Goal: Task Accomplishment & Management: Manage account settings

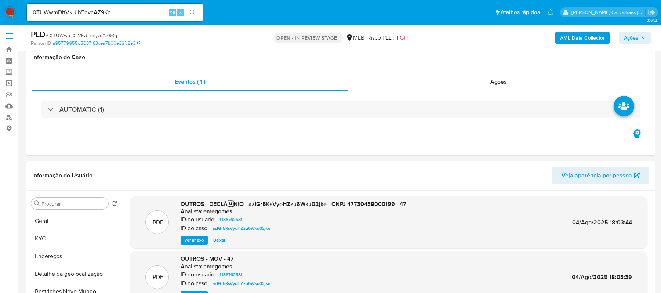
select select "10"
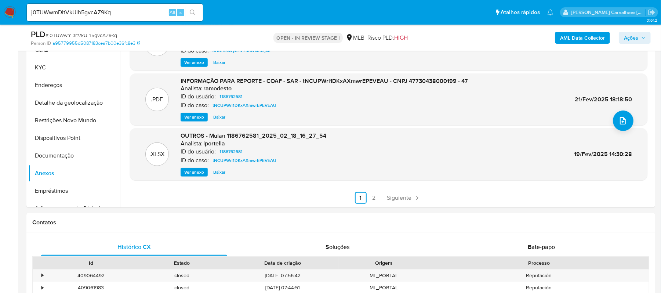
scroll to position [118, 0]
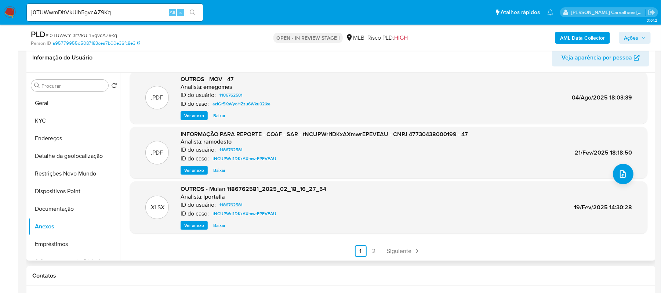
click at [189, 174] on span "Ver anexo" at bounding box center [194, 170] width 20 height 7
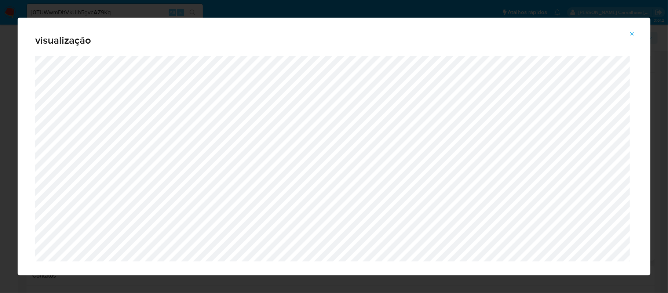
click at [632, 34] on icon "Attachment preview" at bounding box center [632, 34] width 6 height 6
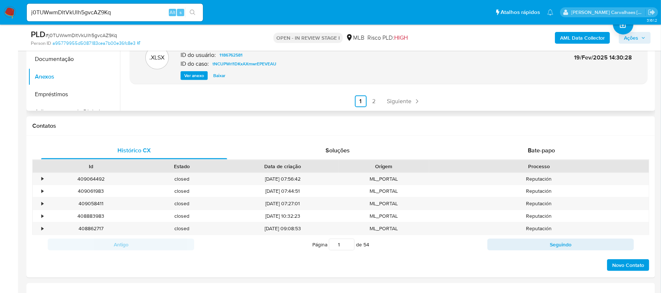
scroll to position [167, 0]
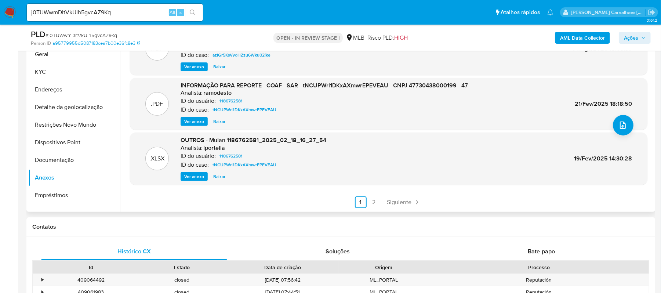
click at [197, 118] on span "Ver anexo" at bounding box center [194, 121] width 20 height 7
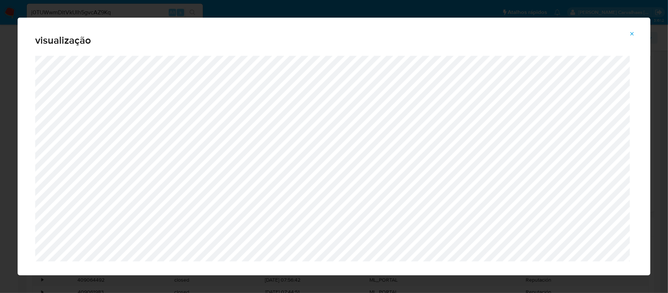
click at [633, 36] on icon "Attachment preview" at bounding box center [632, 34] width 6 height 6
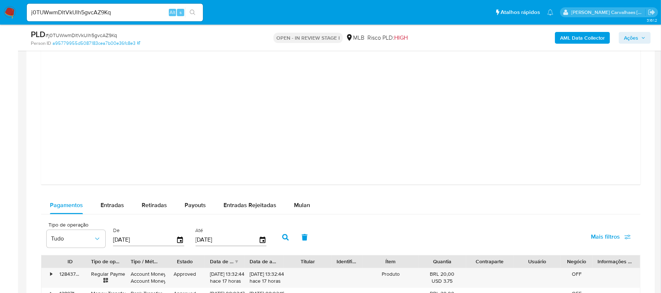
scroll to position [1145, 0]
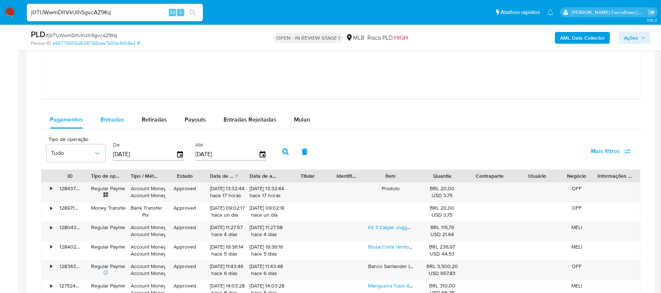
click at [118, 121] on span "Entradas" at bounding box center [112, 119] width 23 height 8
select select "10"
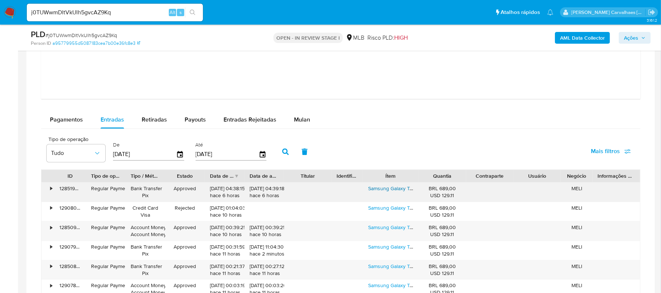
click at [397, 190] on link "Samsung Galaxy Tab A9 Graphite 64gb 4gb Ram Cor Cinza" at bounding box center [435, 188] width 134 height 7
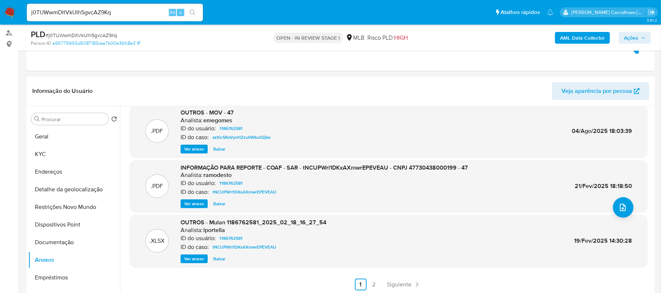
scroll to position [20, 0]
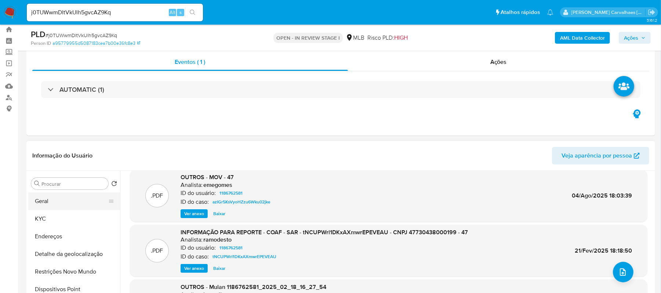
click at [58, 204] on button "Geral" at bounding box center [71, 201] width 86 height 18
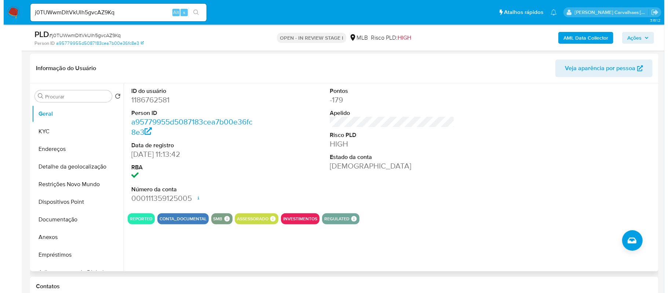
scroll to position [118, 0]
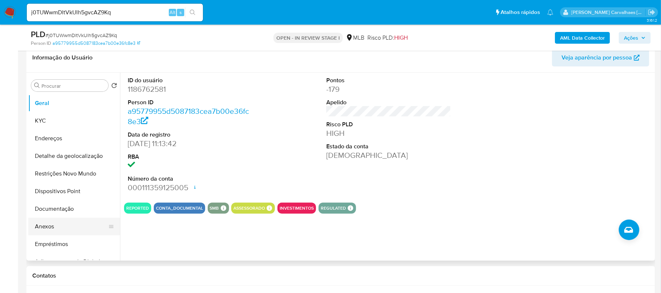
click at [51, 224] on button "Anexos" at bounding box center [71, 227] width 86 height 18
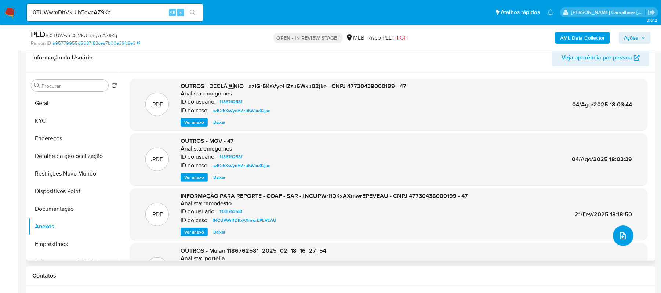
click at [617, 227] on button "upload-file" at bounding box center [623, 235] width 21 height 21
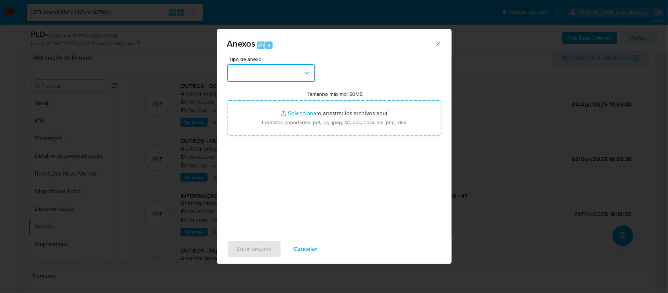
click at [301, 71] on button "button" at bounding box center [271, 73] width 88 height 18
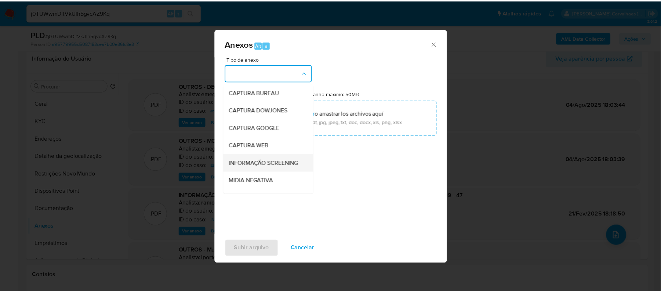
scroll to position [49, 0]
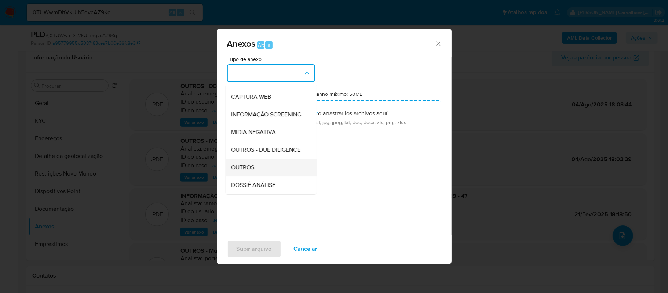
click at [254, 171] on span "OUTROS" at bounding box center [243, 167] width 23 height 7
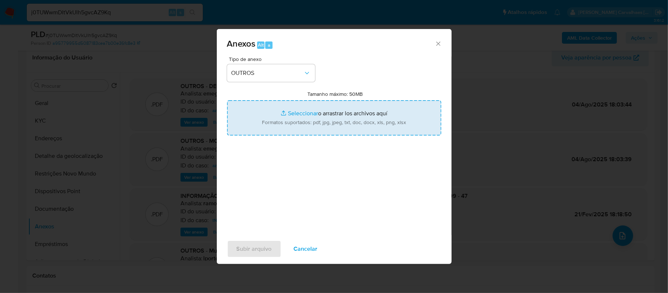
click at [295, 112] on input "Tamanho máximo: 50MB Seleccionar archivos" at bounding box center [334, 117] width 214 height 35
type input "C:\fakepath\2oSAR - xxxx - CNPJ 47730438000199 - 47.730.438 FABIANO BATISTA DA …"
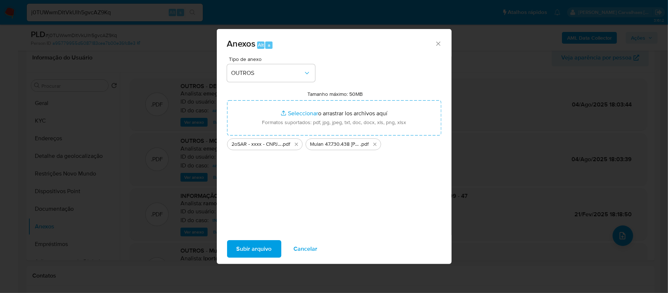
click at [258, 248] on span "Subir arquivo" at bounding box center [254, 249] width 35 height 16
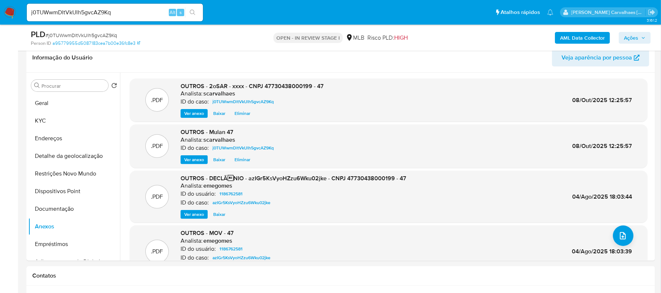
click at [631, 36] on span "Ações" at bounding box center [631, 38] width 14 height 12
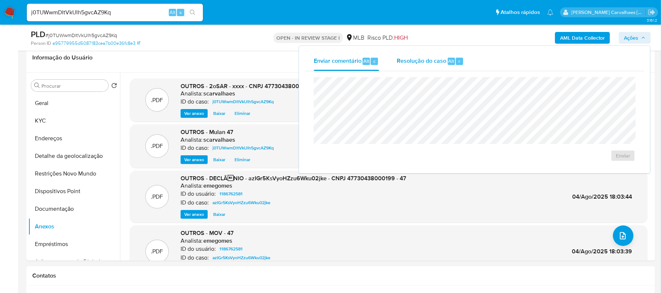
click at [442, 59] on span "Resolução do caso" at bounding box center [422, 61] width 50 height 8
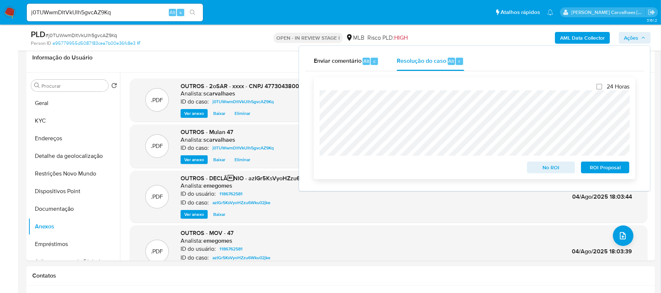
click at [594, 169] on span "ROI Proposal" at bounding box center [605, 167] width 38 height 10
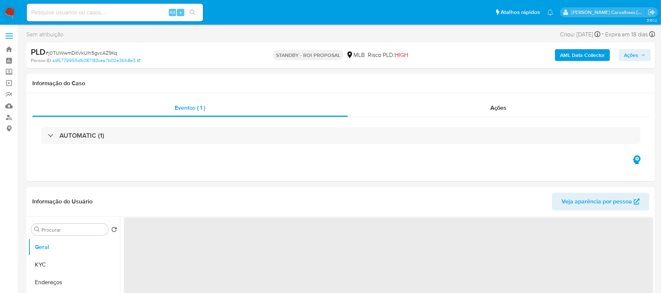
select select "10"
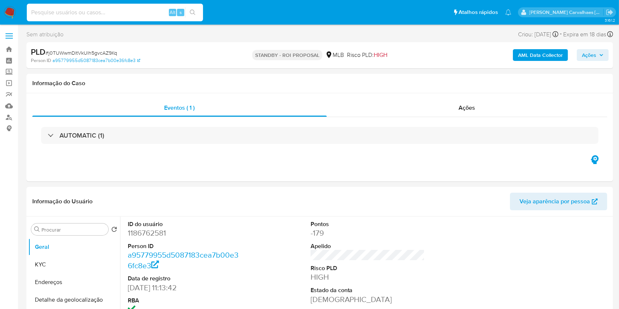
paste input "Bvuczb5H7m89s8T4Olg5VTZC"
type input "Bvuczb5H7m89s8T4Olg5VTZC"
click at [195, 12] on icon "search-icon" at bounding box center [193, 13] width 6 height 6
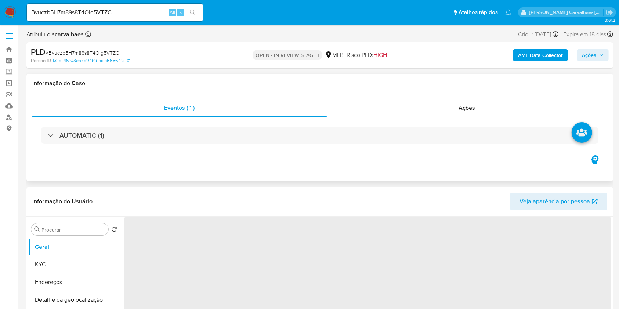
select select "10"
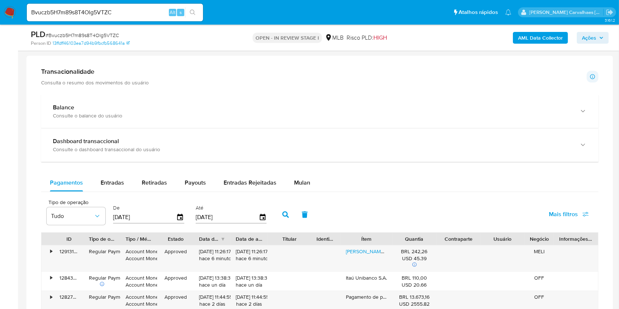
scroll to position [473, 0]
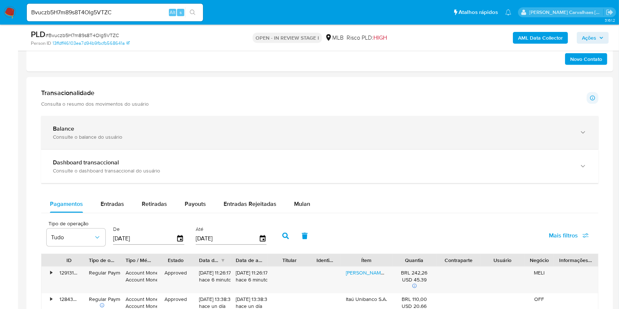
click at [578, 132] on div "button" at bounding box center [582, 132] width 9 height 15
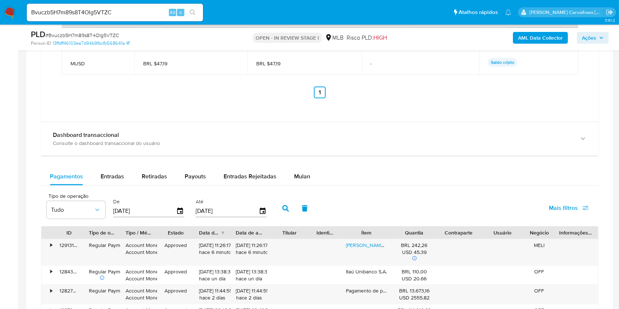
scroll to position [865, 0]
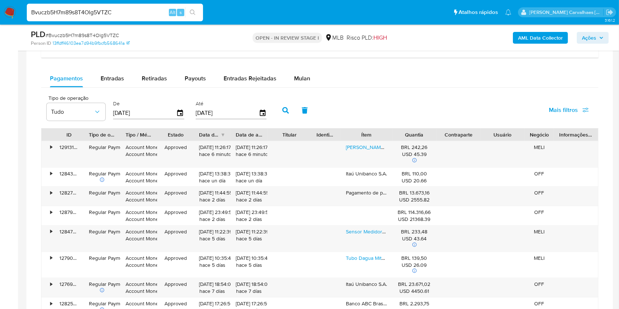
drag, startPoint x: 124, startPoint y: 13, endPoint x: 0, endPoint y: 13, distance: 123.7
click at [3, 13] on nav "Pausado Ver notificaciones Bvuczb5H7m89s8T4Olg5VTZC Alt s Atalhos rápidos Presi…" at bounding box center [309, 12] width 619 height 25
paste input "SCTsLCqYkhnKTtVRdYoWktWH"
type input "SCTsLCqYkhnKTtVRdYoWktWH"
click at [194, 16] on button "search-icon" at bounding box center [192, 12] width 15 height 10
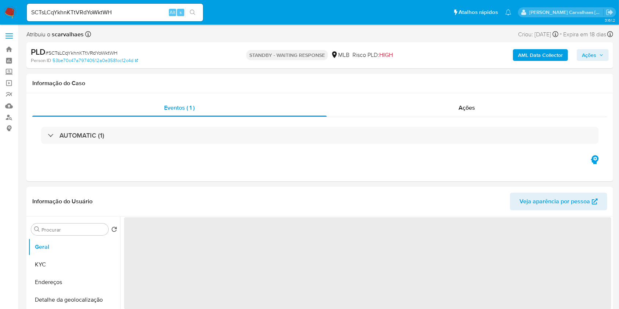
select select "10"
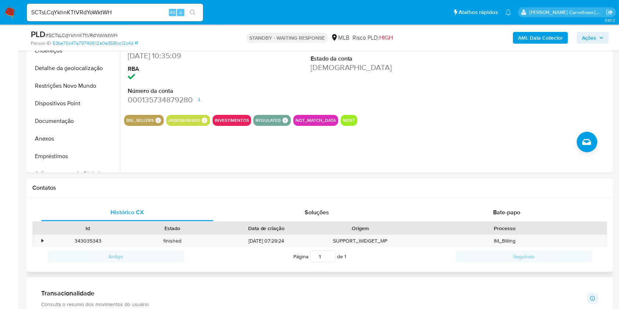
scroll to position [217, 0]
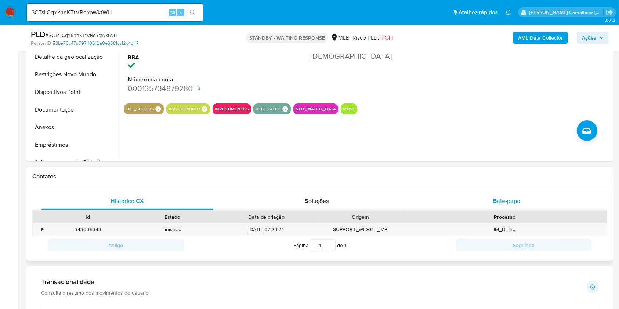
click at [507, 201] on span "Bate-papo" at bounding box center [506, 201] width 27 height 8
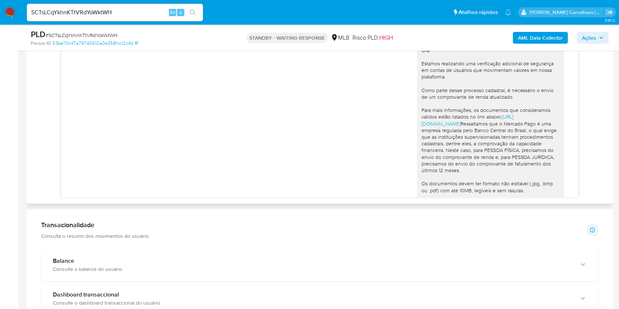
scroll to position [412, 0]
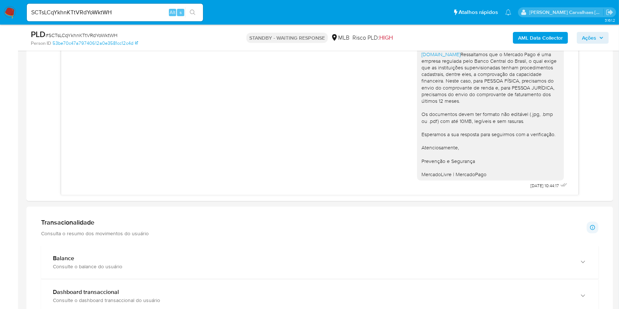
click at [120, 4] on div "SCTsLCqYkhnKTtVRdYoWktWH Alt s" at bounding box center [115, 13] width 176 height 18
drag, startPoint x: 125, startPoint y: 13, endPoint x: 21, endPoint y: 12, distance: 104.6
click at [21, 12] on nav "Pausado Ver notificaciones SCTsLCqYkhnKTtVRdYoWktWH Alt s Atalhos rápidos Presi…" at bounding box center [309, 12] width 619 height 25
paste input "u9E5zYF01Esvxgbl7lR7FHwD"
type input "u9E5zYF01Esvxgbl7lR7FHwD"
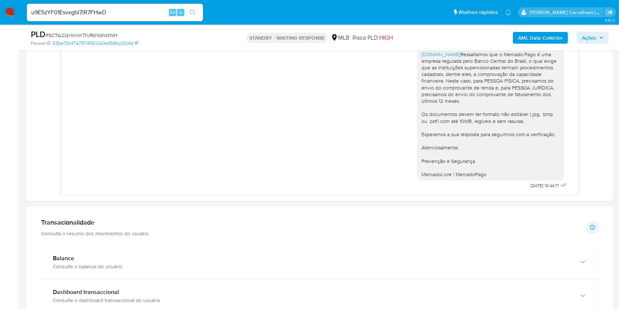
click at [188, 13] on button "search-icon" at bounding box center [192, 12] width 15 height 10
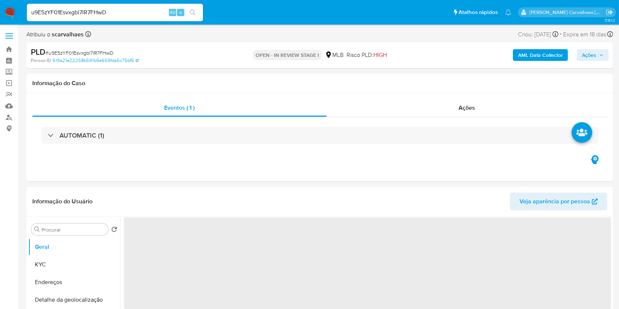
select select "10"
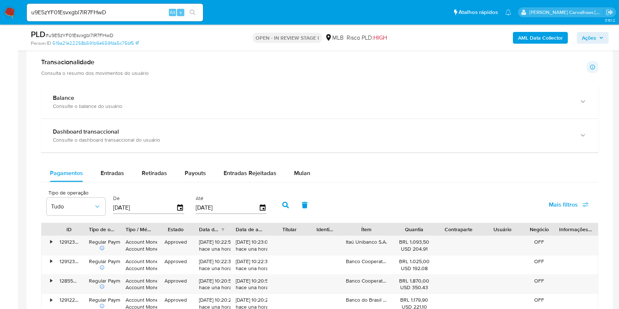
scroll to position [485, 0]
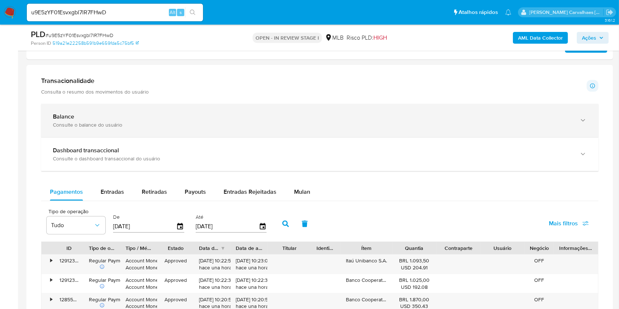
click at [584, 122] on icon "button" at bounding box center [582, 120] width 7 height 7
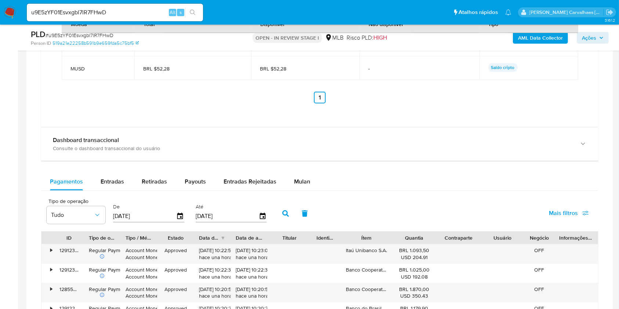
scroll to position [751, 0]
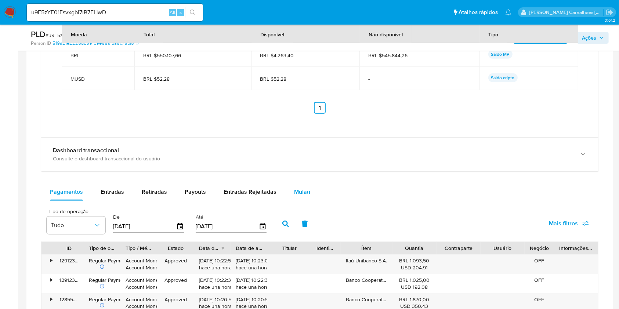
click at [297, 194] on span "Mulan" at bounding box center [302, 192] width 16 height 8
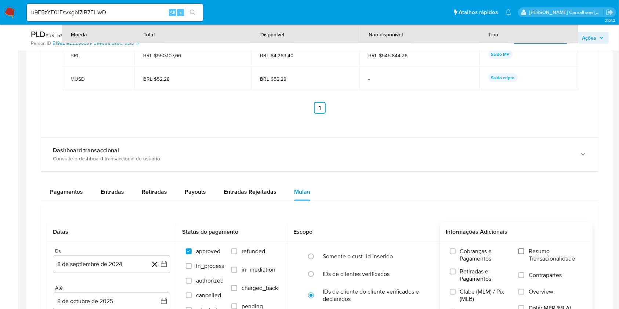
click at [520, 251] on input "Resumo Transacionalidade" at bounding box center [521, 251] width 6 height 6
click at [164, 266] on icon "button" at bounding box center [163, 264] width 7 height 7
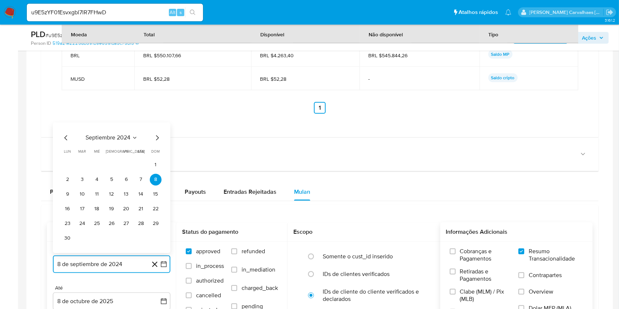
click at [157, 139] on icon "Mes siguiente" at bounding box center [157, 137] width 3 height 5
click at [157, 150] on icon "Mes siguiente" at bounding box center [157, 152] width 3 height 5
click at [157, 150] on span "dom" at bounding box center [156, 152] width 8 height 6
click at [156, 138] on icon "Mes siguiente" at bounding box center [157, 138] width 9 height 9
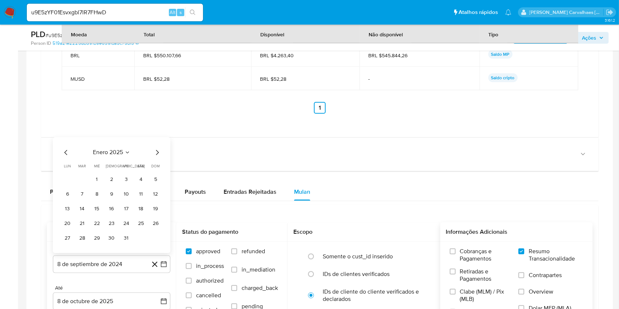
click at [156, 150] on icon "Mes siguiente" at bounding box center [157, 152] width 9 height 9
click at [156, 141] on icon "Mes siguiente" at bounding box center [157, 138] width 9 height 9
click at [157, 152] on icon "Mes siguiente" at bounding box center [157, 152] width 9 height 9
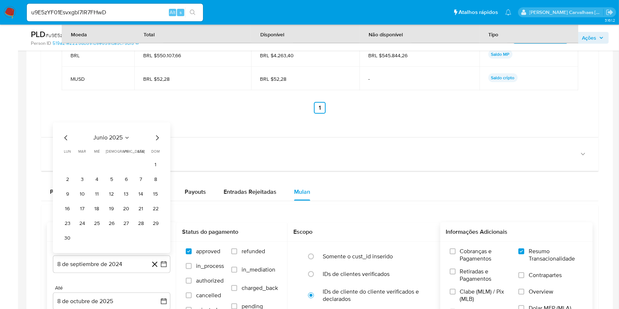
click at [156, 139] on icon "Mes siguiente" at bounding box center [157, 137] width 3 height 5
click at [156, 154] on icon "Mes siguiente" at bounding box center [157, 152] width 9 height 9
click at [157, 149] on icon "Mes siguiente" at bounding box center [157, 152] width 9 height 9
click at [66, 153] on icon "Mes anterior" at bounding box center [66, 152] width 9 height 9
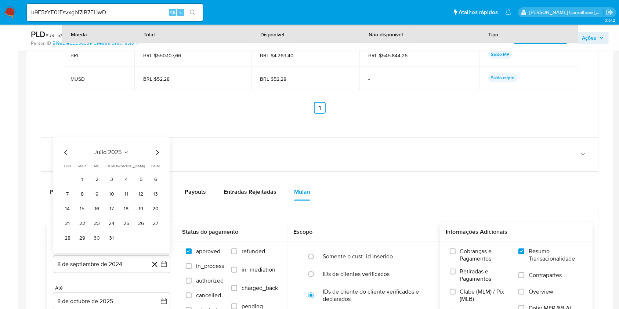
click at [66, 153] on icon "Mes anterior" at bounding box center [66, 152] width 9 height 9
click at [140, 180] on button "7" at bounding box center [141, 180] width 12 height 12
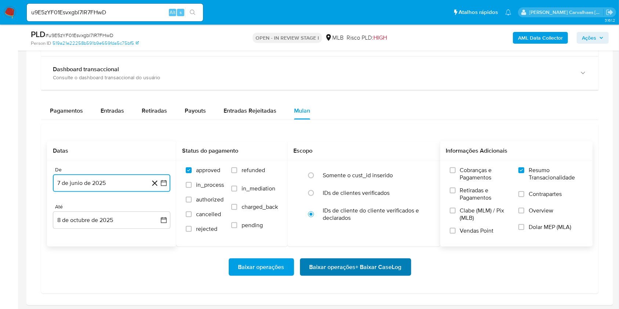
scroll to position [849, 0]
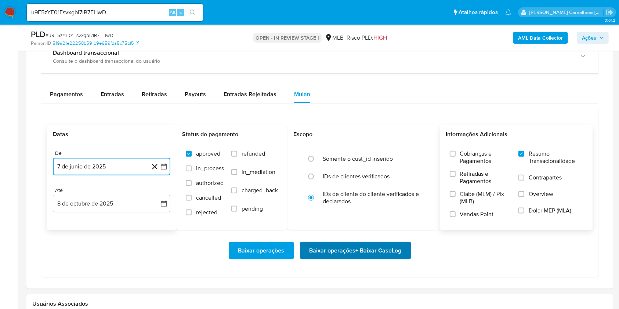
click at [330, 251] on span "Baixar operações + Baixar CaseLog" at bounding box center [355, 251] width 92 height 16
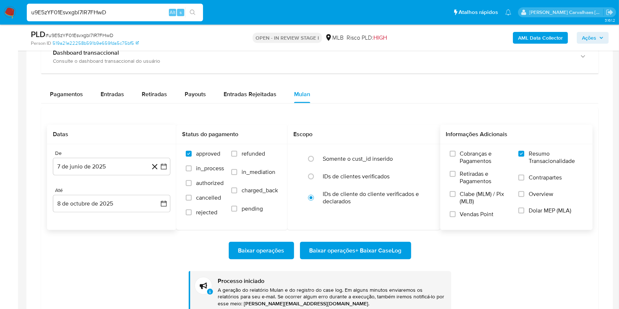
drag, startPoint x: 127, startPoint y: 13, endPoint x: 0, endPoint y: -18, distance: 130.3
click at [197, 12] on button "search-icon" at bounding box center [192, 12] width 15 height 10
paste input "cjSN78MmZy4RxndfDtqZKjdM"
type input "cjSN78MmZy4RxndfDtqZKjdM"
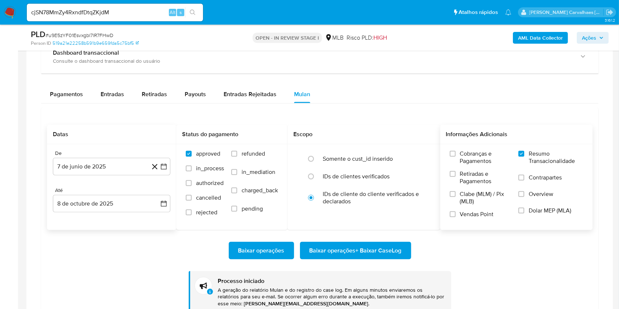
click at [193, 11] on icon "search-icon" at bounding box center [193, 13] width 6 height 6
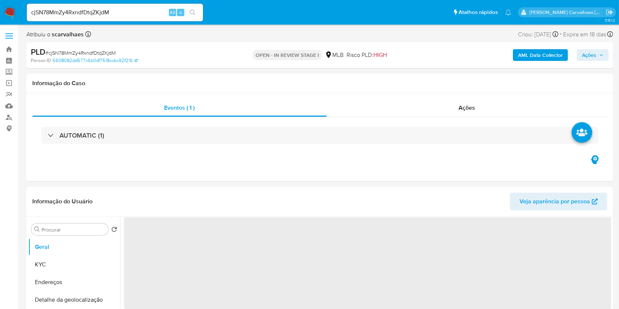
select select "10"
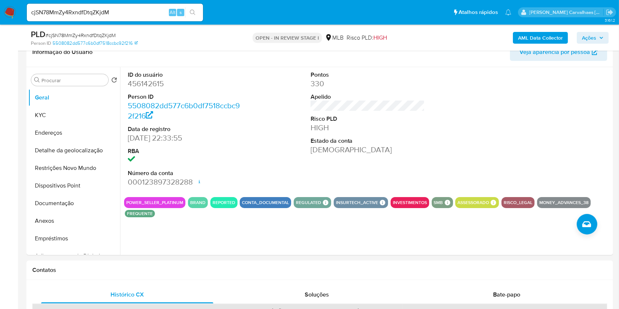
scroll to position [147, 0]
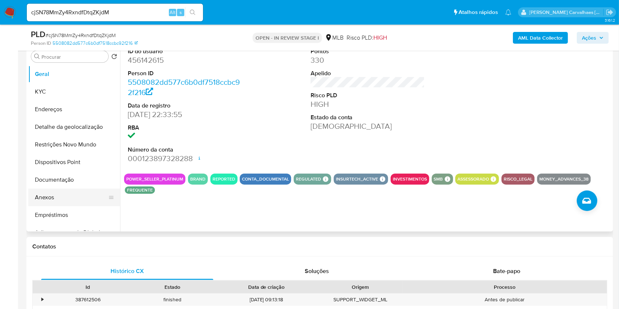
click at [44, 196] on button "Anexos" at bounding box center [71, 198] width 86 height 18
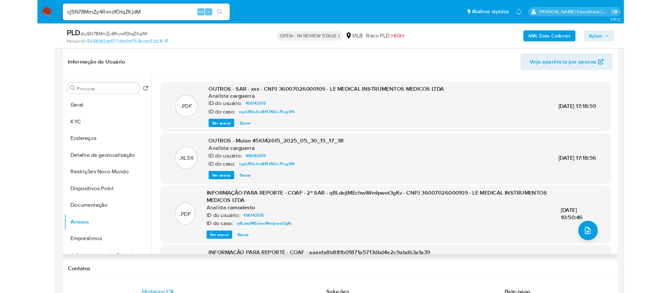
scroll to position [98, 0]
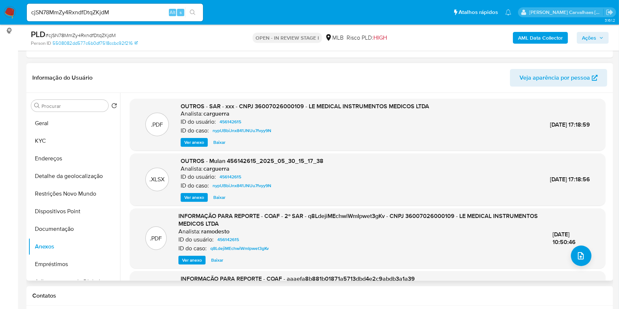
click at [196, 139] on span "Ver anexo" at bounding box center [194, 142] width 20 height 7
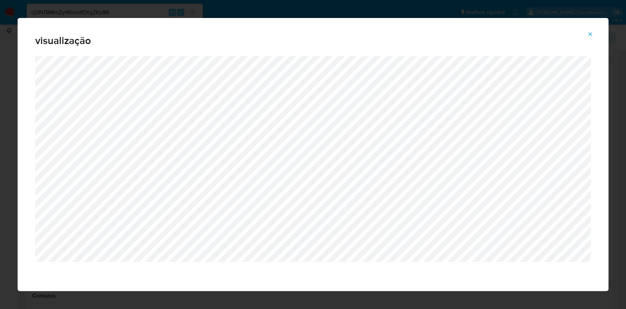
click at [590, 34] on icon "Attachment preview" at bounding box center [590, 34] width 6 height 6
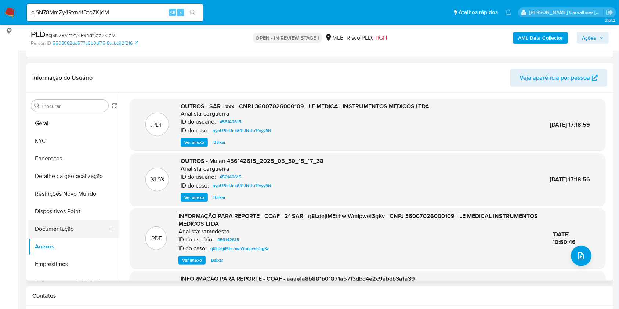
click at [68, 229] on button "Documentação" at bounding box center [71, 229] width 86 height 18
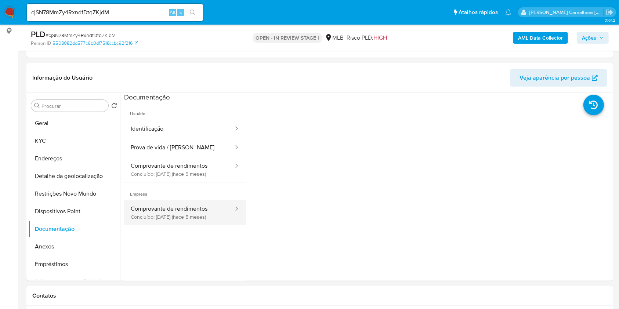
click at [185, 209] on button "Comprovante de rendimentos Concluído: 24/04/2025 (hace 5 meses)" at bounding box center [179, 212] width 110 height 25
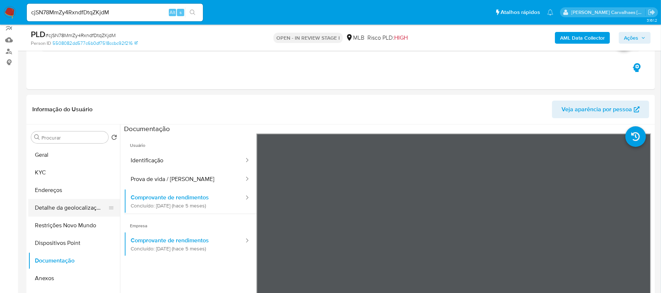
scroll to position [49, 0]
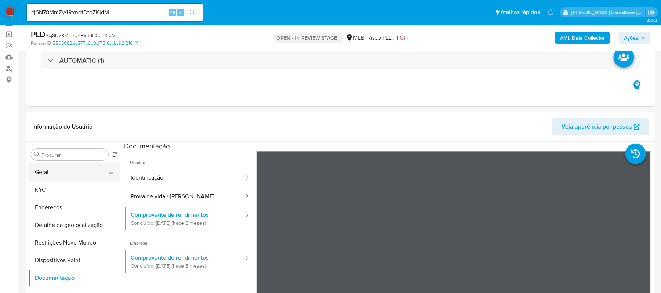
click at [78, 172] on button "Geral" at bounding box center [71, 172] width 86 height 18
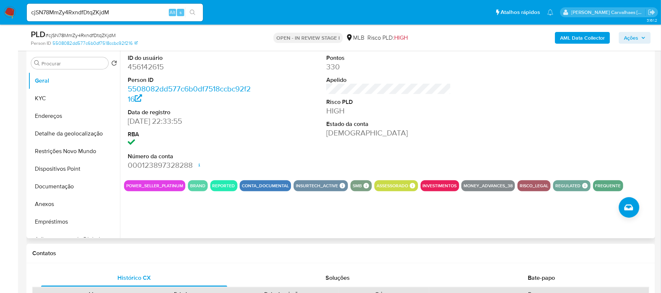
scroll to position [91, 0]
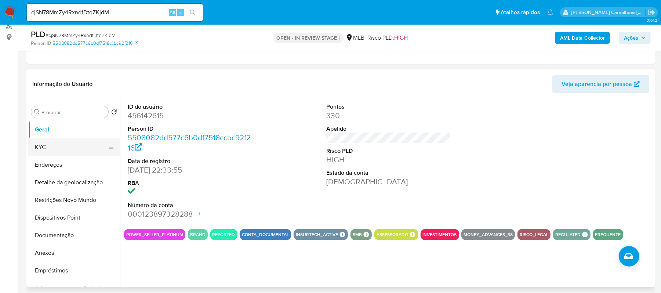
click at [61, 150] on button "KYC" at bounding box center [71, 147] width 86 height 18
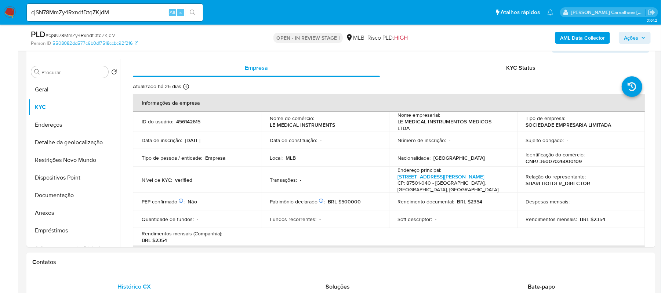
scroll to position [138, 0]
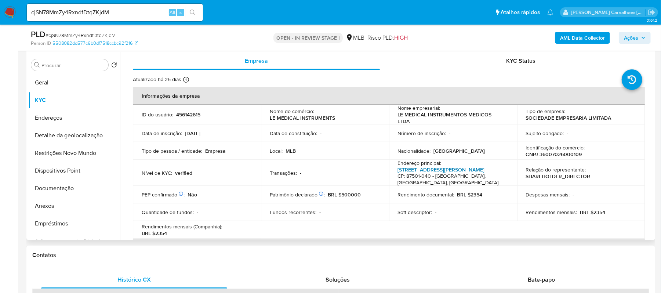
click at [443, 168] on link "Rua José Teixeira D'ávila 3245, Zona I" at bounding box center [441, 169] width 87 height 7
click at [67, 120] on button "Endereços" at bounding box center [71, 118] width 86 height 18
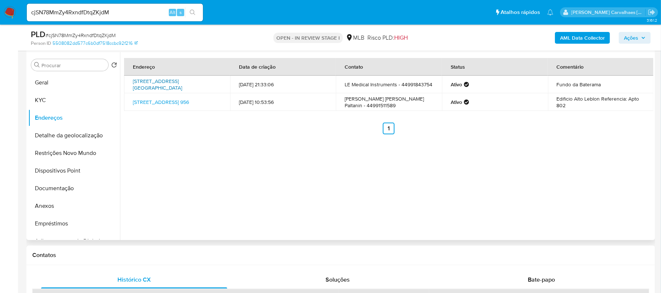
click at [162, 82] on link "Avenida Ipiranga 3780, Umuarama, Paraná, 87501310, Brasil 3780" at bounding box center [157, 84] width 49 height 14
click at [75, 134] on button "Detalhe da geolocalização" at bounding box center [71, 136] width 86 height 18
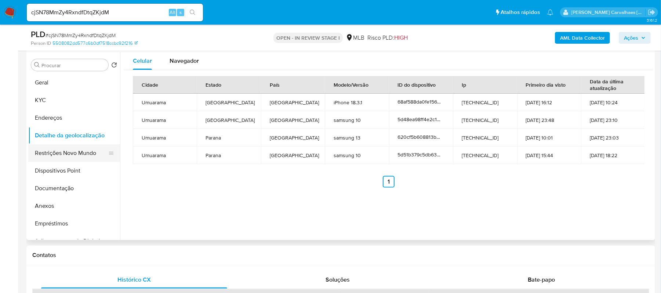
click at [94, 149] on button "Restrições Novo Mundo" at bounding box center [71, 153] width 86 height 18
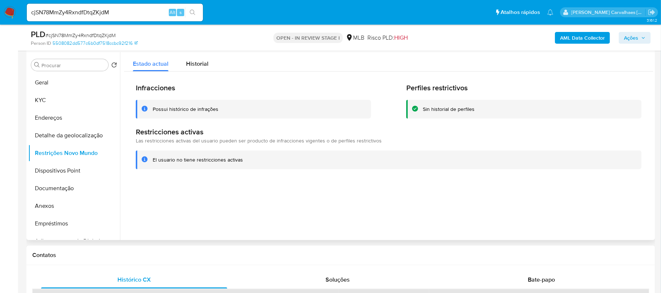
drag, startPoint x: 153, startPoint y: 160, endPoint x: 240, endPoint y: 163, distance: 86.7
click at [244, 163] on div "El usuario no tiene restricciones activas" at bounding box center [389, 159] width 506 height 19
click at [77, 170] on button "Dispositivos Point" at bounding box center [71, 171] width 86 height 18
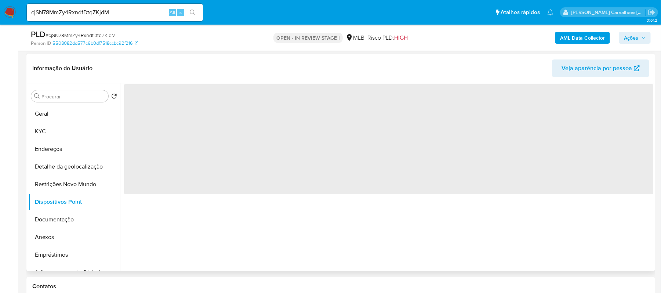
scroll to position [90, 0]
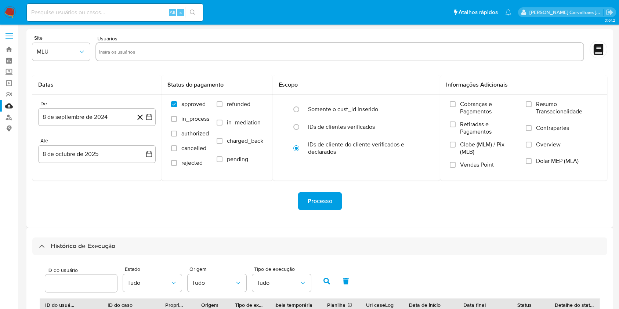
select select "10"
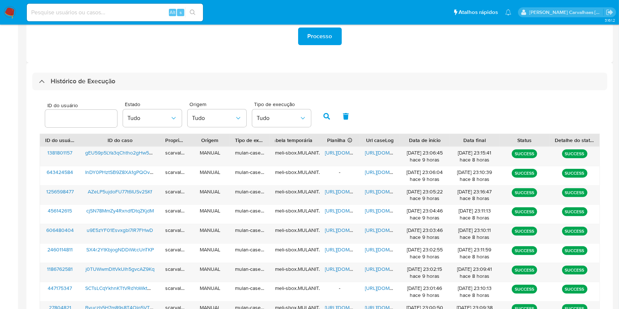
scroll to position [147, 0]
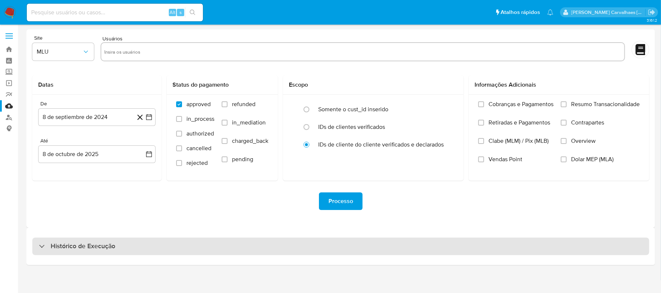
click at [74, 246] on h3 "Histórico de Execução" at bounding box center [83, 246] width 65 height 9
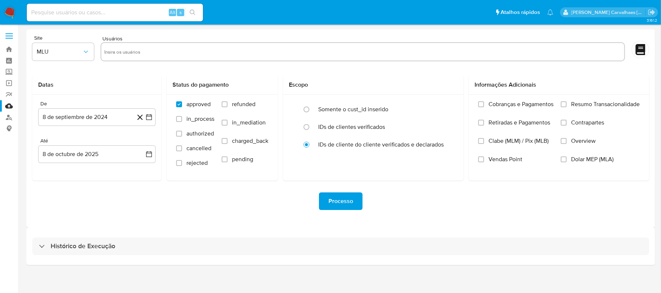
select select "10"
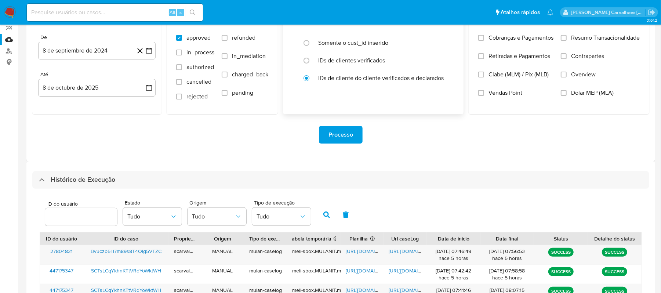
scroll to position [147, 0]
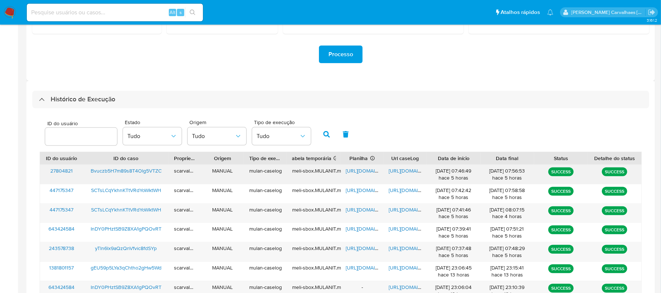
click at [403, 170] on span "https://docs.google.com/document/d/1Gjpj8e4RJ7rOdpNZeDUSb4-zsAiVRg4FDql6N6csmes…" at bounding box center [414, 170] width 51 height 7
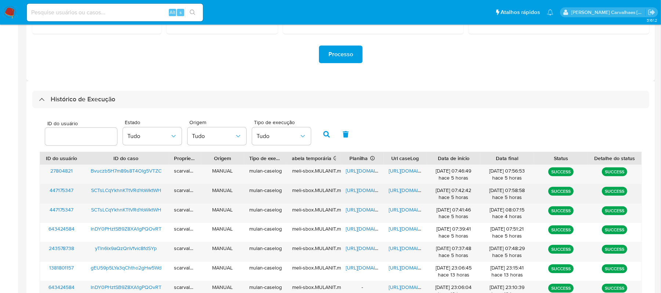
click at [395, 191] on span "https://docs.google.com/document/d/1S85TTX2UCWkOoAch47PCABOg84SPq4MAjQ6n94Thlh0…" at bounding box center [414, 189] width 51 height 7
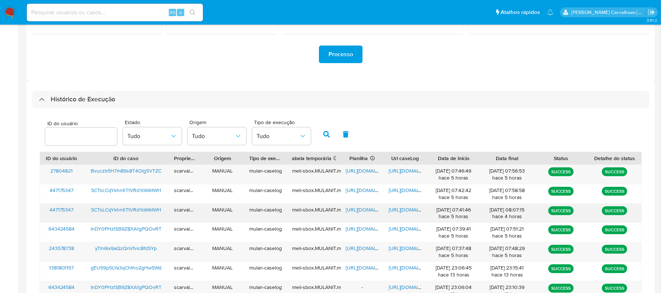
click at [401, 210] on span "https://docs.google.com/document/d/1gDs3FAFiSgxxPYEtLP4HypwL7VPaw7r4rJXKxB3tnLE…" at bounding box center [414, 209] width 51 height 7
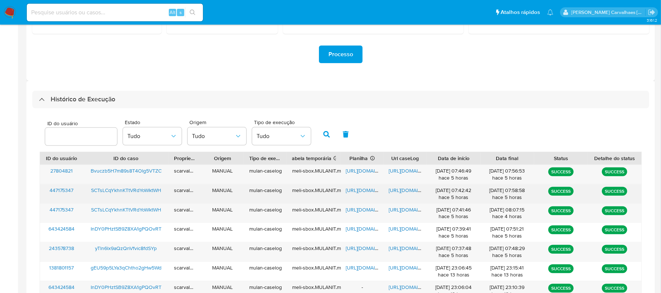
click at [397, 187] on span "https://docs.google.com/document/d/1S85TTX2UCWkOoAch47PCABOg84SPq4MAjQ6n94Thlh0…" at bounding box center [414, 189] width 51 height 7
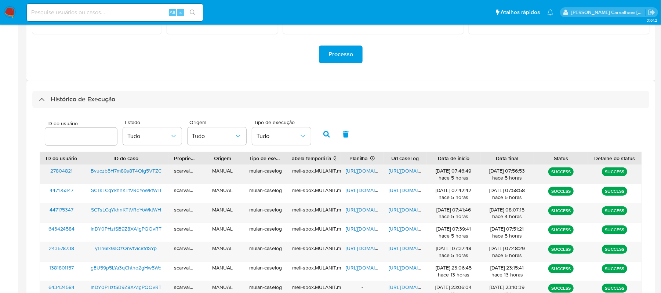
click at [395, 172] on span "https://docs.google.com/document/d/1Gjpj8e4RJ7rOdpNZeDUSb4-zsAiVRg4FDql6N6csmes…" at bounding box center [414, 170] width 51 height 7
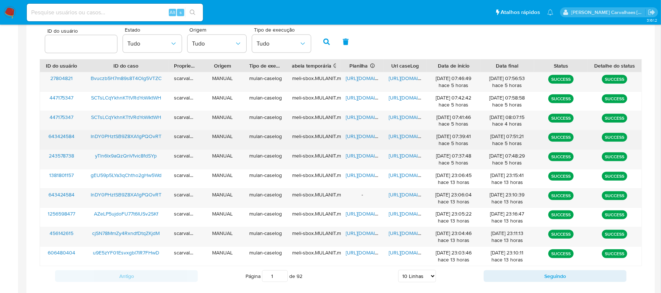
scroll to position [244, 0]
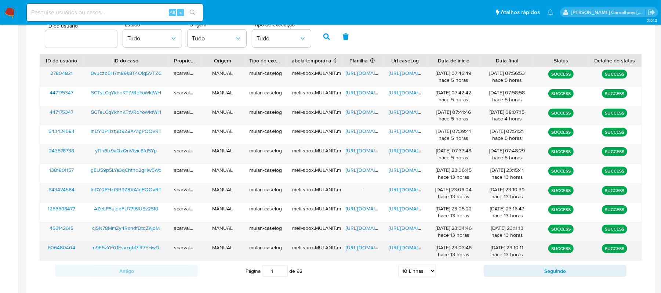
click at [405, 247] on span "[URL][DOMAIN_NAME]" at bounding box center [414, 247] width 51 height 7
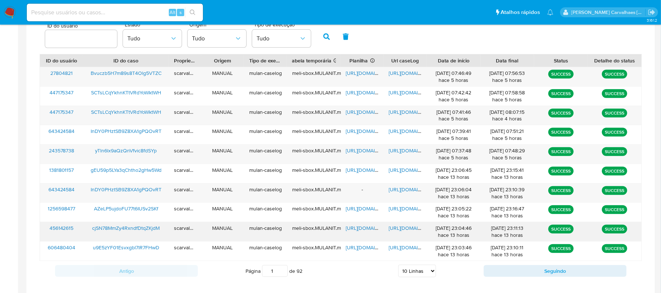
click at [405, 229] on span "[URL][DOMAIN_NAME]" at bounding box center [414, 227] width 51 height 7
click at [351, 227] on span "https://docs.google.com/spreadsheets/d/1dTaGMzbtvbKijJLcv0KLPi6bSMUX4c_ERf7jpwZ…" at bounding box center [371, 227] width 51 height 7
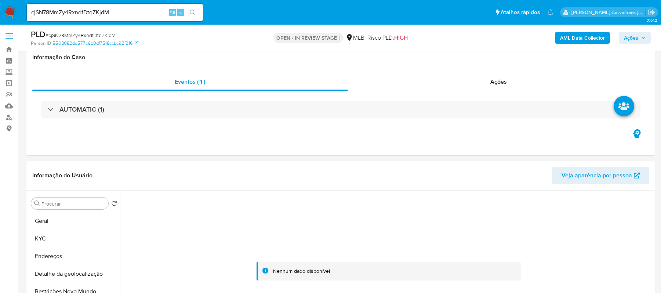
select select "10"
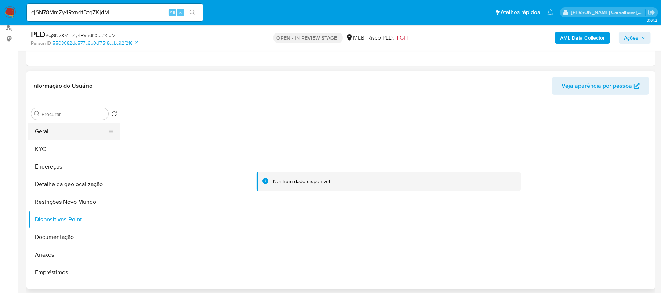
click at [47, 135] on button "Geral" at bounding box center [71, 132] width 86 height 18
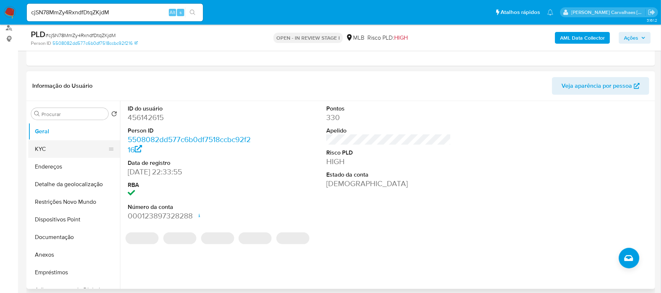
click at [53, 150] on button "KYC" at bounding box center [71, 149] width 86 height 18
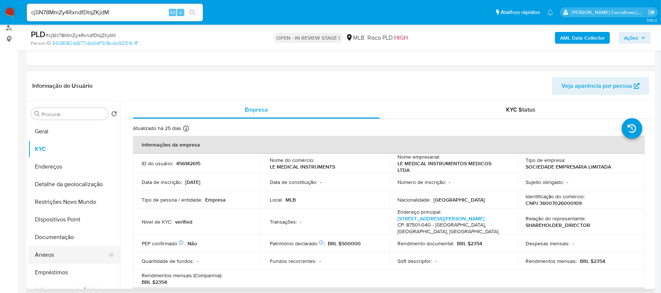
click at [53, 252] on button "Anexos" at bounding box center [71, 255] width 86 height 18
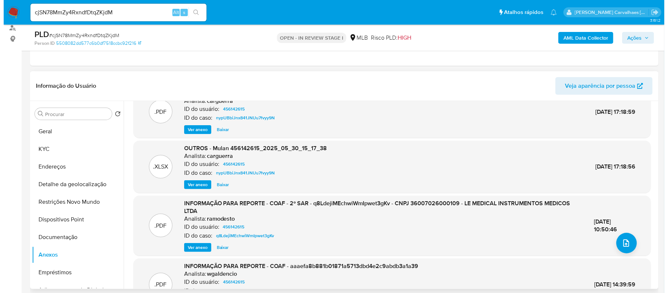
scroll to position [0, 0]
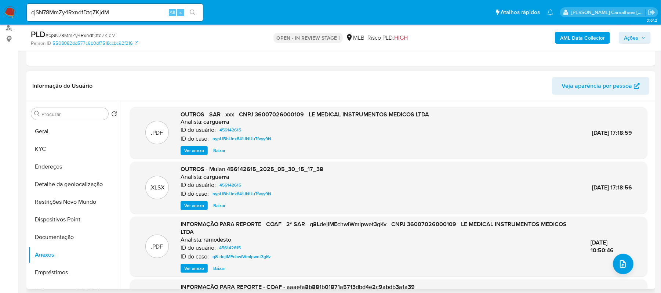
click at [200, 262] on div "INFORMAÇÃO PARA REPORTE - COAF - 2º SAR - q8LdejiMEchwiWmIpwet3gKv - CNPJ 36007…" at bounding box center [380, 246] width 398 height 52
click at [200, 150] on span "Ver anexo" at bounding box center [194, 150] width 20 height 7
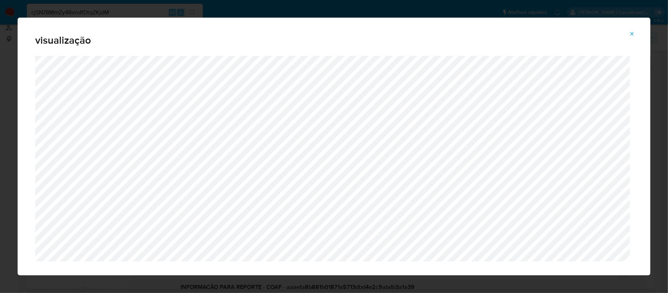
click at [633, 34] on icon "Attachment preview" at bounding box center [632, 33] width 3 height 3
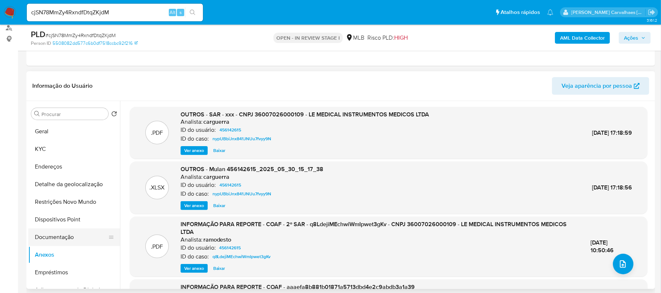
click at [58, 239] on button "Documentação" at bounding box center [71, 237] width 86 height 18
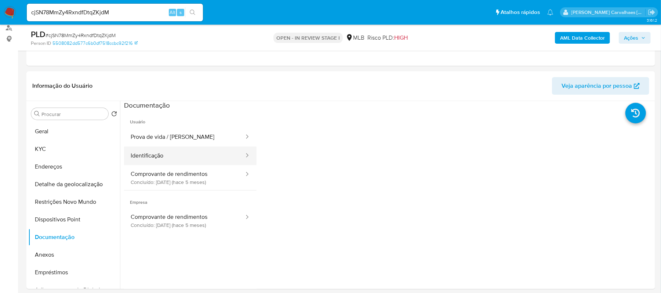
click at [192, 161] on button "Identificação" at bounding box center [184, 155] width 121 height 19
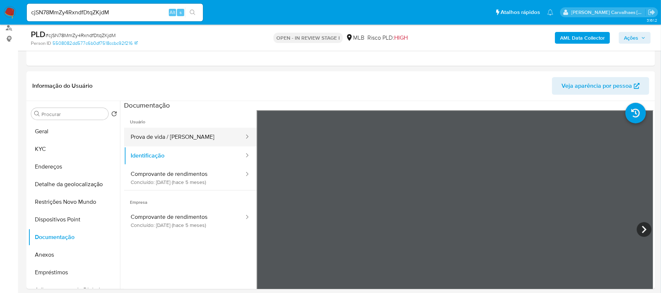
click at [189, 136] on button "Prova de vida / Selfie" at bounding box center [184, 137] width 121 height 19
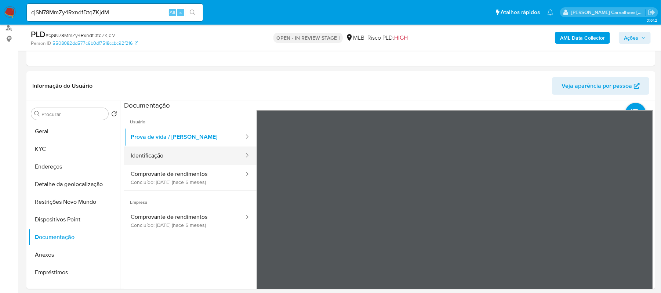
click at [189, 157] on button "Identificação" at bounding box center [184, 155] width 121 height 19
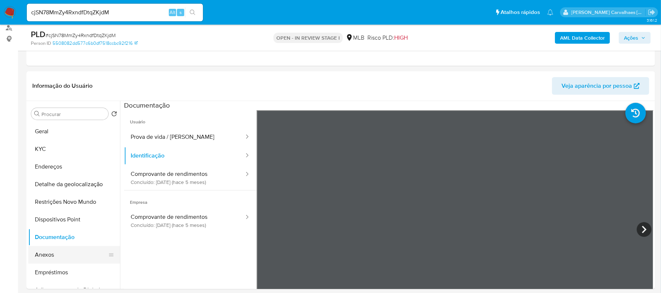
click at [55, 255] on button "Anexos" at bounding box center [71, 255] width 86 height 18
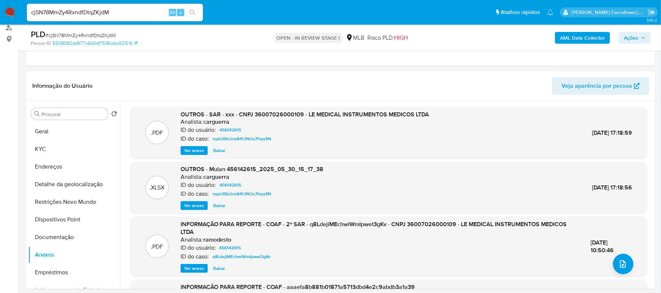
click at [192, 153] on span "Ver anexo" at bounding box center [194, 150] width 20 height 7
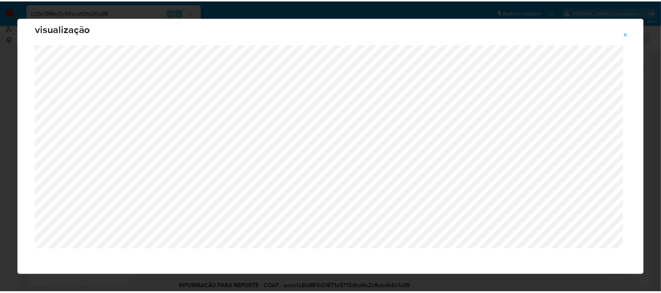
scroll to position [15, 0]
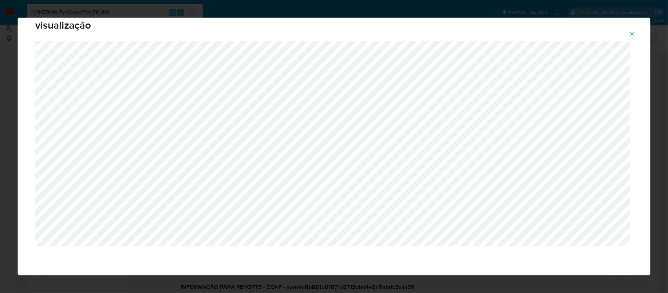
click at [633, 34] on icon "Attachment preview" at bounding box center [632, 33] width 3 height 3
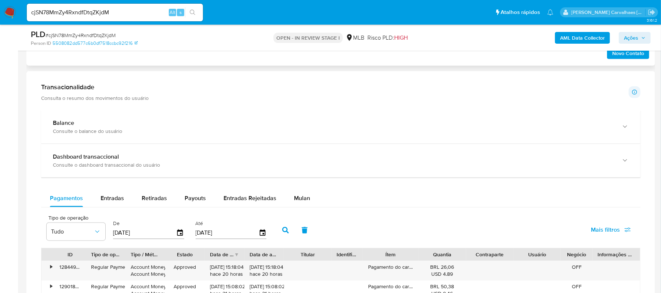
scroll to position [481, 0]
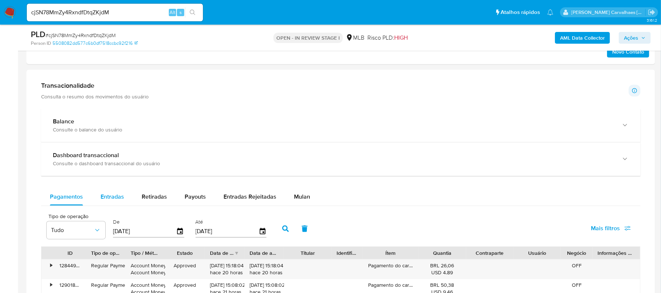
click at [116, 201] on span "Entradas" at bounding box center [112, 196] width 23 height 8
select select "10"
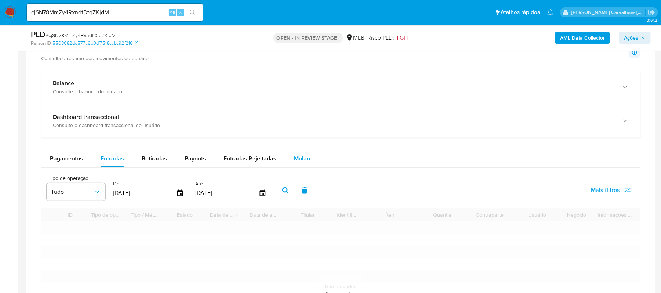
scroll to position [579, 0]
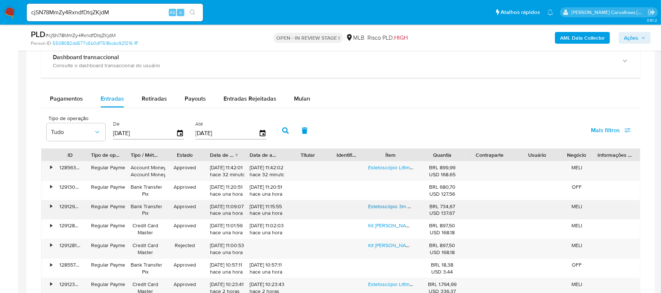
click at [388, 208] on link "Estetoscópio 3m Littmann Classic Ill Cores Variadas Cor Black Rainbow (arco Íri…" at bounding box center [467, 206] width 198 height 7
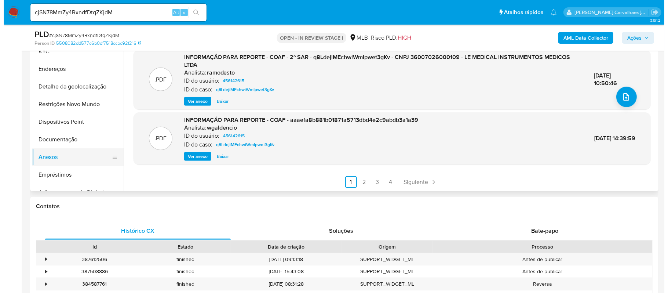
scroll to position [98, 0]
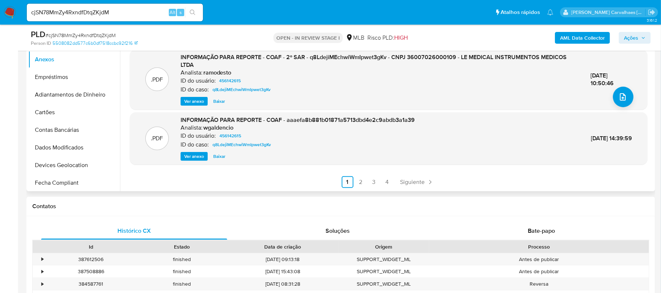
click at [199, 159] on span "Ver anexo" at bounding box center [194, 156] width 20 height 7
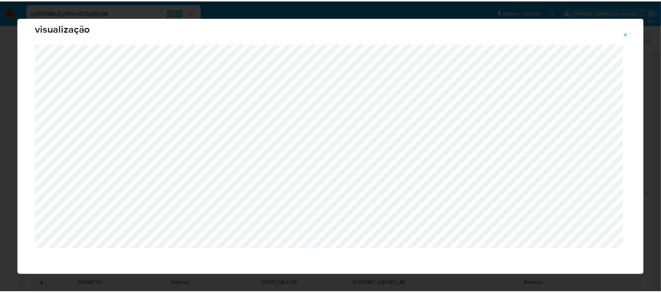
scroll to position [15, 0]
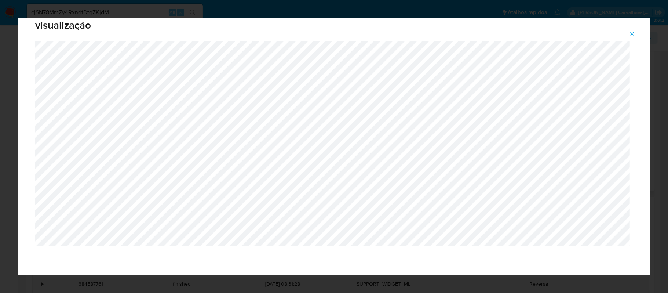
click at [633, 34] on icon "Attachment preview" at bounding box center [632, 33] width 3 height 3
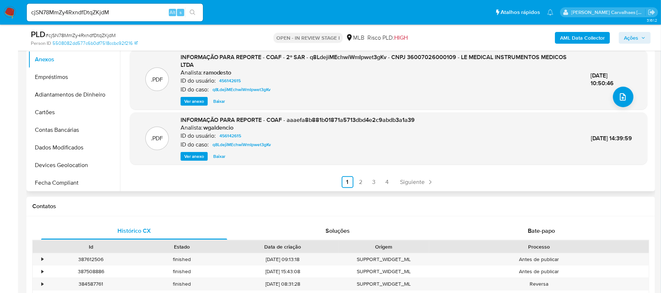
scroll to position [21, 0]
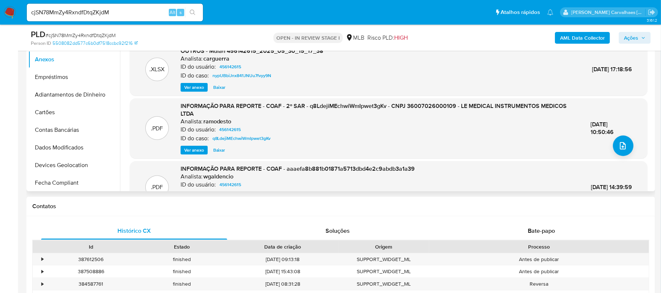
click at [193, 150] on span "Ver anexo" at bounding box center [194, 149] width 20 height 7
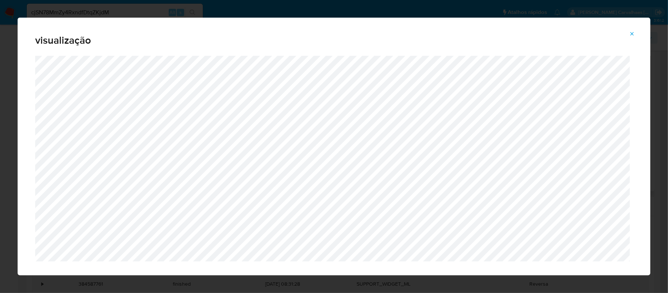
click at [634, 32] on icon "Attachment preview" at bounding box center [632, 33] width 3 height 3
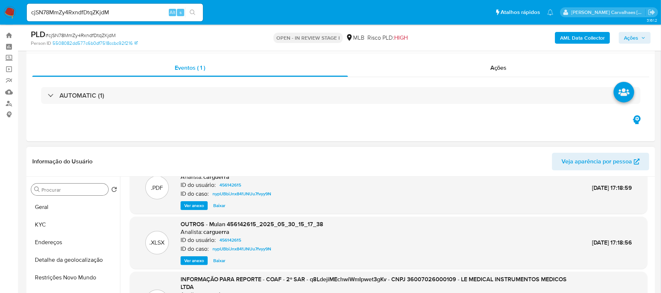
scroll to position [0, 0]
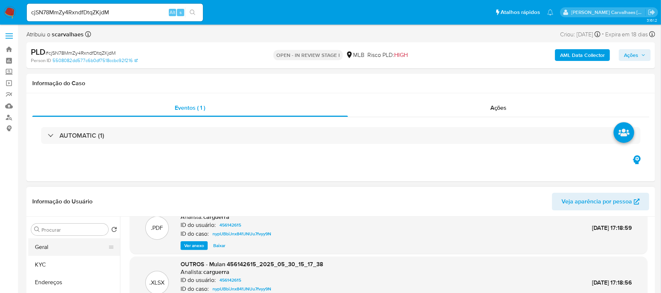
click at [49, 249] on button "Geral" at bounding box center [71, 247] width 86 height 18
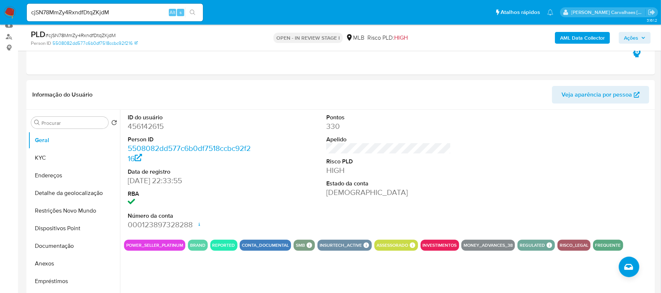
scroll to position [98, 0]
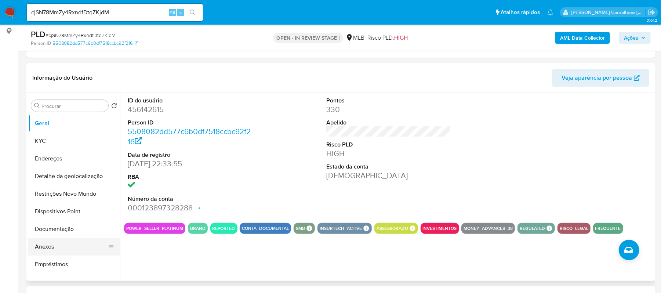
click at [47, 247] on button "Anexos" at bounding box center [71, 247] width 86 height 18
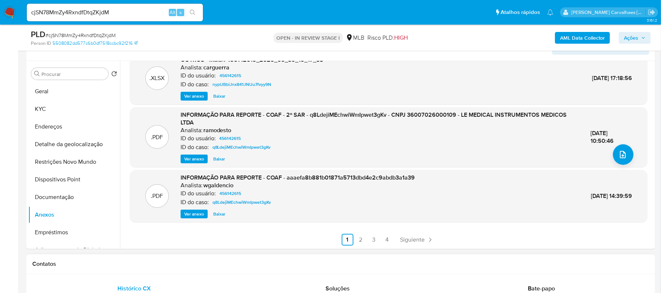
scroll to position [147, 0]
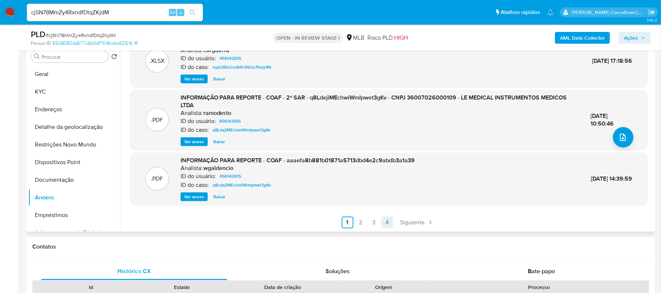
click at [387, 222] on link "4" at bounding box center [387, 222] width 12 height 12
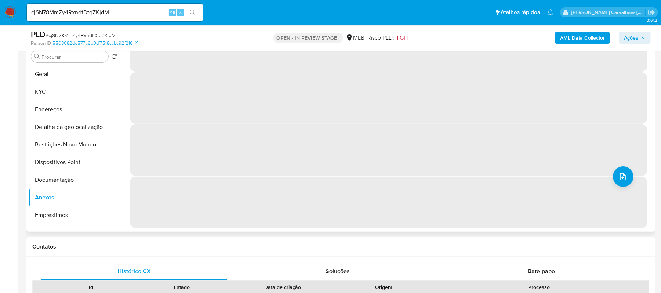
scroll to position [0, 0]
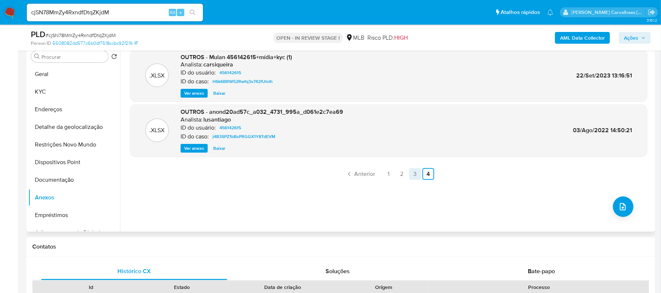
click at [413, 176] on link "3" at bounding box center [415, 174] width 12 height 12
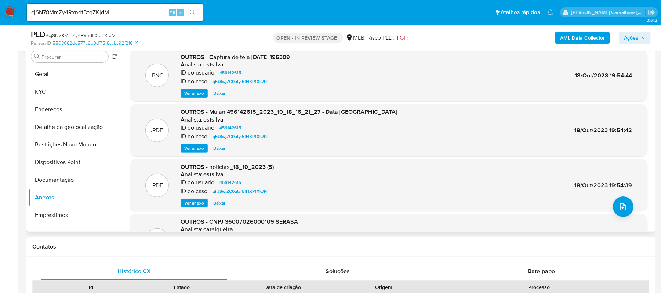
scroll to position [62, 0]
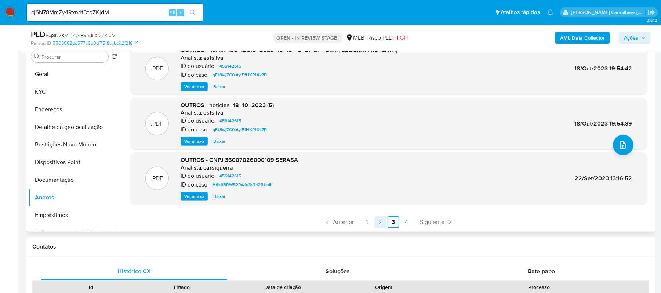
click at [377, 222] on link "2" at bounding box center [380, 222] width 12 height 12
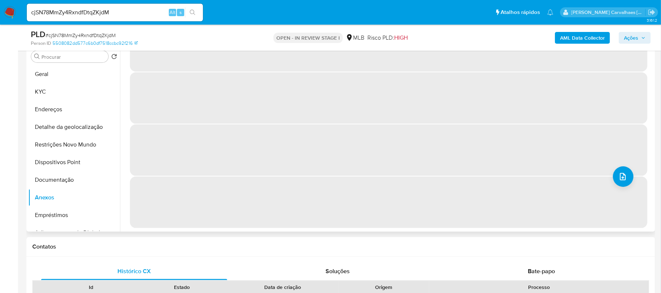
scroll to position [0, 0]
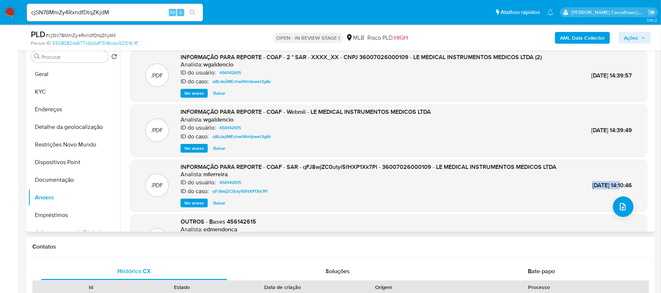
drag, startPoint x: 568, startPoint y: 186, endPoint x: 607, endPoint y: 187, distance: 38.2
click at [607, 187] on div ".PDF INFORMAÇÃO PARA REPORTE - COAF - SAR - qFJ8wjZC0utyi5fHXP1Xk7Pl - 36007026…" at bounding box center [389, 185] width 510 height 45
copy span "23/Nov/2023"
drag, startPoint x: 570, startPoint y: 78, endPoint x: 603, endPoint y: 76, distance: 33.4
click at [605, 74] on span "08/Nov/2024 14:39:57" at bounding box center [611, 75] width 41 height 8
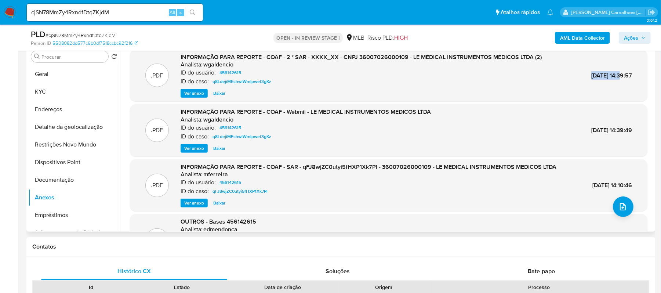
copy span "08/Nov/2024"
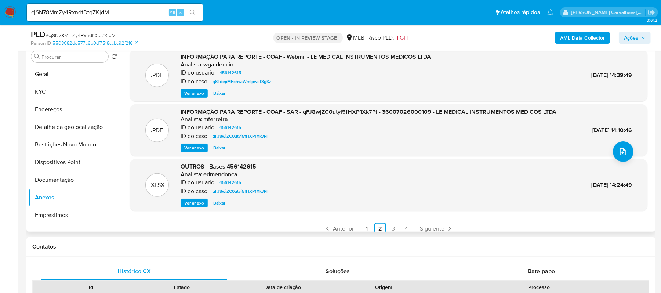
scroll to position [62, 0]
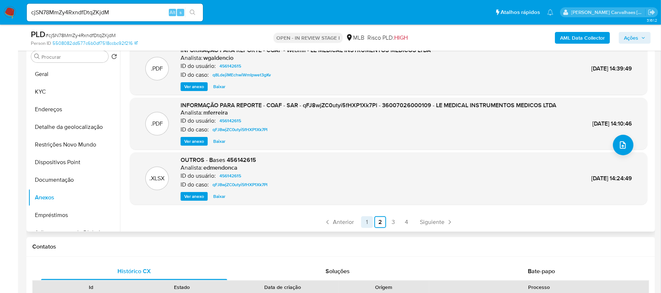
click at [363, 219] on link "1" at bounding box center [367, 222] width 12 height 12
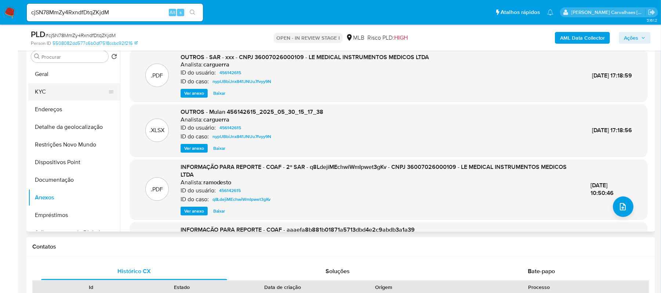
click at [77, 97] on button "KYC" at bounding box center [71, 92] width 86 height 18
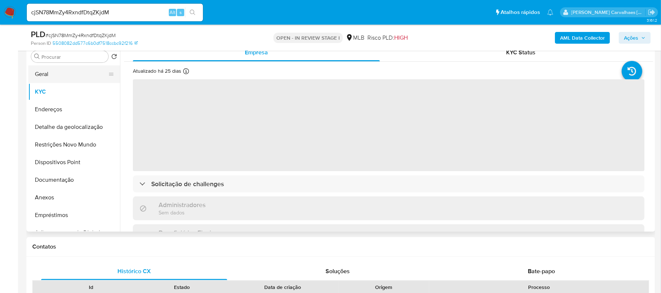
click at [66, 69] on button "Geral" at bounding box center [71, 74] width 86 height 18
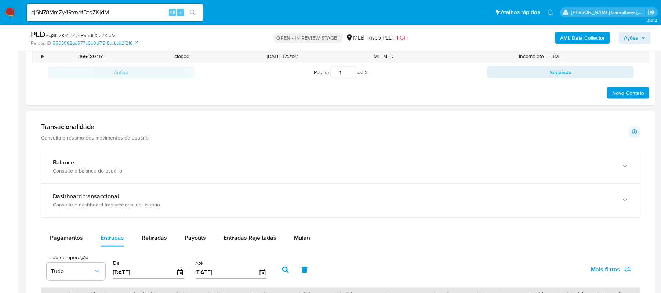
scroll to position [440, 0]
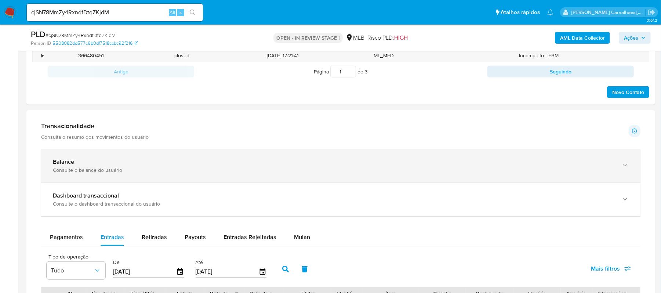
click at [624, 168] on icon "button" at bounding box center [624, 165] width 7 height 7
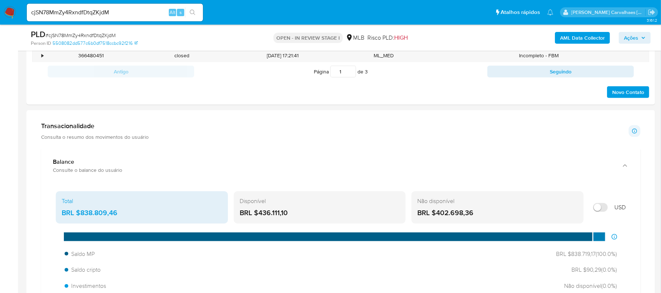
drag, startPoint x: 83, startPoint y: 216, endPoint x: 107, endPoint y: 216, distance: 24.6
click at [107, 216] on div "BRL $838.809,46" at bounding box center [142, 213] width 160 height 10
click at [128, 218] on div "BRL $838.809,46" at bounding box center [142, 213] width 160 height 10
drag, startPoint x: 81, startPoint y: 214, endPoint x: 115, endPoint y: 216, distance: 33.4
click at [116, 216] on div "BRL $838.809,46" at bounding box center [142, 213] width 160 height 10
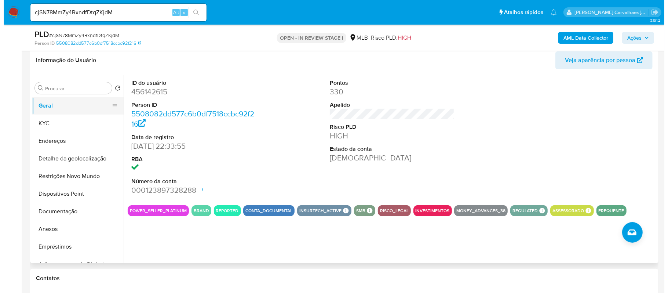
scroll to position [98, 0]
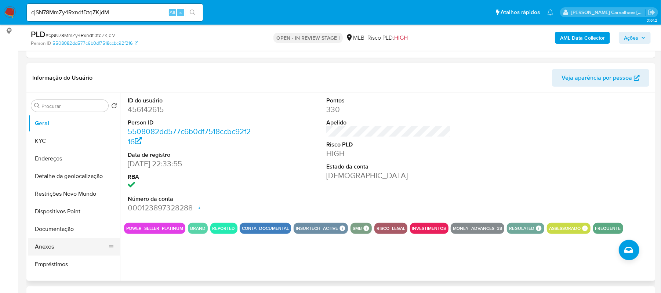
click at [52, 243] on button "Anexos" at bounding box center [71, 247] width 86 height 18
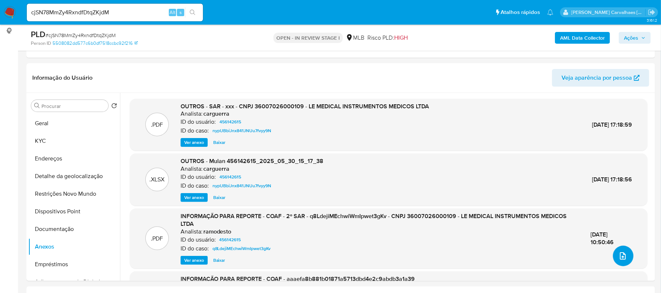
click at [614, 253] on button "upload-file" at bounding box center [623, 255] width 21 height 21
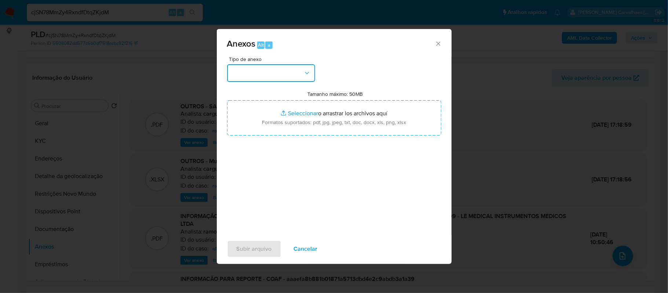
click at [280, 71] on button "button" at bounding box center [271, 73] width 88 height 18
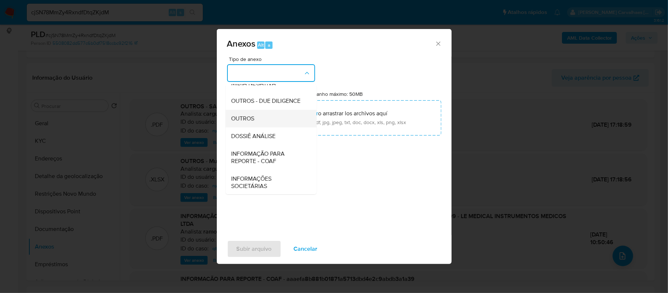
click at [256, 127] on div "OUTROS" at bounding box center [269, 119] width 75 height 18
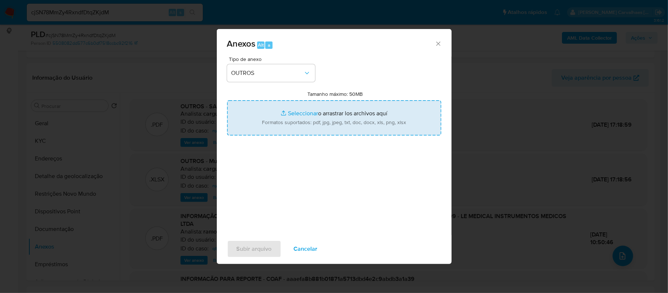
click at [308, 112] on input "Tamanho máximo: 50MB Seleccionar archivos" at bounding box center [334, 117] width 214 height 35
click at [297, 113] on input "Tamanho máximo: 50MB Seleccionar archivos" at bounding box center [334, 117] width 214 height 35
click at [294, 115] on input "Tamanho máximo: 50MB Seleccionar archivos" at bounding box center [334, 117] width 214 height 35
type input "C:\fakepath\2o Declinio - cjSN78MmZy4RxndfDtqZKjdM - CNPJ 36007026000109 - LE M…"
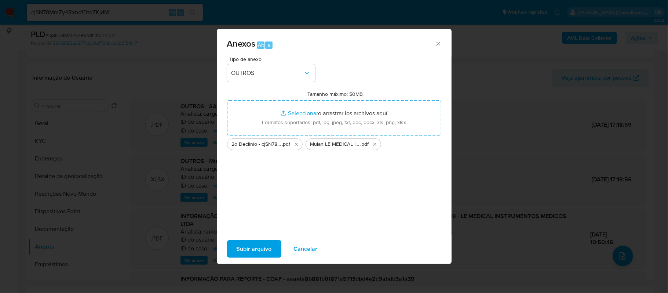
click at [261, 247] on span "Subir arquivo" at bounding box center [254, 249] width 35 height 16
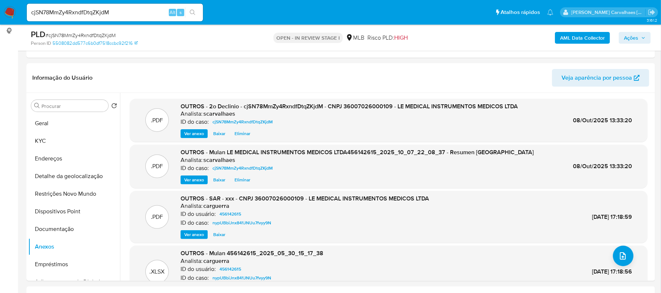
click at [637, 41] on span "Ações" at bounding box center [631, 38] width 14 height 12
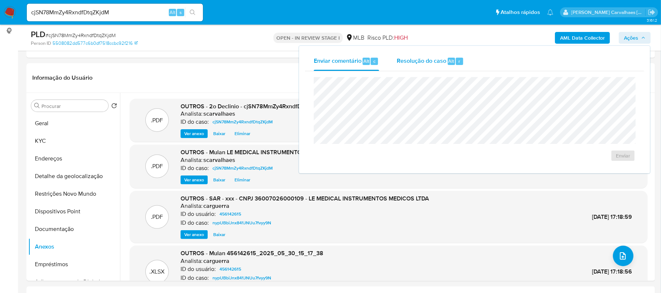
click at [432, 59] on span "Resolução do caso" at bounding box center [422, 61] width 50 height 8
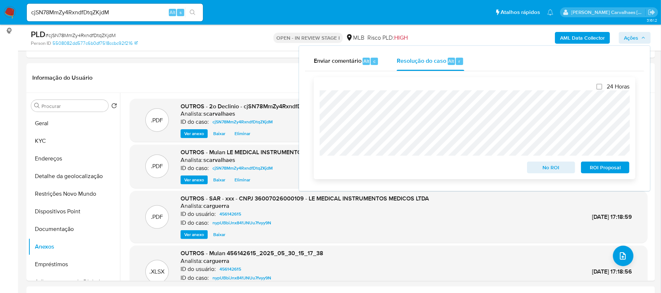
click at [541, 171] on span "No ROI" at bounding box center [551, 167] width 38 height 10
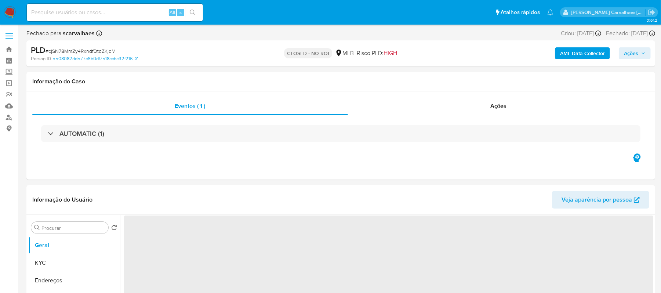
select select "10"
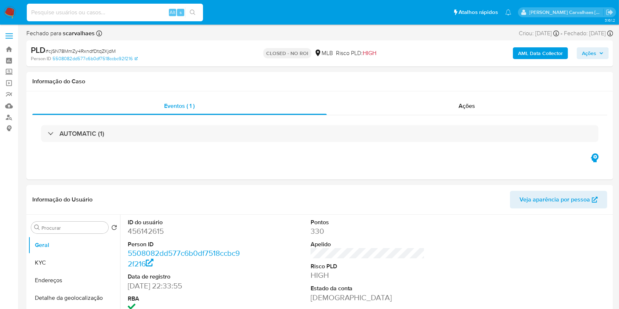
paste input "2147585520"
type input "2147585520"
click at [193, 15] on icon "search-icon" at bounding box center [193, 13] width 6 height 6
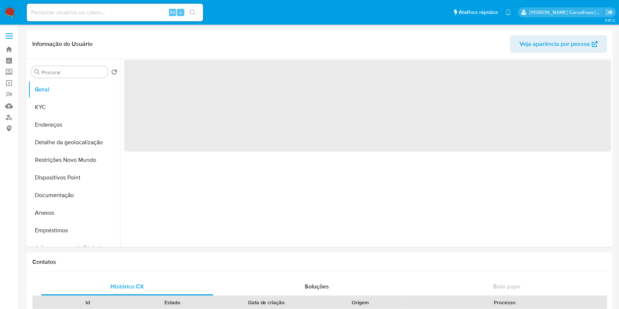
select select "10"
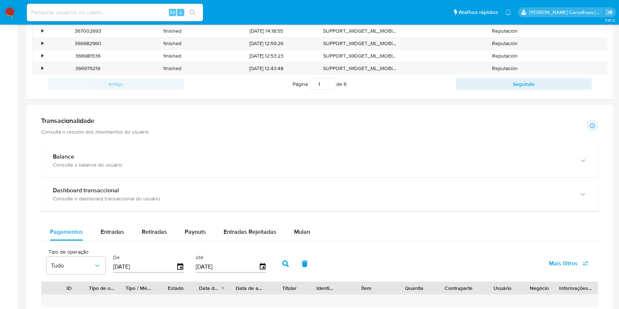
scroll to position [391, 0]
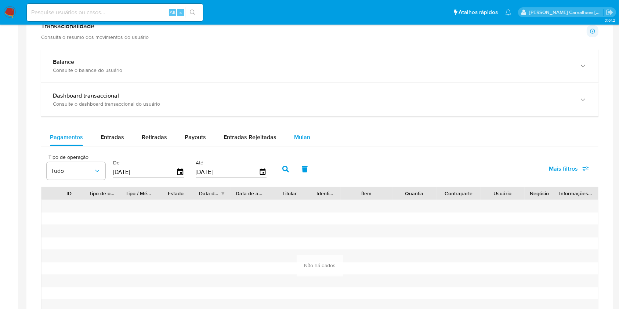
click at [303, 134] on span "Mulan" at bounding box center [302, 137] width 16 height 8
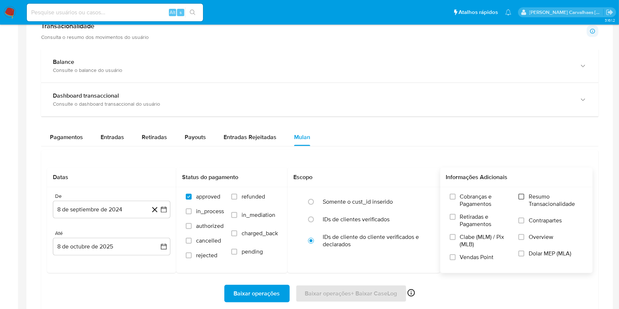
click at [523, 198] on input "Resumo Transacionalidade" at bounding box center [521, 197] width 6 height 6
click at [162, 212] on icon "button" at bounding box center [163, 209] width 7 height 7
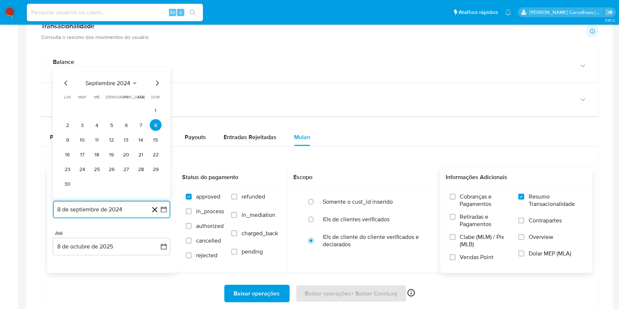
click at [158, 82] on icon "Mes siguiente" at bounding box center [157, 83] width 3 height 5
click at [157, 98] on icon "Mes siguiente" at bounding box center [157, 98] width 9 height 9
click at [155, 85] on icon "Mes siguiente" at bounding box center [157, 83] width 9 height 9
click at [158, 98] on icon "Mes siguiente" at bounding box center [157, 98] width 9 height 9
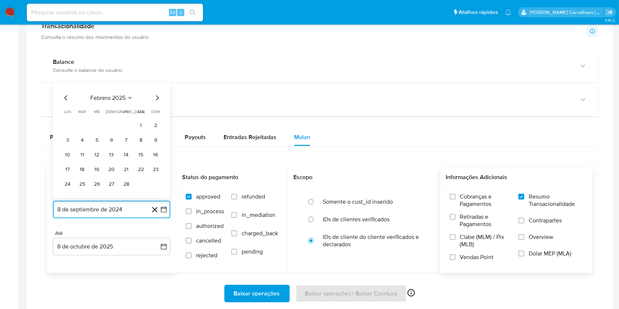
click at [158, 98] on icon "Mes siguiente" at bounding box center [157, 98] width 9 height 9
click at [156, 84] on icon "Mes siguiente" at bounding box center [157, 83] width 3 height 5
click at [155, 98] on icon "Mes siguiente" at bounding box center [157, 98] width 9 height 9
click at [156, 82] on icon "Mes siguiente" at bounding box center [157, 83] width 9 height 9
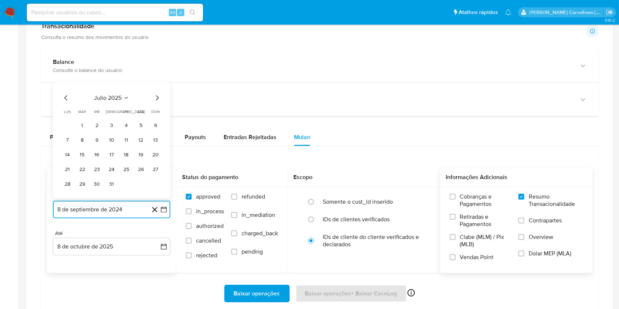
click at [159, 96] on icon "Mes siguiente" at bounding box center [157, 98] width 9 height 9
click at [126, 139] on button "8" at bounding box center [126, 140] width 12 height 12
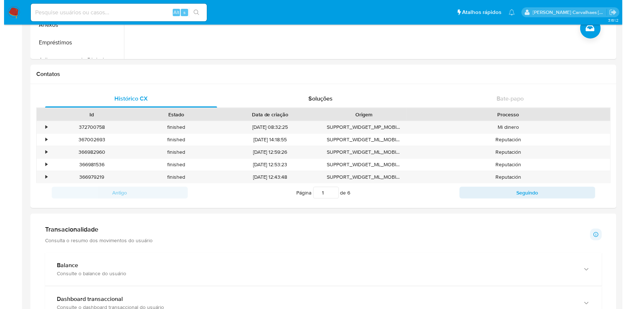
scroll to position [98, 0]
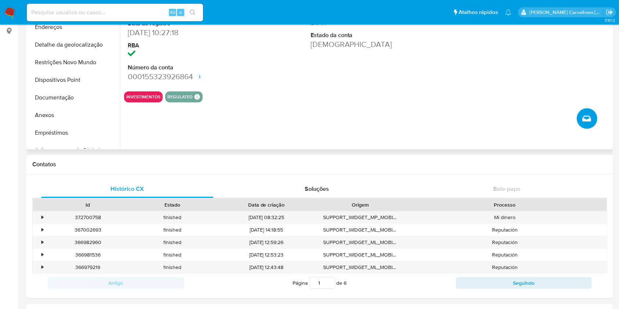
click at [584, 119] on icon "Criar caso manual" at bounding box center [586, 119] width 9 height 6
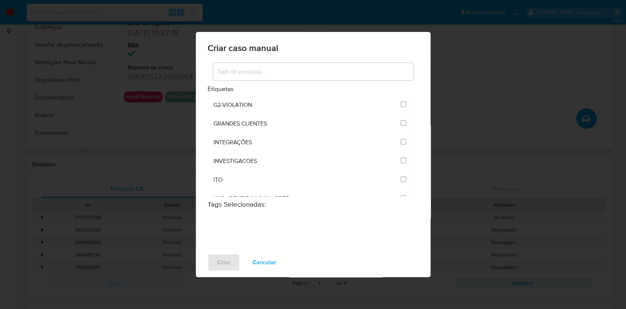
scroll to position [587, 0]
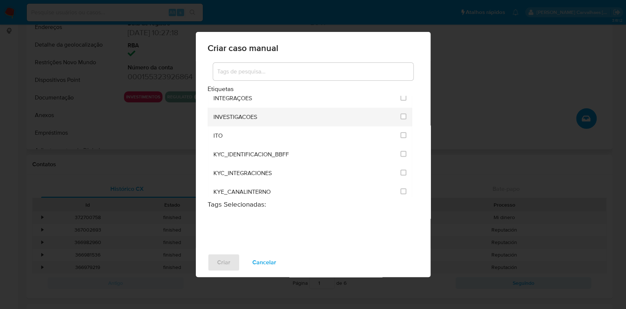
click at [250, 109] on div "INVESTIGACOES" at bounding box center [305, 117] width 183 height 19
click at [401, 114] on input "2067" at bounding box center [404, 116] width 6 height 6
checkbox input "true"
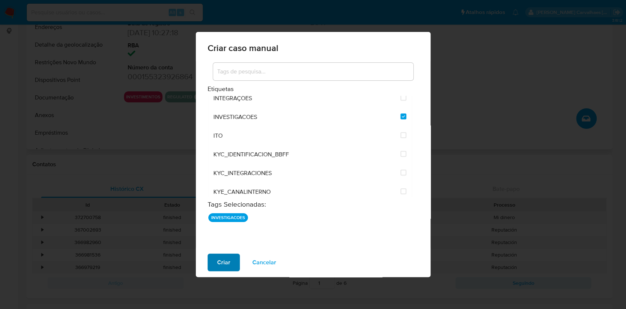
click at [219, 263] on span "Criar" at bounding box center [223, 262] width 13 height 16
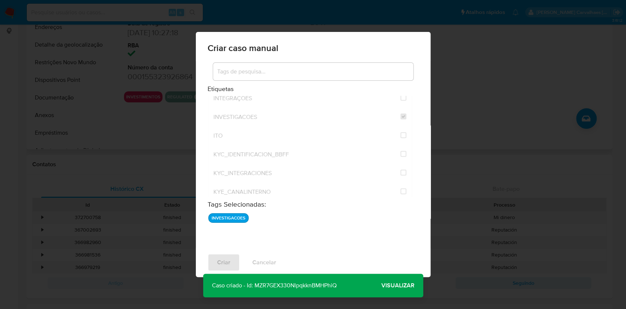
click at [389, 285] on span "Visualizar" at bounding box center [398, 285] width 33 height 0
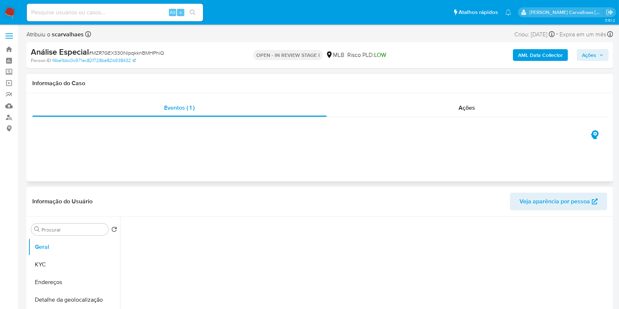
select select "10"
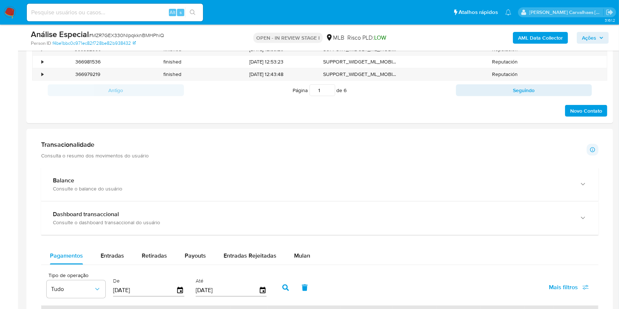
scroll to position [489, 0]
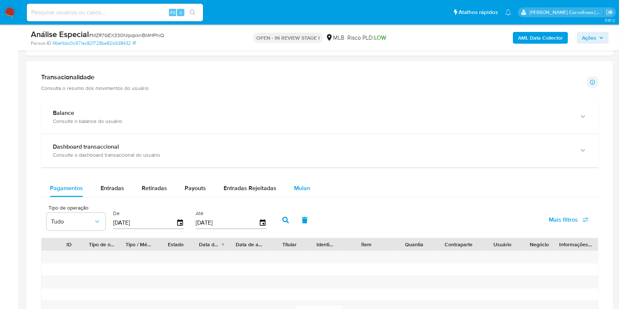
click at [302, 187] on span "Mulan" at bounding box center [302, 188] width 16 height 8
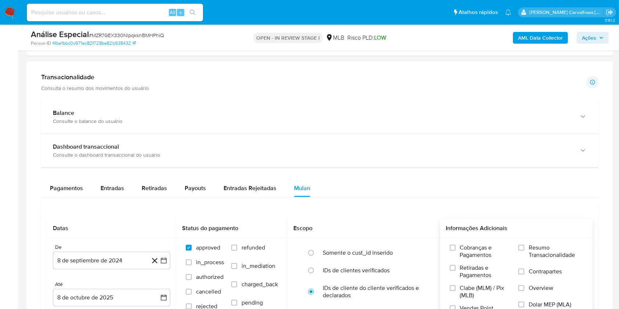
click at [525, 248] on label "Resumo Transacionalidade" at bounding box center [550, 256] width 65 height 24
click at [524, 248] on input "Resumo Transacionalidade" at bounding box center [521, 248] width 6 height 6
click at [163, 259] on icon "button" at bounding box center [164, 261] width 6 height 6
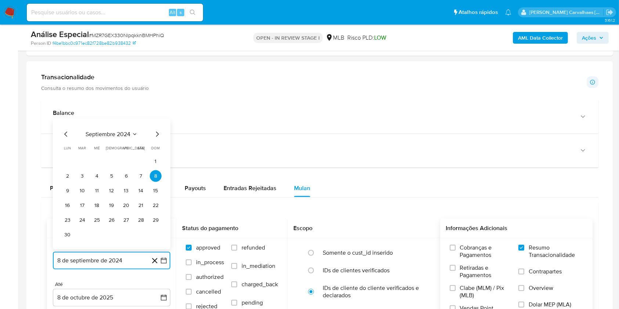
click at [157, 132] on icon "Mes siguiente" at bounding box center [157, 134] width 3 height 5
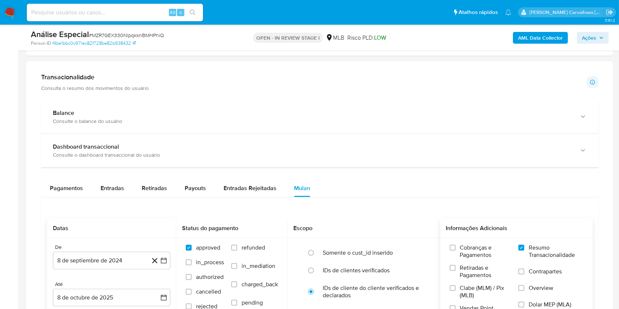
click at [157, 132] on div "Balance Consulte o balance do usuário" at bounding box center [319, 116] width 557 height 33
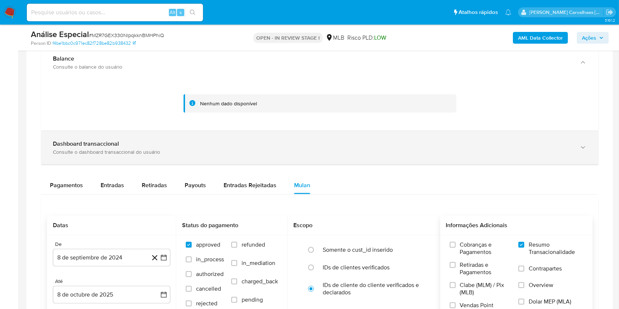
scroll to position [587, 0]
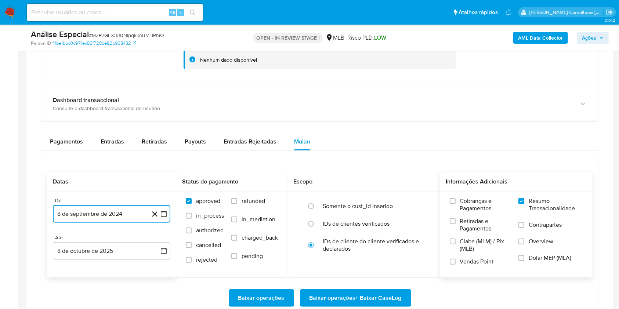
click at [167, 212] on icon "button" at bounding box center [163, 213] width 7 height 7
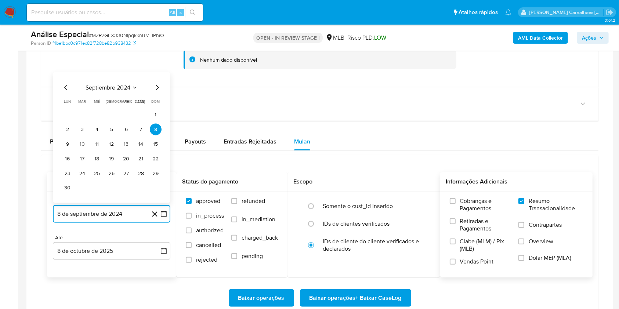
click at [157, 90] on icon "Mes siguiente" at bounding box center [157, 87] width 9 height 9
click at [157, 105] on icon "Mes siguiente" at bounding box center [157, 102] width 9 height 9
click at [154, 102] on icon "Mes siguiente" at bounding box center [157, 102] width 9 height 9
click at [154, 90] on icon "Mes siguiente" at bounding box center [157, 87] width 9 height 9
click at [156, 101] on icon "Mes siguiente" at bounding box center [157, 102] width 9 height 9
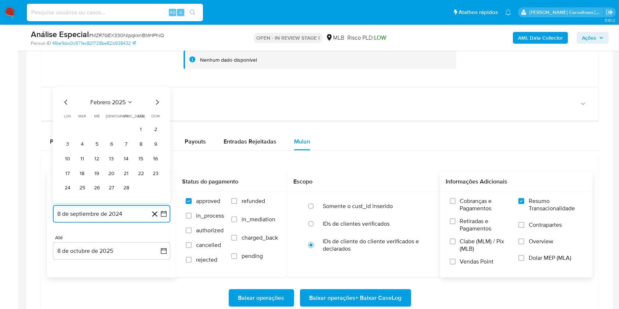
click at [154, 103] on icon "Mes siguiente" at bounding box center [157, 102] width 9 height 9
click at [156, 88] on icon "Mes siguiente" at bounding box center [157, 87] width 9 height 9
click at [156, 102] on icon "Mes siguiente" at bounding box center [157, 102] width 9 height 9
click at [156, 90] on icon "Mes siguiente" at bounding box center [157, 87] width 3 height 5
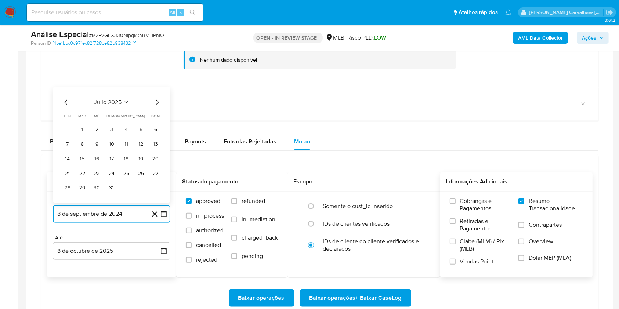
click at [156, 101] on icon "Mes siguiente" at bounding box center [157, 102] width 9 height 9
click at [125, 146] on button "8" at bounding box center [126, 144] width 12 height 12
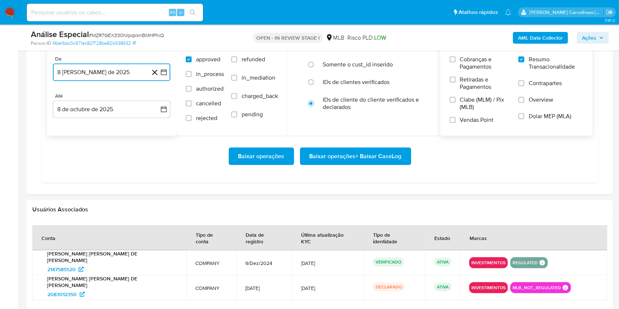
scroll to position [685, 0]
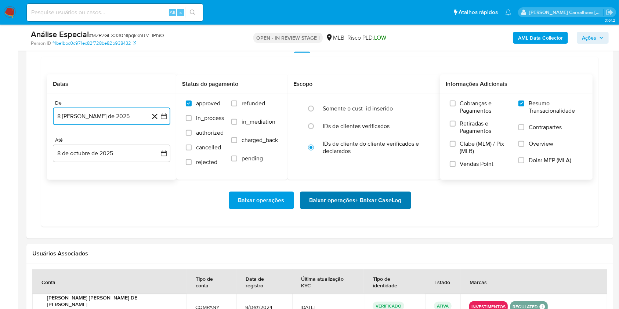
click at [364, 199] on span "Baixar operações + Baixar CaseLog" at bounding box center [355, 200] width 92 height 16
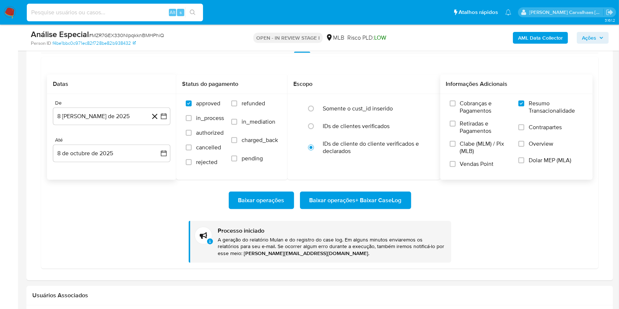
click at [93, 13] on input at bounding box center [115, 13] width 176 height 10
paste input "2275673659"
click at [29, 12] on input "2275673659" at bounding box center [115, 13] width 176 height 10
type input "2275673659"
click at [193, 12] on icon "search-icon" at bounding box center [193, 13] width 6 height 6
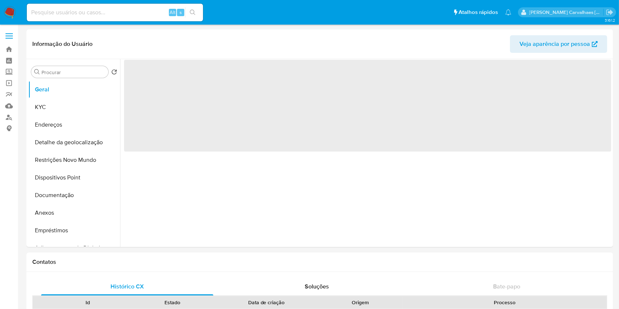
select select "10"
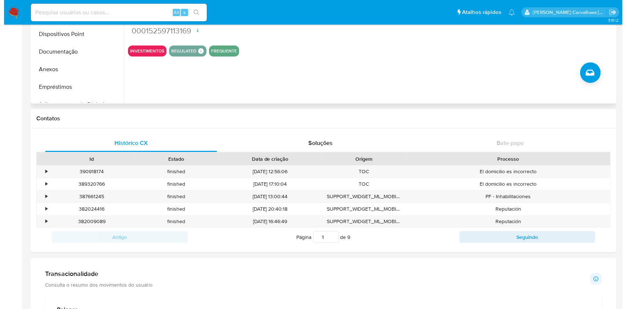
scroll to position [98, 0]
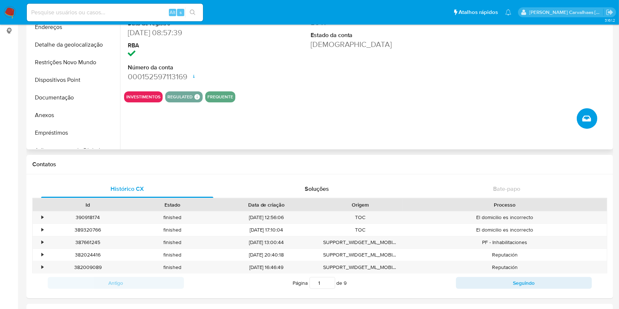
click at [586, 119] on icon "Criar caso manual" at bounding box center [586, 118] width 9 height 9
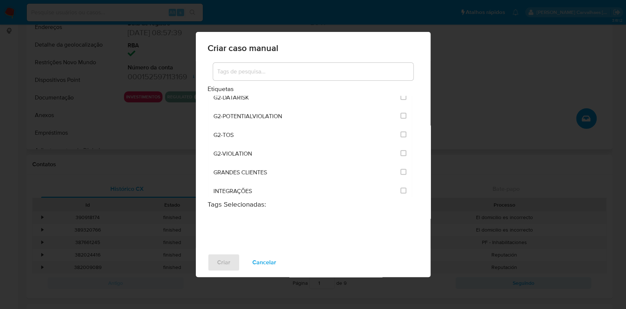
scroll to position [538, 0]
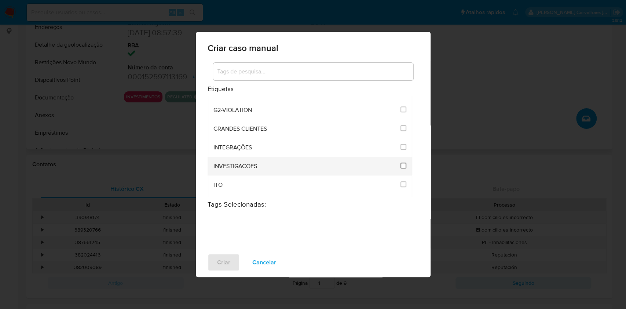
click at [403, 164] on input "2067" at bounding box center [404, 166] width 6 height 6
checkbox input "true"
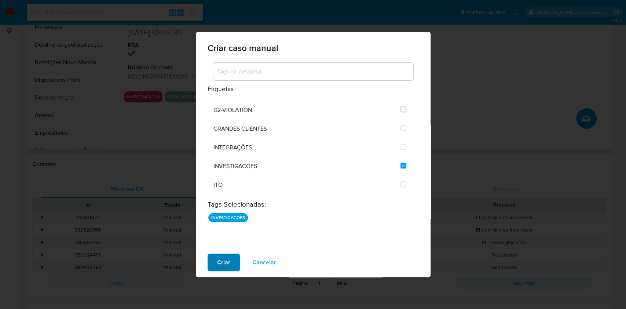
click at [217, 261] on button "Criar" at bounding box center [224, 263] width 32 height 18
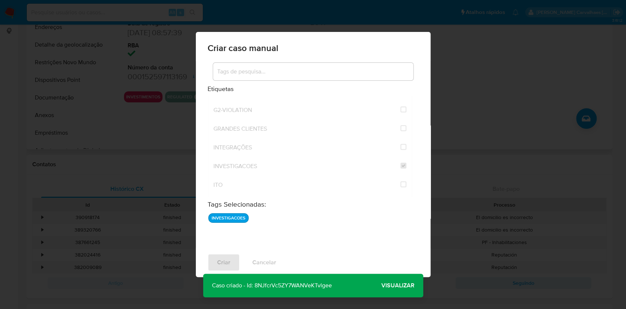
click at [397, 285] on span "Visualizar" at bounding box center [398, 285] width 33 height 0
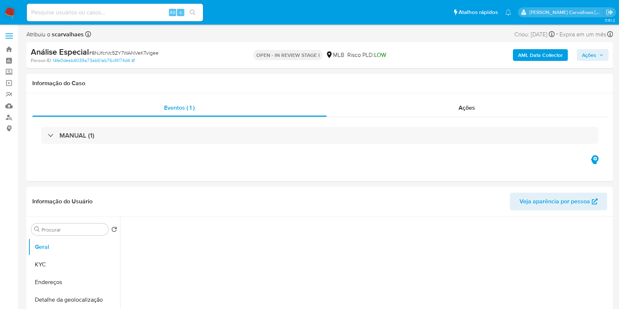
select select "10"
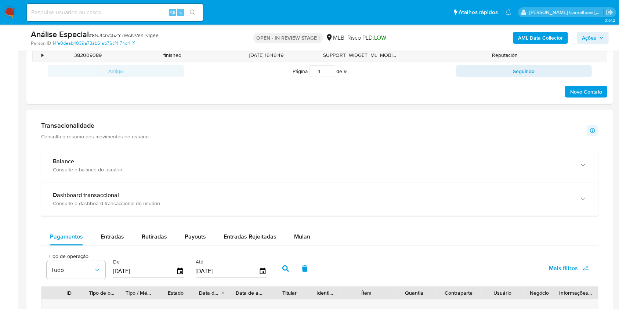
scroll to position [489, 0]
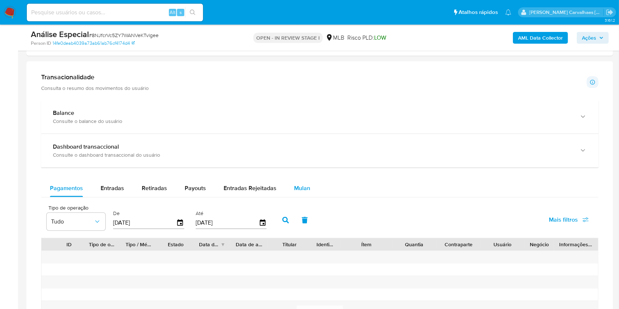
click at [299, 190] on span "Mulan" at bounding box center [302, 188] width 16 height 8
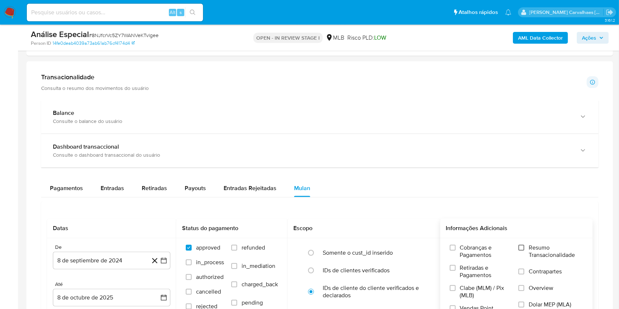
click at [522, 247] on input "Resumo Transacionalidade" at bounding box center [521, 248] width 6 height 6
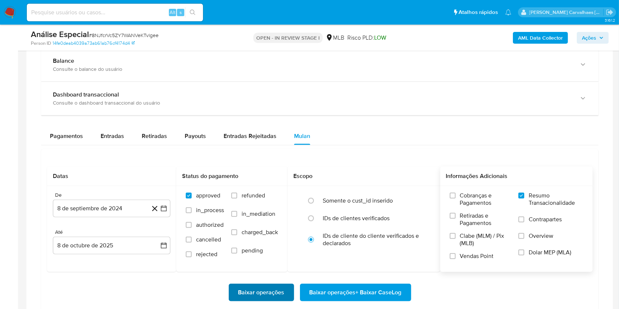
scroll to position [587, 0]
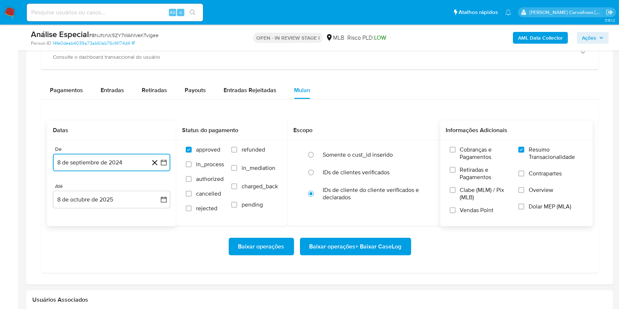
click at [164, 159] on icon "button" at bounding box center [163, 162] width 7 height 7
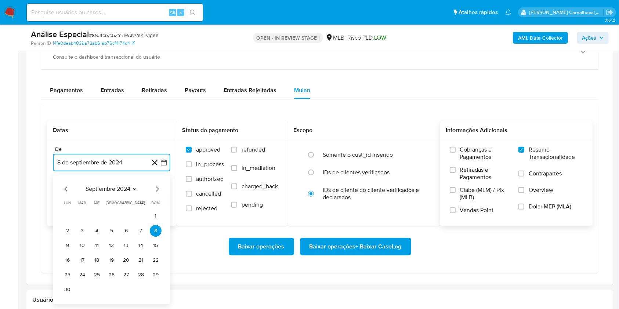
click at [155, 190] on icon "Mes siguiente" at bounding box center [157, 189] width 9 height 9
click at [155, 189] on icon "Mes siguiente" at bounding box center [157, 189] width 9 height 9
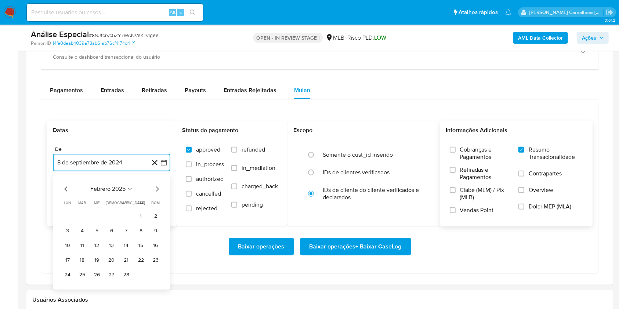
click at [155, 189] on icon "Mes siguiente" at bounding box center [157, 189] width 9 height 9
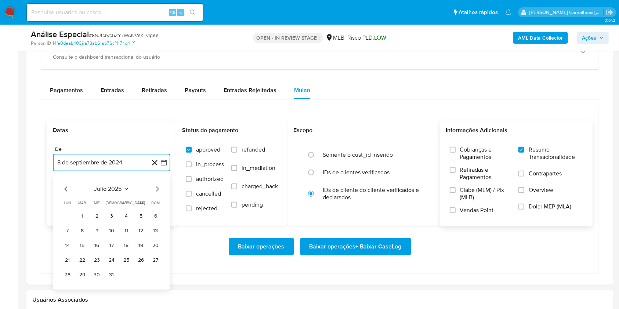
click at [155, 189] on icon "Mes siguiente" at bounding box center [157, 189] width 9 height 9
click at [126, 231] on button "8" at bounding box center [126, 231] width 12 height 12
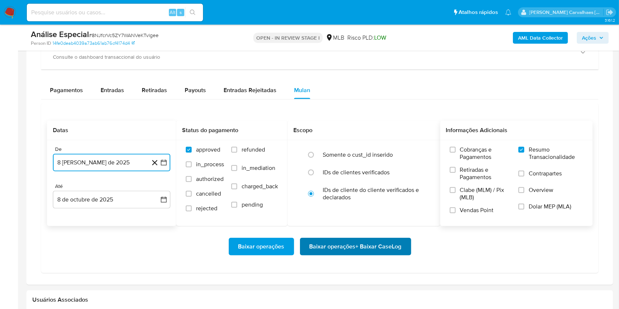
click at [329, 251] on span "Baixar operações + Baixar CaseLog" at bounding box center [355, 247] width 92 height 16
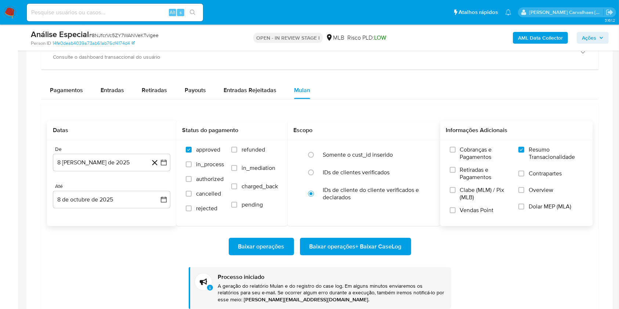
click at [51, 10] on input at bounding box center [115, 13] width 176 height 10
paste input "O3SYuSQtqyqmUV3RTheqHAdF"
type input "O3SYuSQtqyqmUV3RTheqHAdF"
click at [194, 10] on icon "search-icon" at bounding box center [193, 13] width 6 height 6
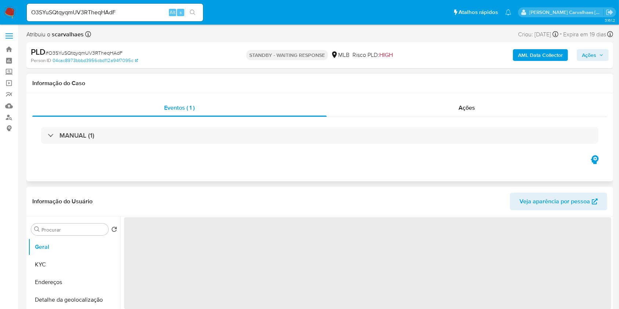
select select "10"
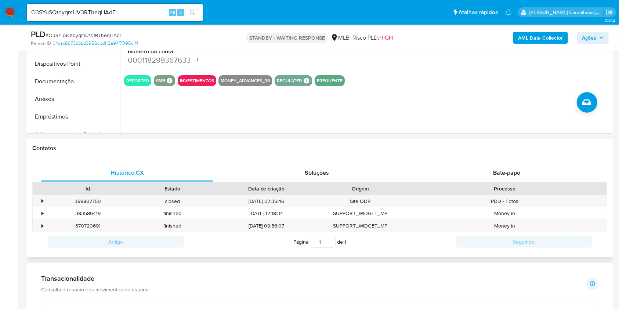
scroll to position [342, 0]
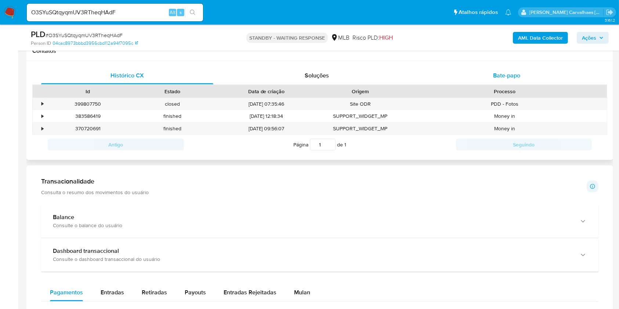
click at [514, 74] on span "Bate-papo" at bounding box center [506, 75] width 27 height 8
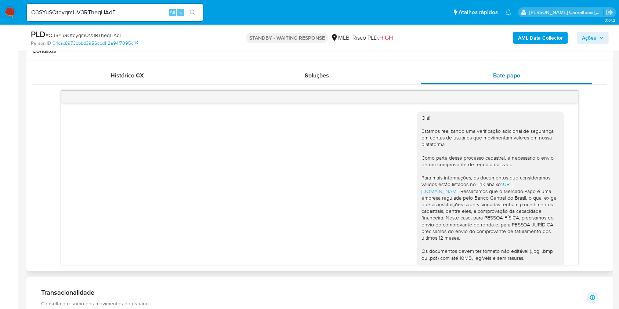
scroll to position [87, 0]
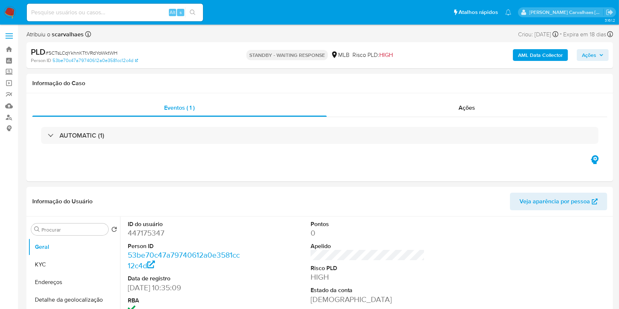
select select "10"
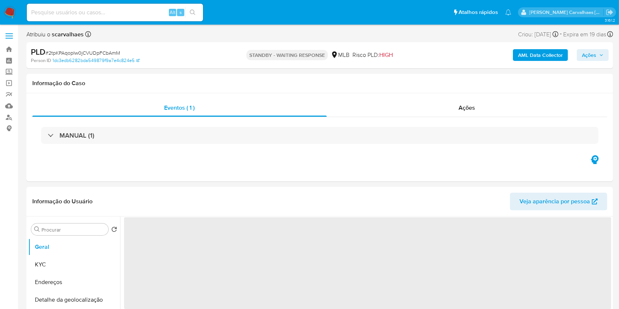
select select "10"
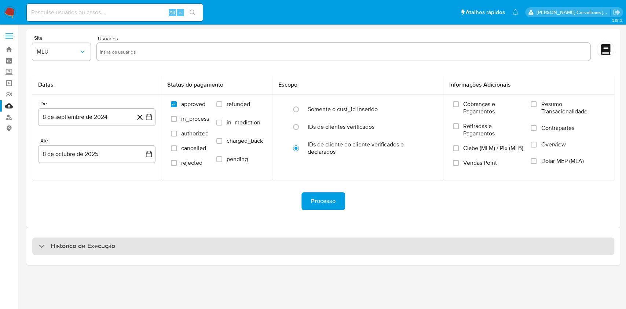
click at [120, 248] on div "Histórico de Execução" at bounding box center [323, 246] width 582 height 18
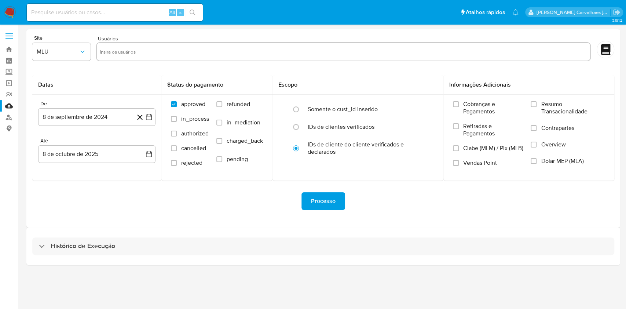
select select "10"
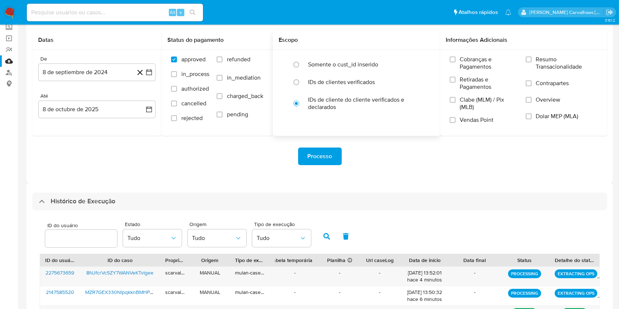
scroll to position [147, 0]
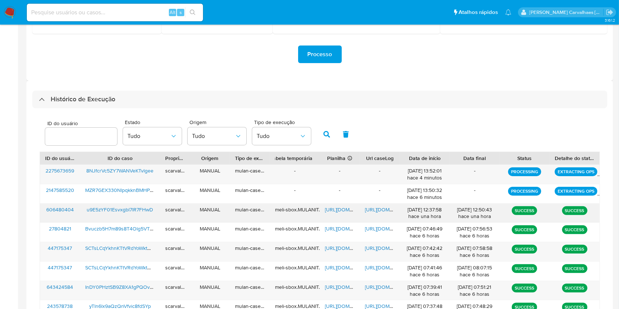
click at [378, 210] on span "[URL][DOMAIN_NAME]" at bounding box center [390, 209] width 51 height 7
paste input "O3SYuSQtqyqmUV3RTheqHAdF"
type input "O3SYuSQtqyqmUV3RTheqHAdF"
drag, startPoint x: 126, startPoint y: 15, endPoint x: 26, endPoint y: 13, distance: 100.2
click at [26, 13] on li "O3SYuSQtqyqmUV3RTheqHAdF Alt s" at bounding box center [115, 12] width 180 height 18
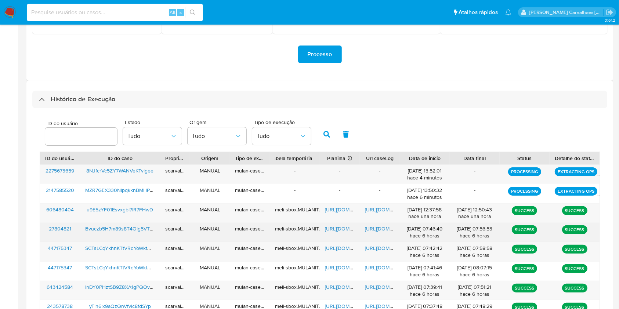
click at [374, 230] on span "[URL][DOMAIN_NAME]" at bounding box center [390, 228] width 51 height 7
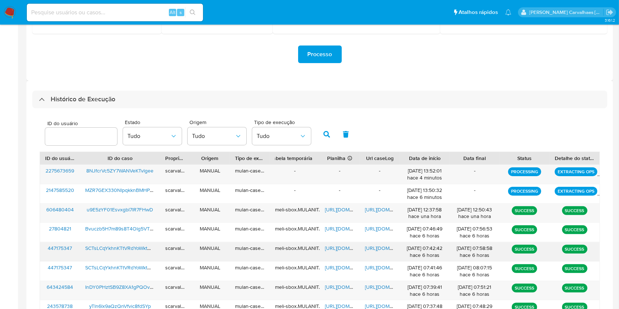
click at [376, 250] on span "[URL][DOMAIN_NAME]" at bounding box center [390, 247] width 51 height 7
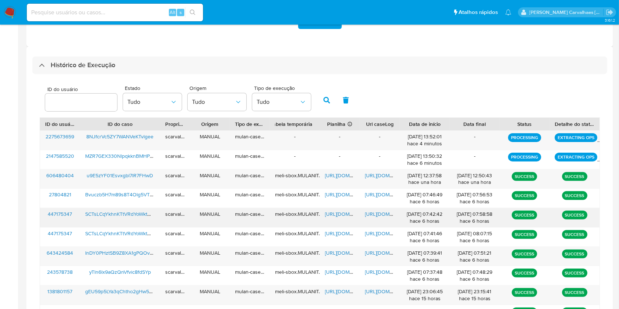
scroll to position [196, 0]
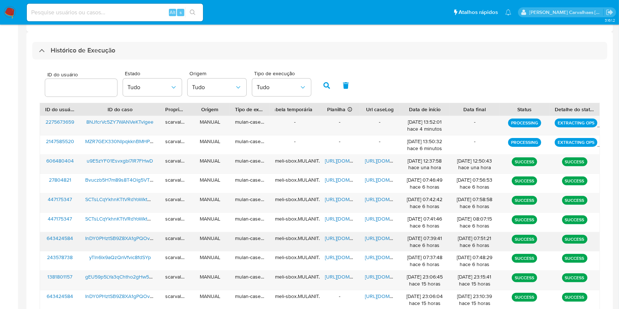
click at [385, 237] on span "[URL][DOMAIN_NAME]" at bounding box center [390, 237] width 51 height 7
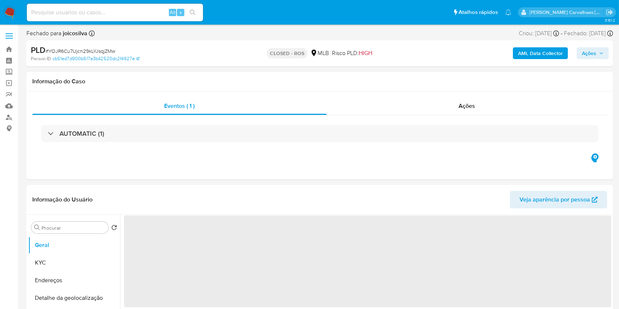
select select "10"
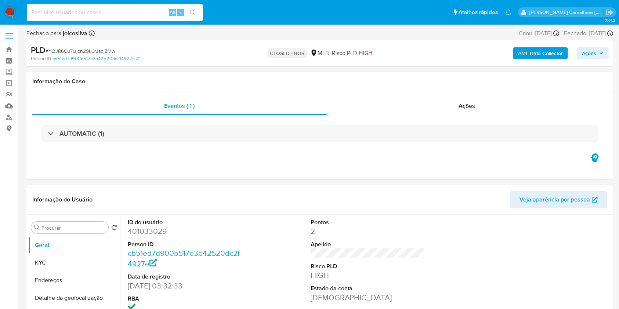
paste input "O3SYuSQtqyqmUV3RTheqHAdF"
type input "O3SYuSQtqyqmUV3RTheqHAdF"
click at [191, 16] on button "search-icon" at bounding box center [192, 12] width 15 height 10
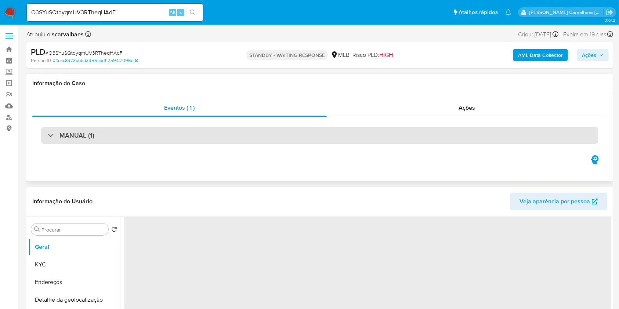
select select "10"
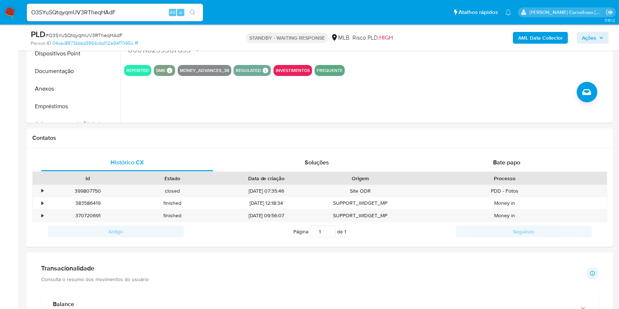
scroll to position [147, 0]
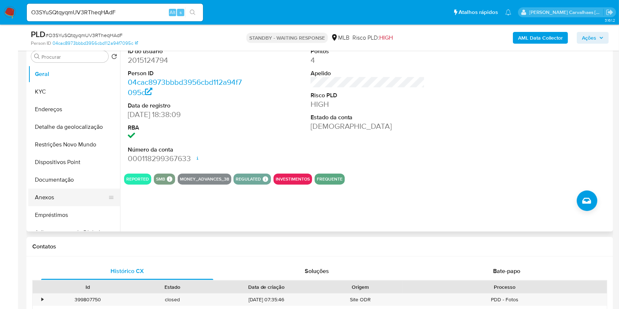
click at [72, 200] on button "Anexos" at bounding box center [71, 198] width 86 height 18
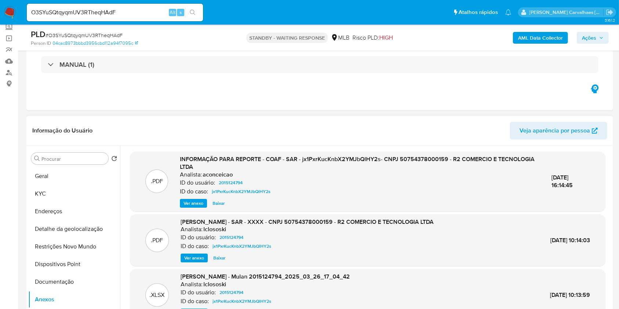
scroll to position [0, 0]
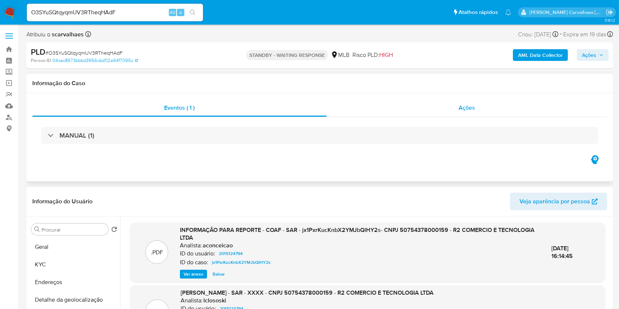
click at [470, 107] on span "Ações" at bounding box center [467, 107] width 17 height 8
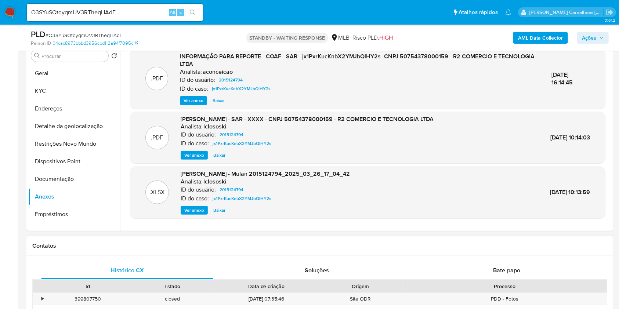
scroll to position [244, 0]
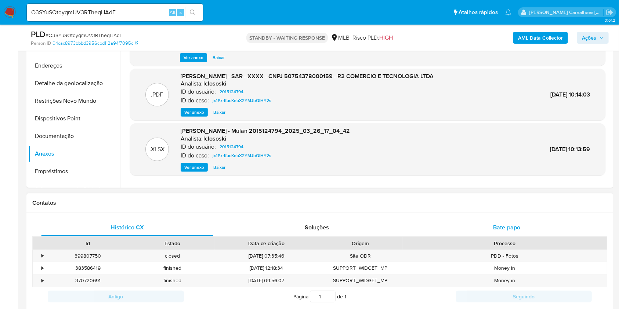
click at [506, 228] on span "Bate-papo" at bounding box center [506, 227] width 27 height 8
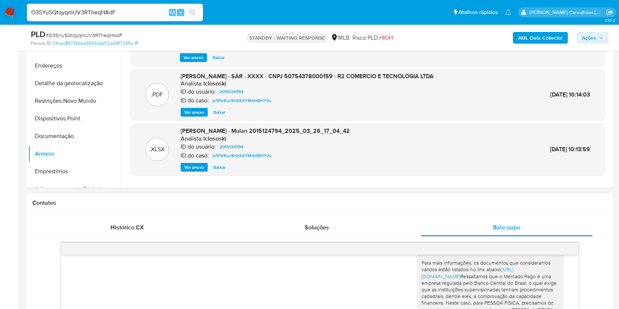
scroll to position [391, 0]
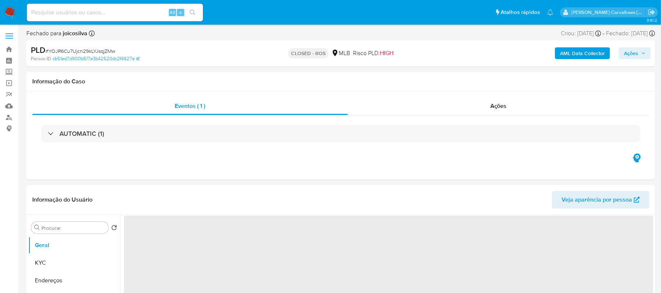
select select "10"
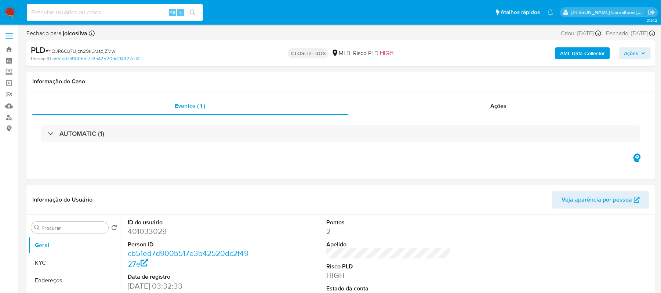
paste input "InDY0PHztSB9Z8XA1gPQOvRT"
type input "InDY0PHztSB9Z8XA1gPQOvRT"
click at [191, 9] on button "search-icon" at bounding box center [192, 12] width 15 height 10
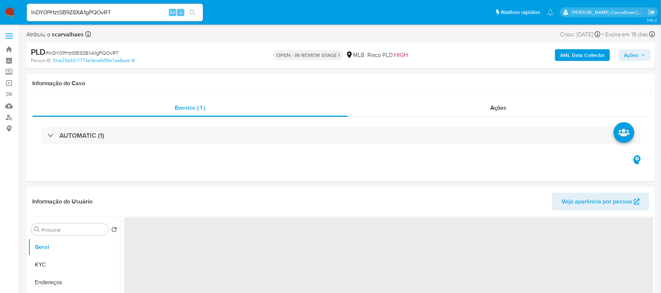
select select "10"
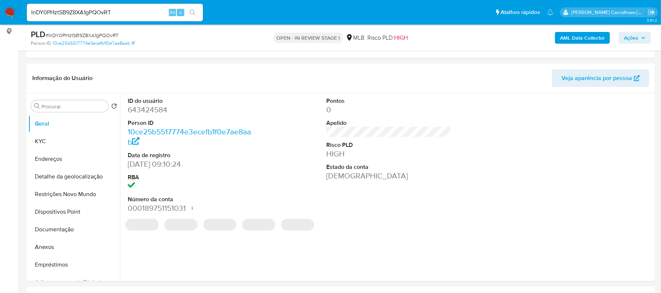
scroll to position [98, 0]
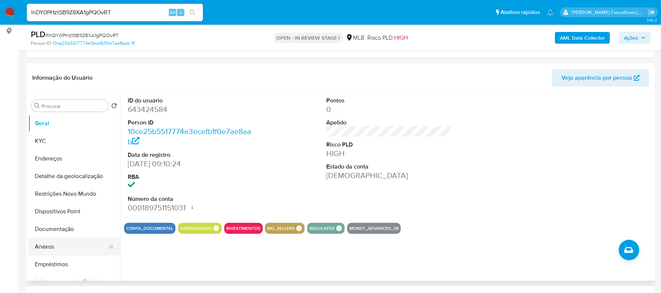
click at [72, 245] on button "Anexos" at bounding box center [71, 247] width 86 height 18
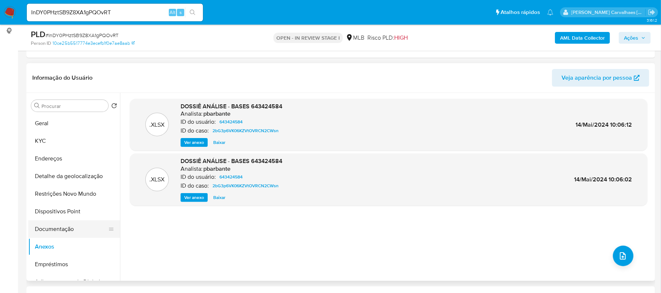
click at [70, 227] on button "Documentação" at bounding box center [71, 229] width 86 height 18
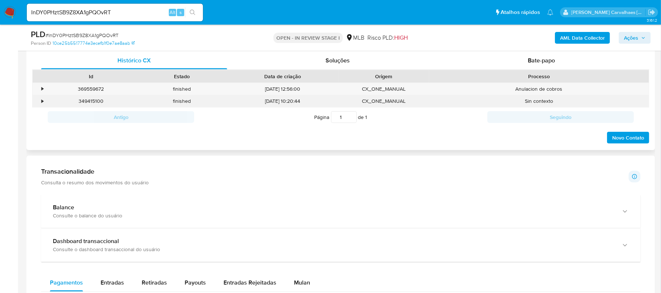
scroll to position [342, 0]
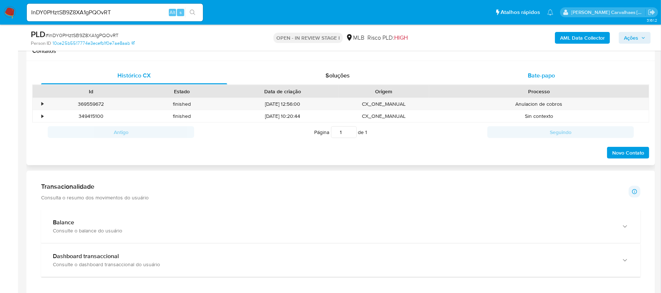
click at [539, 76] on span "Bate-papo" at bounding box center [541, 75] width 27 height 8
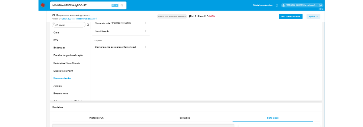
scroll to position [11, 0]
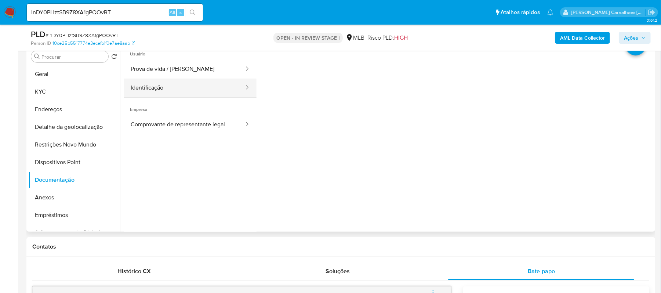
click at [193, 91] on button "Identificação" at bounding box center [184, 88] width 121 height 19
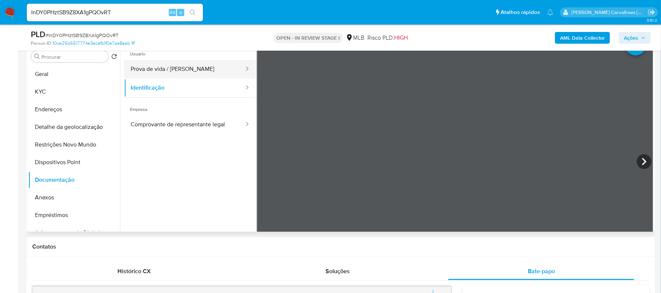
click at [175, 67] on button "Prova de vida / [PERSON_NAME]" at bounding box center [184, 69] width 121 height 19
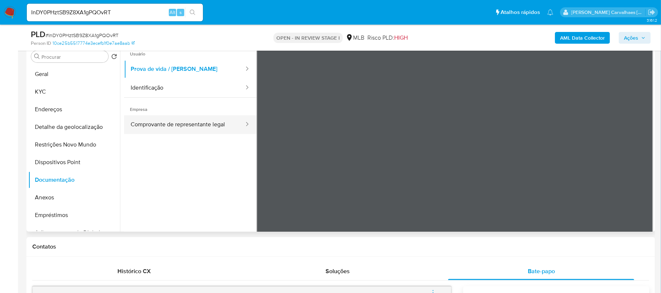
click at [216, 127] on button "Comprovante de representante legal" at bounding box center [184, 124] width 121 height 19
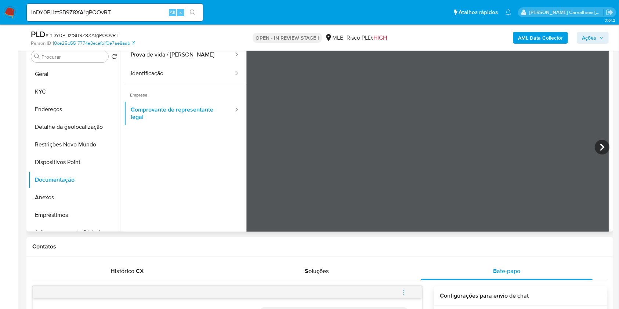
scroll to position [0, 0]
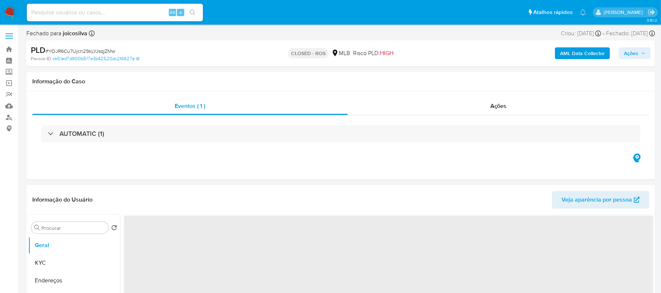
select select "10"
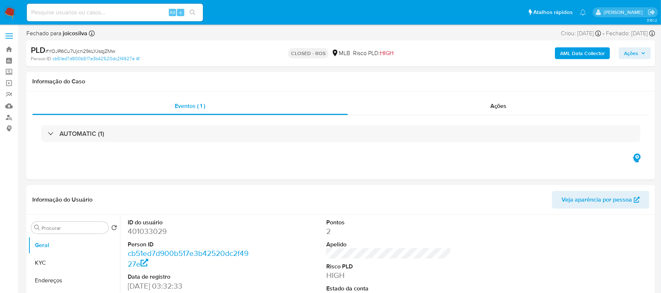
click at [96, 12] on input at bounding box center [115, 13] width 176 height 10
paste input "InDY0PHztSB9Z8XA1gPQOvRT"
type input "InDY0PHztSB9Z8XA1gPQOvRT"
click at [190, 10] on icon "search-icon" at bounding box center [193, 13] width 6 height 6
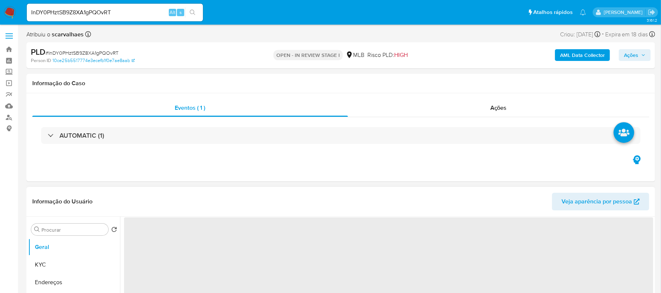
select select "10"
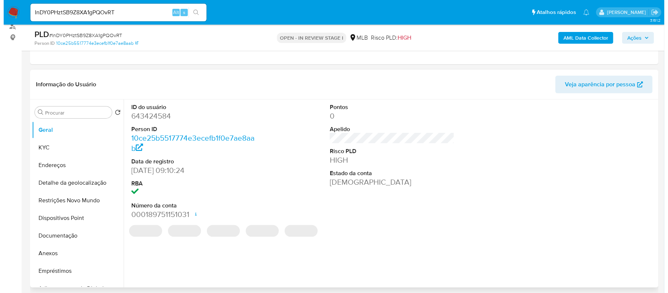
scroll to position [98, 0]
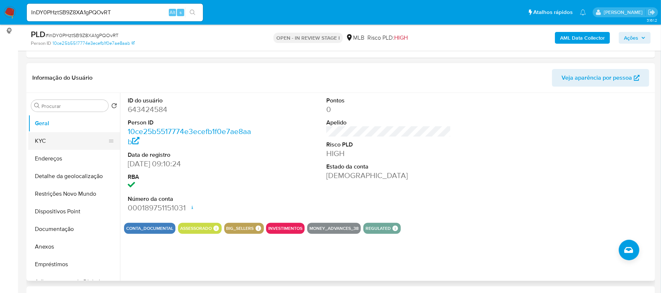
click at [58, 142] on button "KYC" at bounding box center [71, 141] width 86 height 18
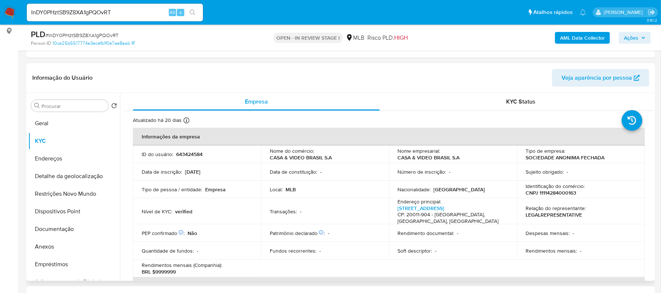
click at [429, 213] on h4 "CP: 20011-904 - Rio De Janeiro, Rio De Janeiro, Brasil" at bounding box center [452, 217] width 108 height 13
click at [425, 209] on link "Rua Da Assembleia 100, Centro" at bounding box center [421, 207] width 47 height 7
click at [43, 249] on button "Anexos" at bounding box center [71, 247] width 86 height 18
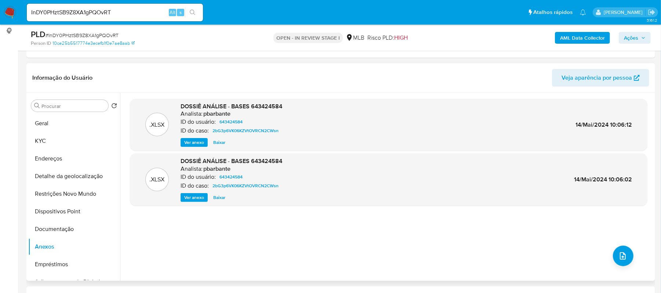
click at [198, 141] on span "Ver anexo" at bounding box center [194, 142] width 20 height 7
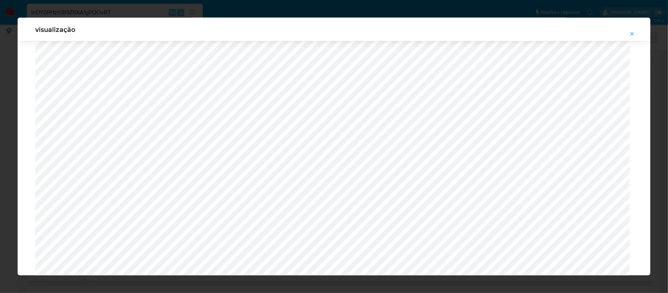
scroll to position [817, 0]
click at [635, 33] on icon "Attachment preview" at bounding box center [632, 34] width 6 height 6
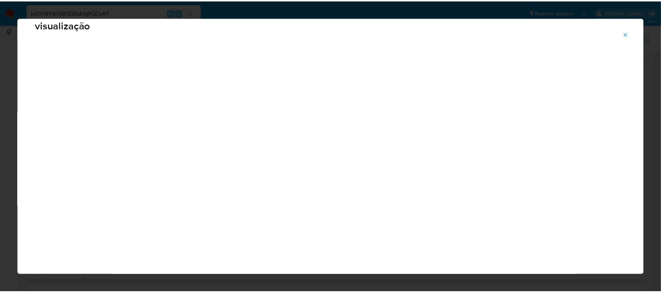
scroll to position [0, 0]
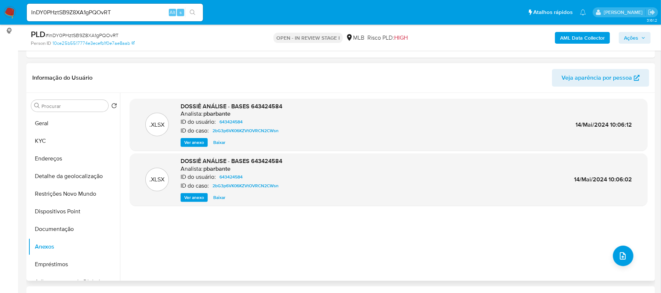
click at [199, 194] on span "Ver anexo" at bounding box center [194, 197] width 20 height 7
click at [199, 194] on div "Ver anexo Baixar" at bounding box center [232, 197] width 102 height 9
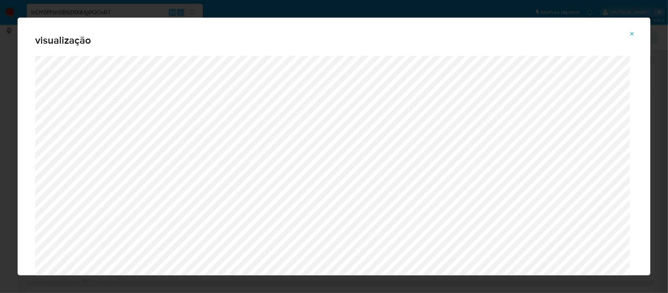
click at [630, 34] on icon "Attachment preview" at bounding box center [632, 34] width 6 height 6
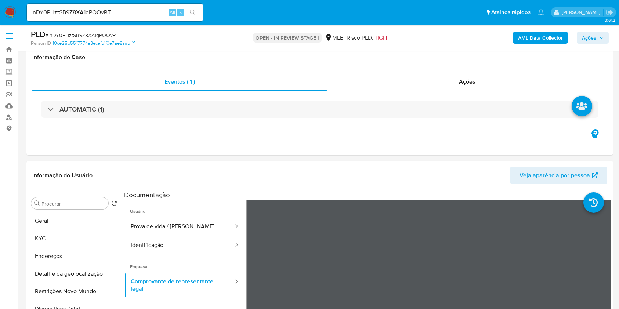
select select "10"
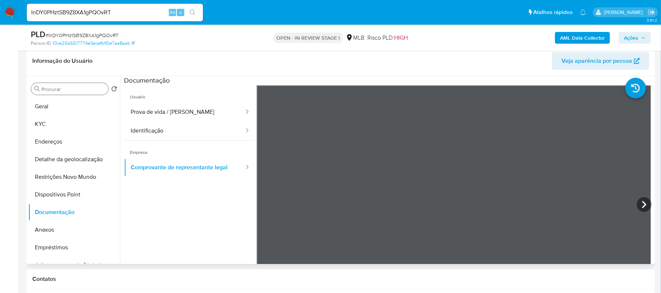
scroll to position [98, 0]
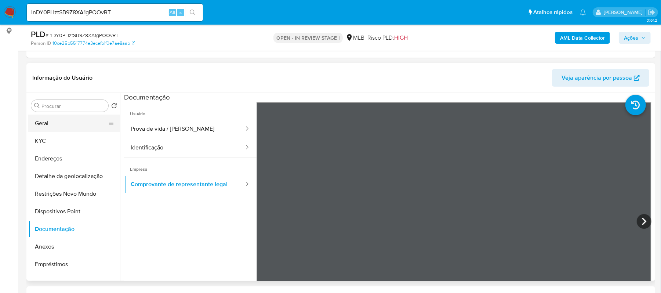
click at [66, 123] on button "Geral" at bounding box center [71, 123] width 86 height 18
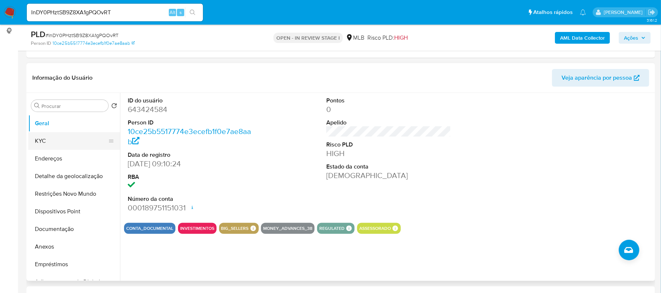
click at [63, 141] on button "KYC" at bounding box center [71, 141] width 86 height 18
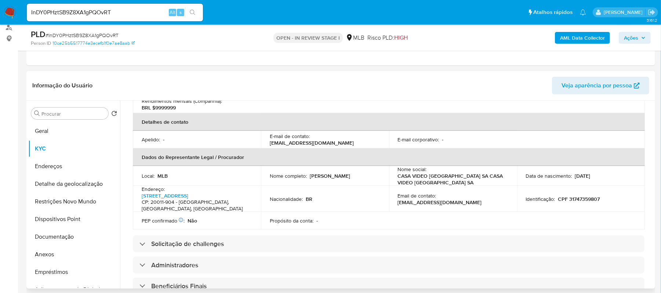
scroll to position [196, 0]
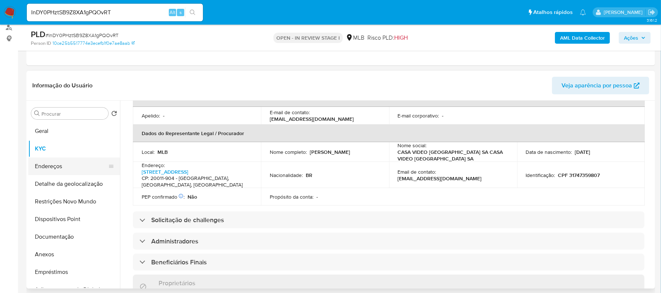
click at [52, 170] on button "Endereços" at bounding box center [71, 166] width 86 height 18
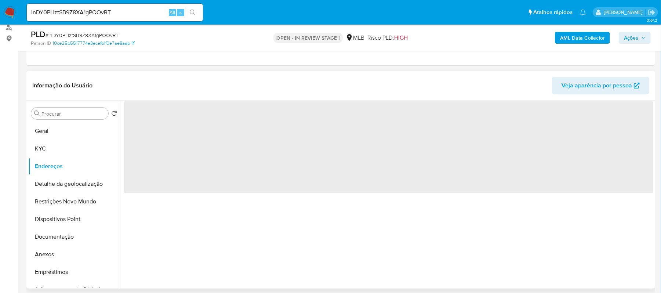
scroll to position [0, 0]
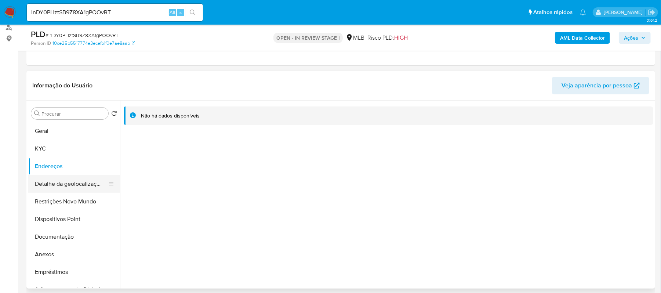
click at [71, 184] on button "Detalhe da geolocalização" at bounding box center [71, 184] width 86 height 18
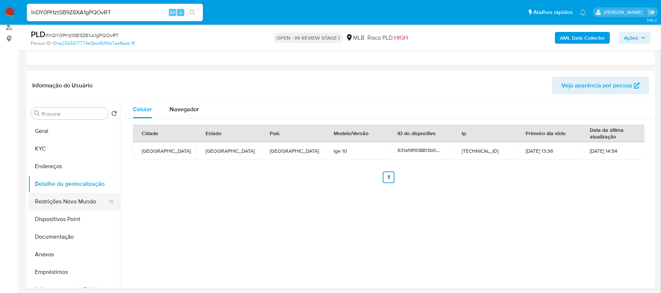
click at [79, 201] on button "Restrições Novo Mundo" at bounding box center [71, 202] width 86 height 18
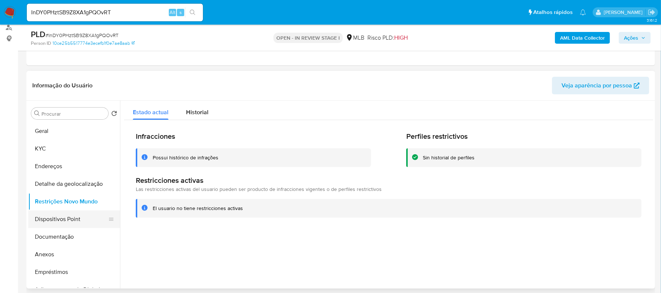
click at [84, 219] on button "Dispositivos Point" at bounding box center [71, 219] width 86 height 18
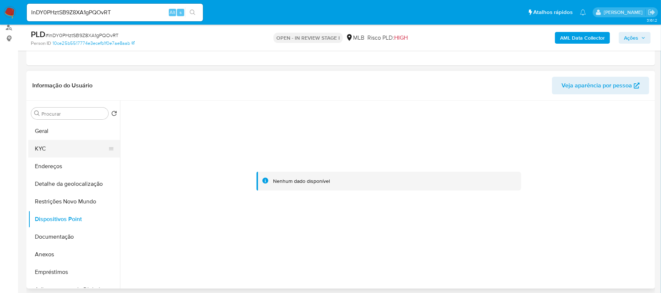
click at [49, 150] on button "KYC" at bounding box center [71, 149] width 86 height 18
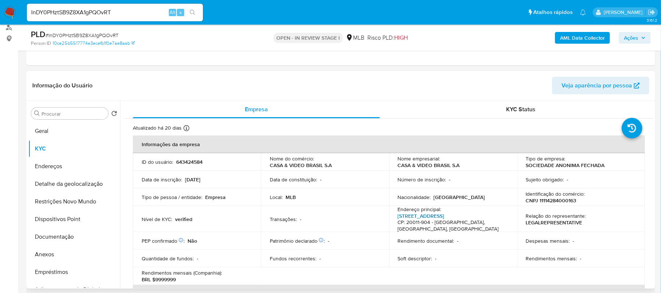
click at [420, 216] on link "Rua Da Assembleia 100, Centro" at bounding box center [421, 215] width 47 height 7
click at [56, 250] on button "Anexos" at bounding box center [71, 254] width 86 height 18
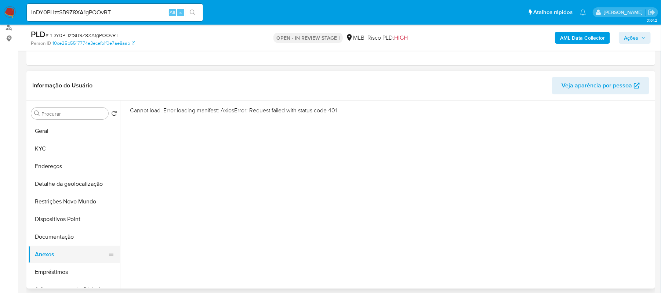
click at [54, 253] on button "Anexos" at bounding box center [71, 254] width 86 height 18
click at [46, 128] on button "Geral" at bounding box center [71, 131] width 86 height 18
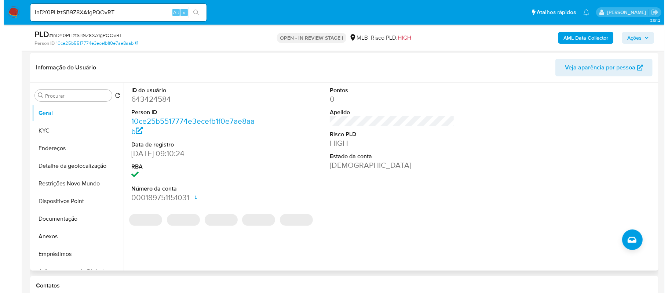
scroll to position [139, 0]
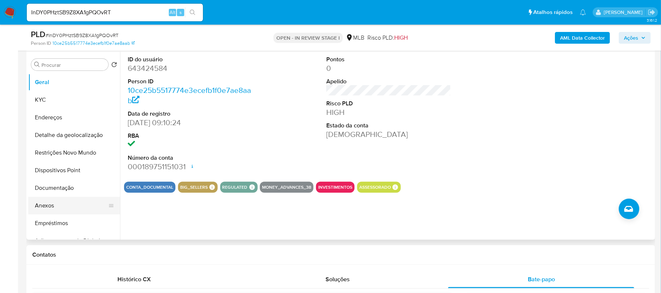
click at [60, 207] on button "Anexos" at bounding box center [71, 206] width 86 height 18
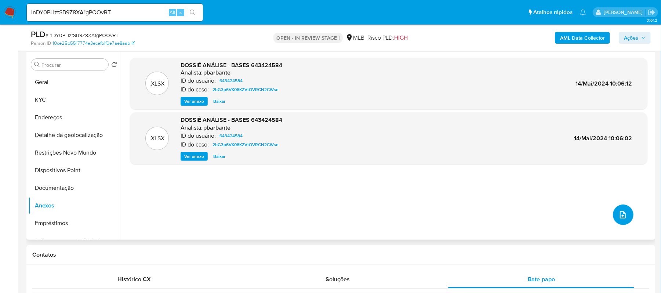
click at [618, 212] on icon "upload-file" at bounding box center [623, 214] width 6 height 7
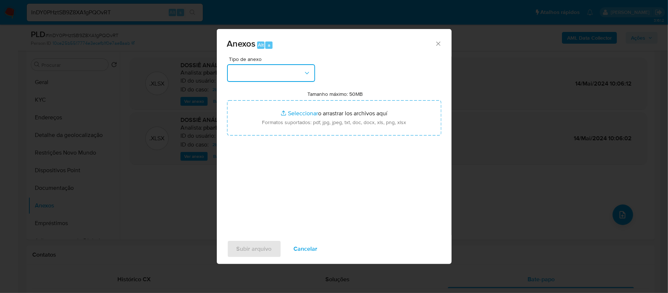
click at [304, 76] on icon "button" at bounding box center [306, 72] width 7 height 7
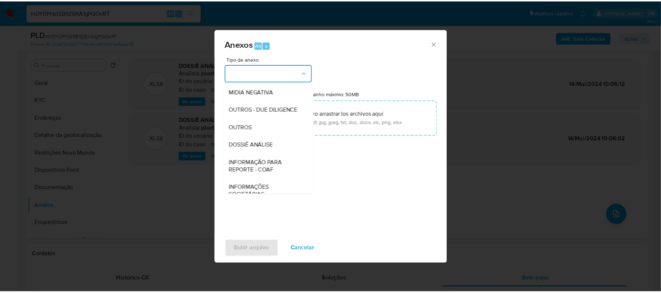
scroll to position [98, 0]
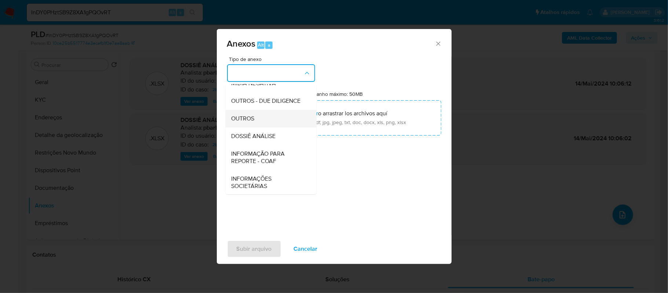
click at [263, 127] on div "OUTROS" at bounding box center [269, 119] width 75 height 18
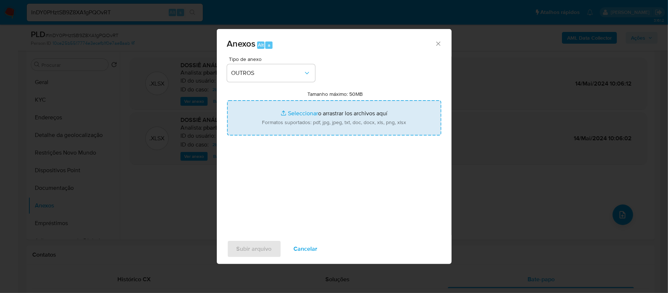
click at [304, 114] on input "Tamanho máximo: 50MB Seleccionar archivos" at bounding box center [334, 117] width 214 height 35
click at [295, 114] on input "Tamanho máximo: 50MB Seleccionar archivos" at bounding box center [334, 117] width 214 height 35
click at [297, 113] on input "Tamanho máximo: 50MB Seleccionar archivos" at bounding box center [334, 117] width 214 height 35
type input "C:\fakepath\SAR - XXXXX- CNPJ 11114284000163 - CASA & VIDEO BRASIL S.A (1).pdf"
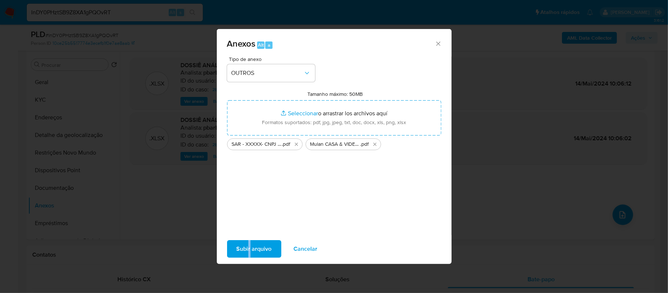
click at [249, 239] on div "Subir arquivo Cancelar" at bounding box center [334, 249] width 235 height 28
click at [250, 245] on span "Subir arquivo" at bounding box center [254, 249] width 35 height 16
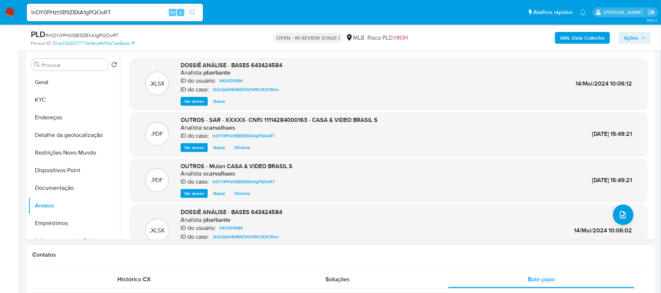
click at [618, 34] on span "Ações" at bounding box center [635, 38] width 22 height 10
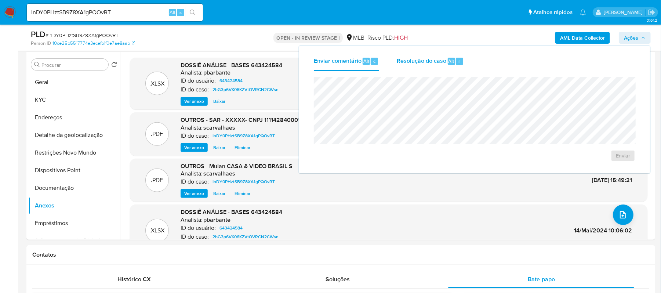
click at [426, 61] on span "Resolução do caso" at bounding box center [422, 61] width 50 height 8
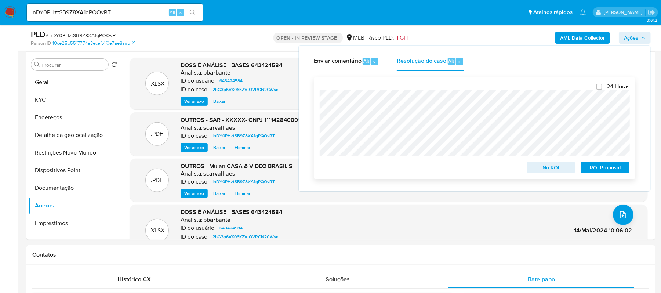
click at [608, 168] on span "ROI Proposal" at bounding box center [605, 167] width 38 height 10
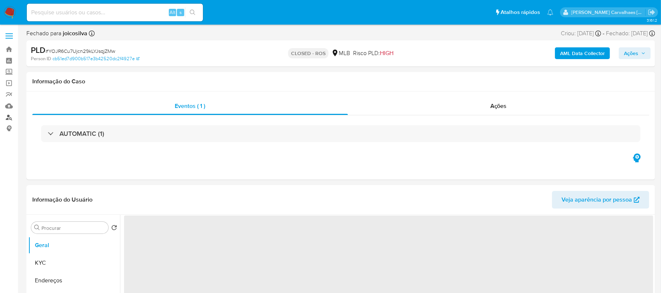
click at [11, 117] on link "Localizador de pessoas" at bounding box center [43, 117] width 87 height 11
select select "10"
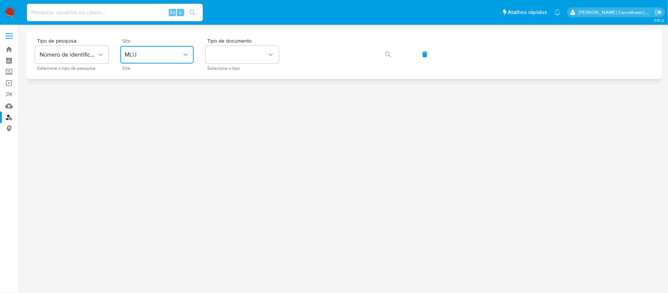
click at [159, 51] on span "MLU" at bounding box center [153, 54] width 57 height 7
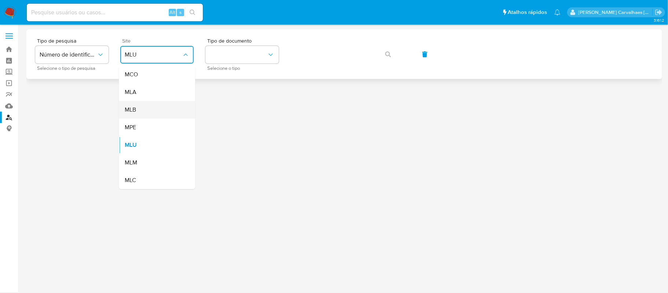
click at [144, 111] on div "MLB" at bounding box center [155, 110] width 60 height 18
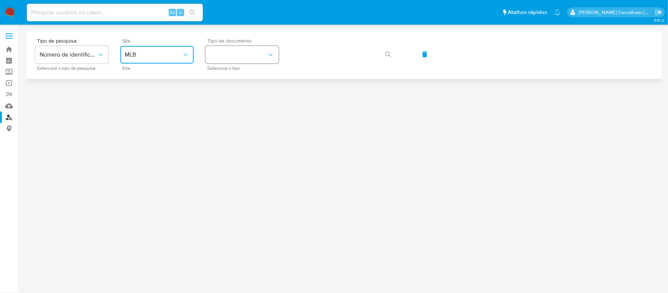
click at [222, 51] on button "identificationType" at bounding box center [241, 55] width 73 height 18
click at [227, 103] on div "CPF CPF" at bounding box center [240, 103] width 60 height 25
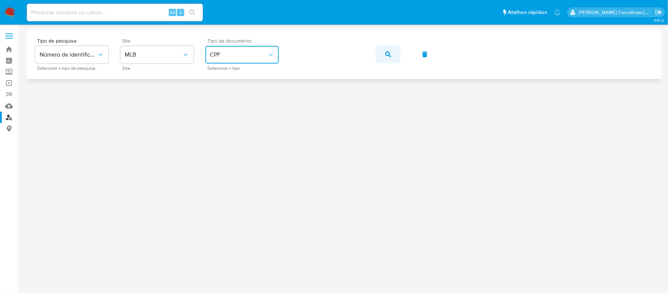
click at [391, 54] on button "button" at bounding box center [388, 54] width 25 height 18
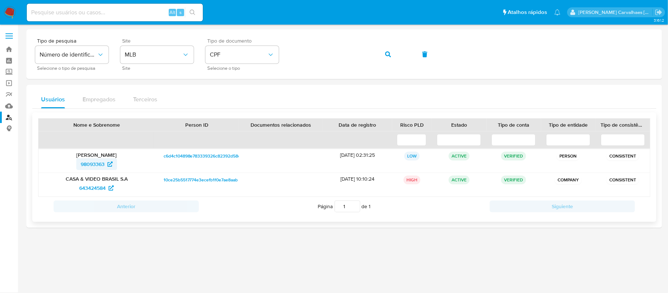
click at [99, 163] on span "98093363" at bounding box center [93, 164] width 24 height 12
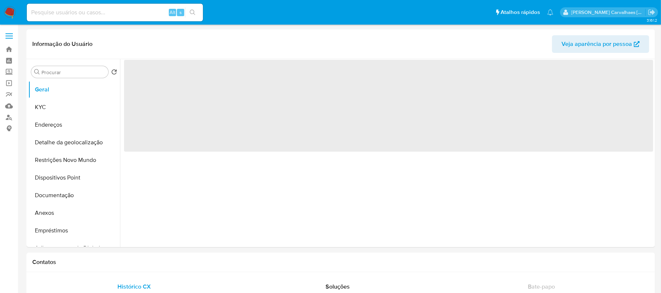
select select "10"
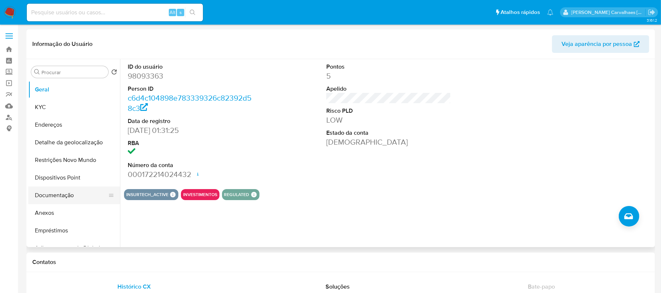
click at [63, 199] on button "Documentação" at bounding box center [71, 195] width 86 height 18
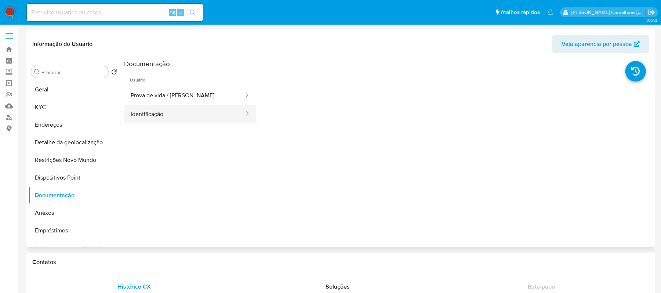
click at [164, 119] on button "Identificação" at bounding box center [184, 114] width 121 height 19
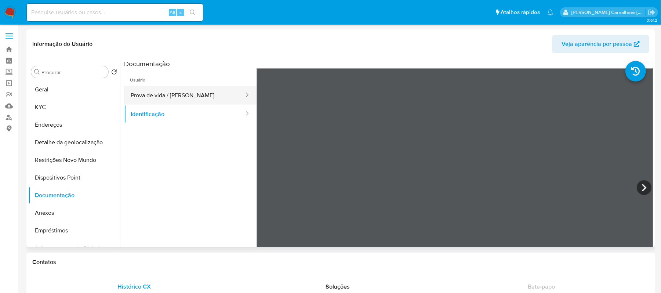
click at [200, 88] on button "Prova de vida / [PERSON_NAME]" at bounding box center [184, 95] width 121 height 19
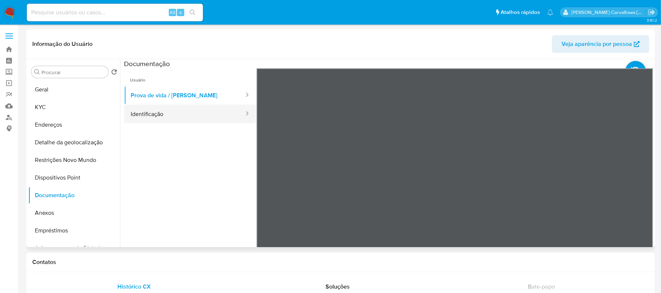
click at [171, 117] on button "Identificação" at bounding box center [184, 114] width 121 height 19
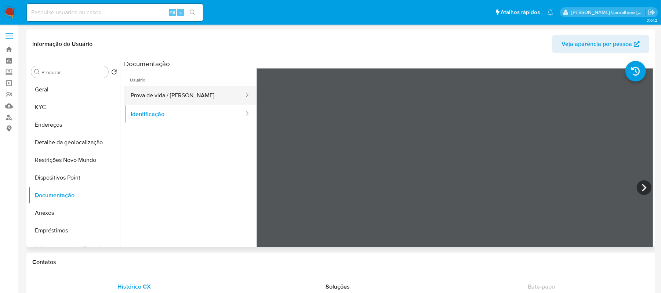
click at [161, 92] on button "Prova de vida / [PERSON_NAME]" at bounding box center [184, 95] width 121 height 19
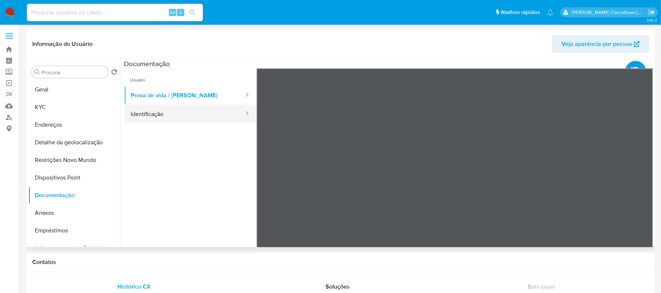
click at [150, 117] on button "Identificação" at bounding box center [184, 114] width 121 height 19
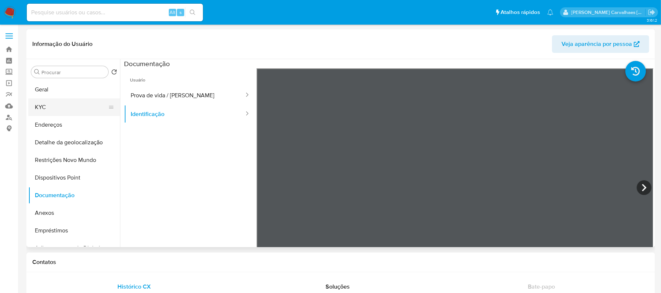
click at [52, 108] on button "KYC" at bounding box center [71, 107] width 86 height 18
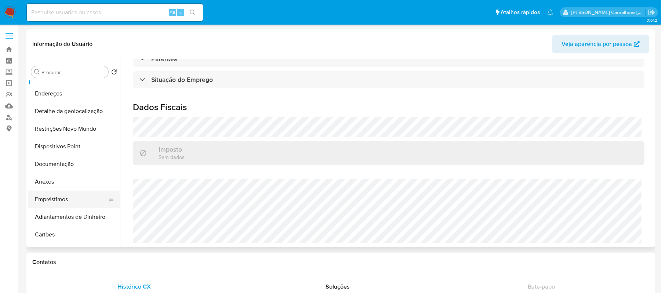
scroll to position [49, 0]
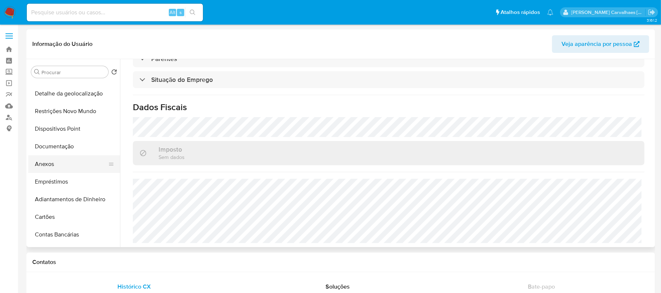
click at [43, 166] on button "Anexos" at bounding box center [71, 164] width 86 height 18
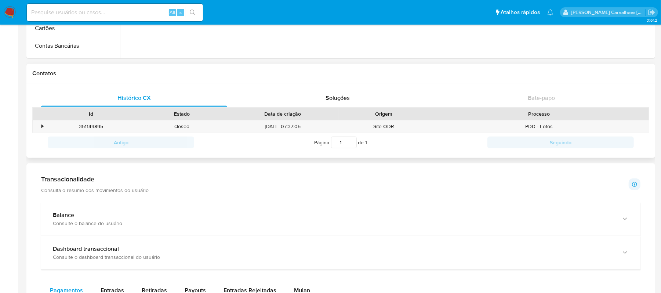
scroll to position [294, 0]
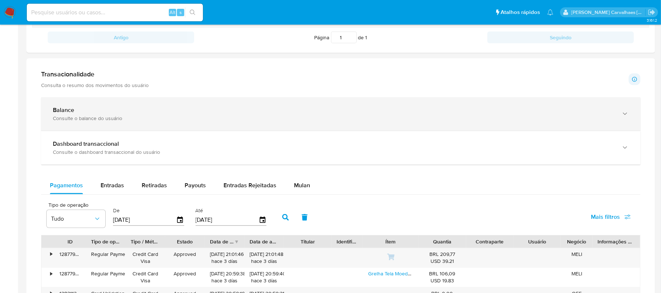
click at [630, 116] on div "Balance Consulte o balance do usuário" at bounding box center [340, 113] width 599 height 33
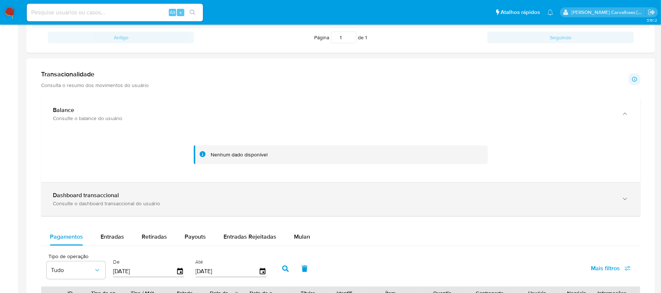
click at [624, 202] on icon "button" at bounding box center [624, 198] width 7 height 7
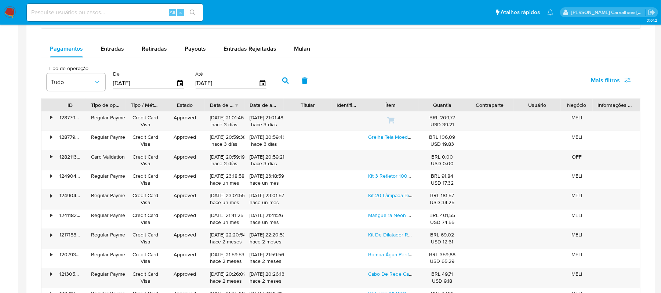
scroll to position [831, 0]
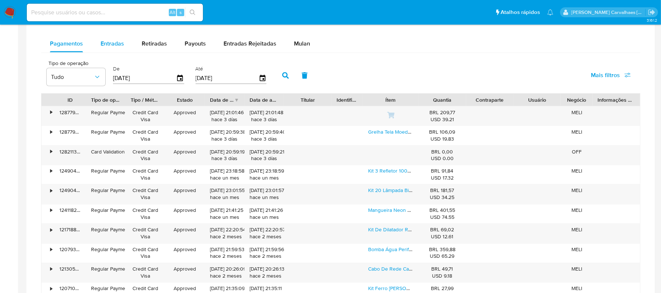
click at [114, 45] on span "Entradas" at bounding box center [112, 43] width 23 height 8
select select "10"
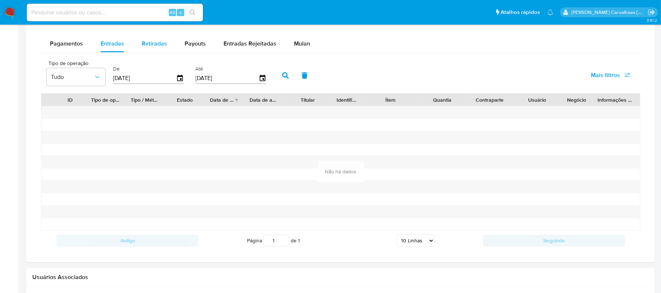
click at [152, 43] on span "Retiradas" at bounding box center [154, 43] width 25 height 8
select select "10"
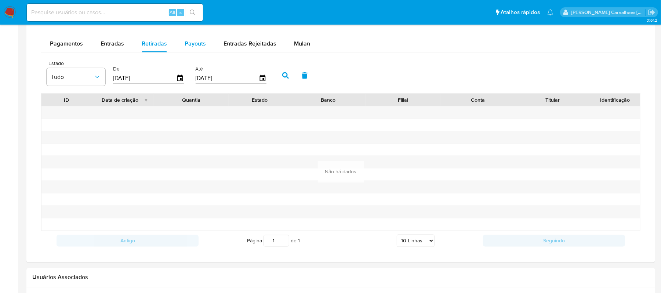
click at [190, 46] on span "Payouts" at bounding box center [195, 43] width 21 height 8
select select "10"
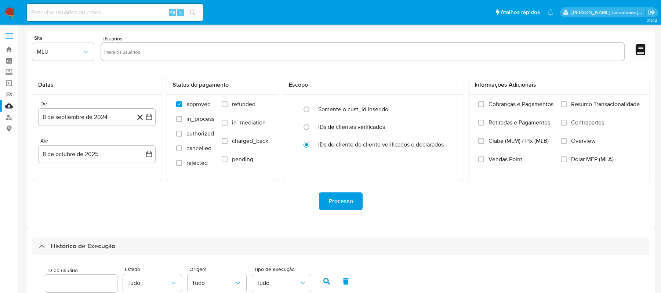
select select "10"
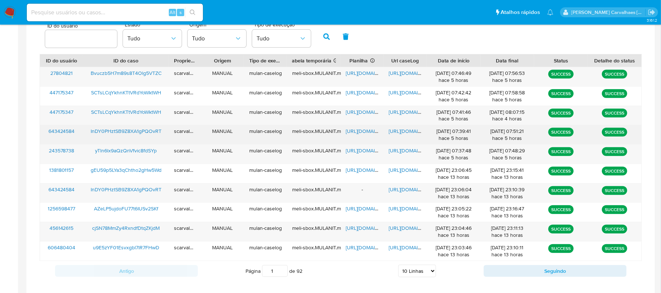
click at [365, 131] on span "[URL][DOMAIN_NAME]" at bounding box center [371, 130] width 51 height 7
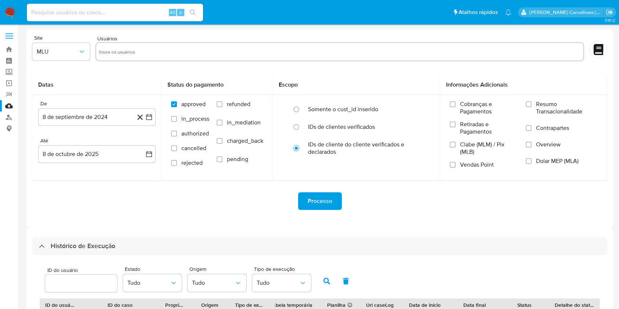
select select "10"
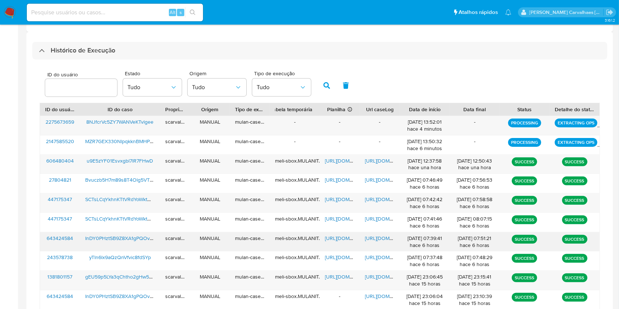
click at [338, 240] on span "[URL][DOMAIN_NAME]" at bounding box center [350, 237] width 51 height 7
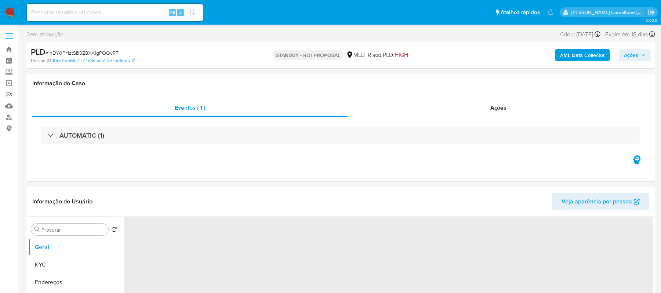
select select "10"
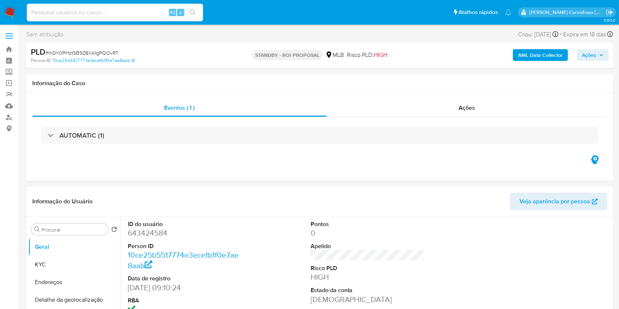
paste input "u9E5zYF01Esvxgbl7lR7FHwD"
type input "u9E5zYF01Esvxgbl7lR7FHwD"
click at [191, 13] on icon "search-icon" at bounding box center [193, 13] width 6 height 6
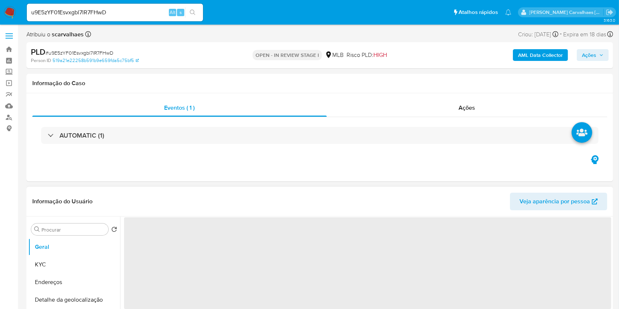
select select "10"
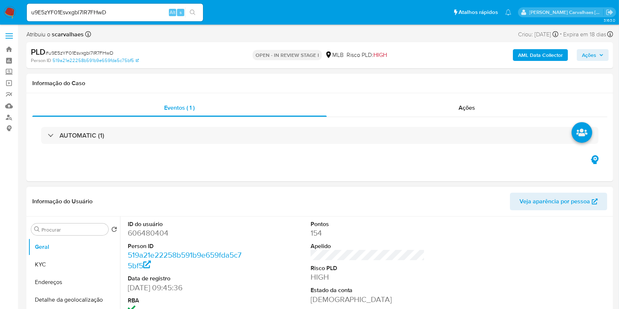
scroll to position [49, 0]
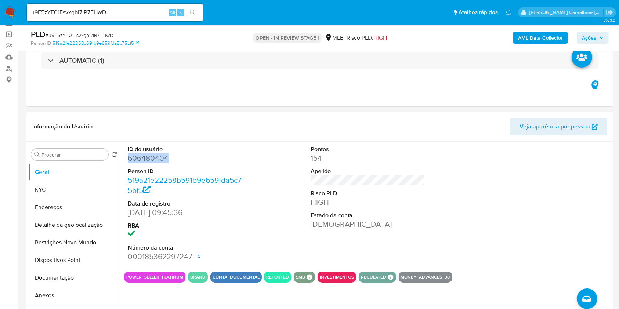
drag, startPoint x: 129, startPoint y: 159, endPoint x: 170, endPoint y: 160, distance: 41.1
click at [170, 160] on dd "606480404" at bounding box center [185, 158] width 114 height 10
copy dd "606480404"
click at [55, 189] on button "KYC" at bounding box center [71, 190] width 86 height 18
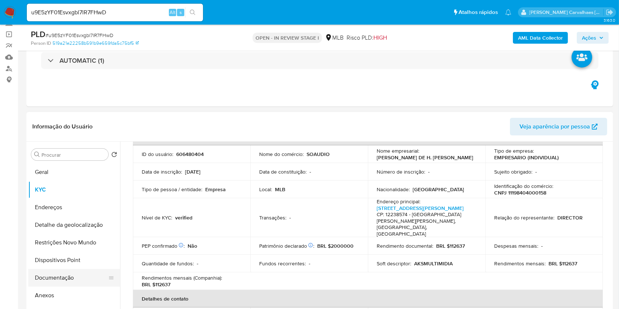
click at [80, 278] on button "Documentação" at bounding box center [71, 278] width 86 height 18
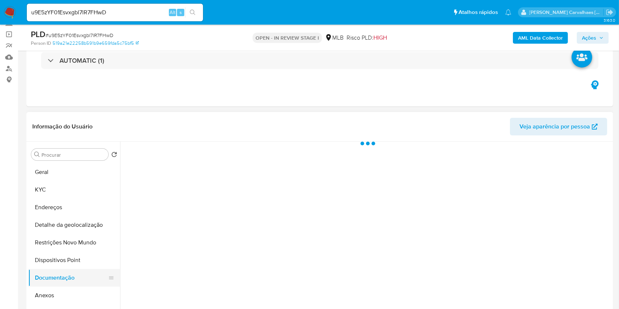
scroll to position [0, 0]
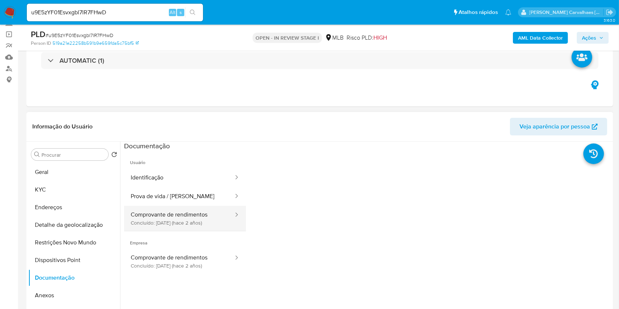
click at [209, 218] on button "Comprovante de rendimentos Concluído: 08/05/2023 (hace 2 años)" at bounding box center [179, 218] width 110 height 25
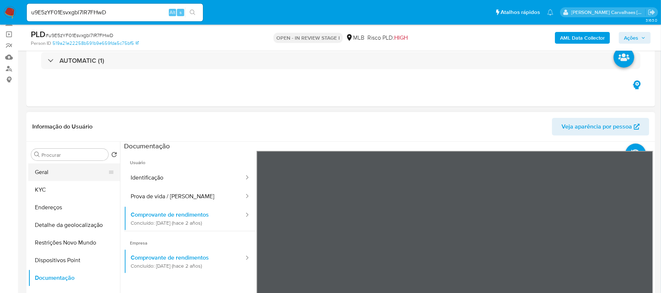
drag, startPoint x: 41, startPoint y: 174, endPoint x: 49, endPoint y: 170, distance: 8.4
click at [41, 174] on button "Geral" at bounding box center [71, 172] width 86 height 18
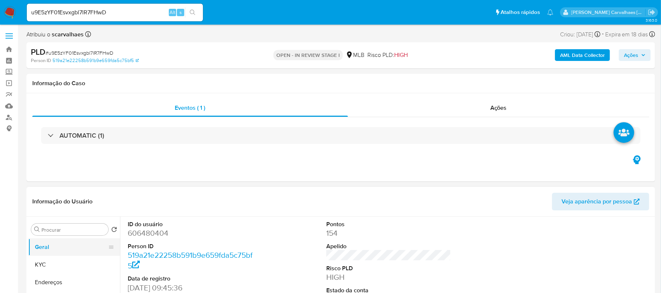
drag, startPoint x: 117, startPoint y: 261, endPoint x: 112, endPoint y: 241, distance: 20.3
click at [86, 240] on button "Geral" at bounding box center [71, 247] width 86 height 18
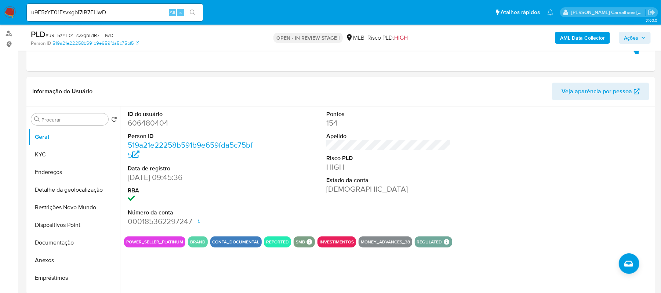
scroll to position [88, 0]
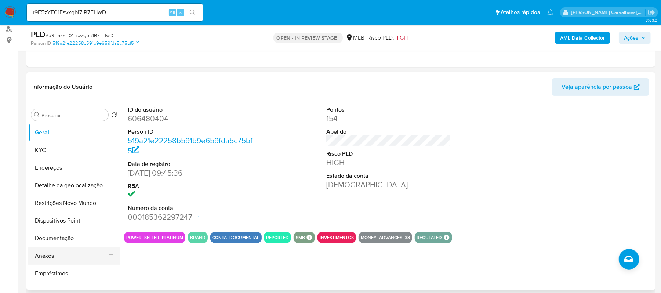
click at [48, 254] on button "Anexos" at bounding box center [71, 256] width 86 height 18
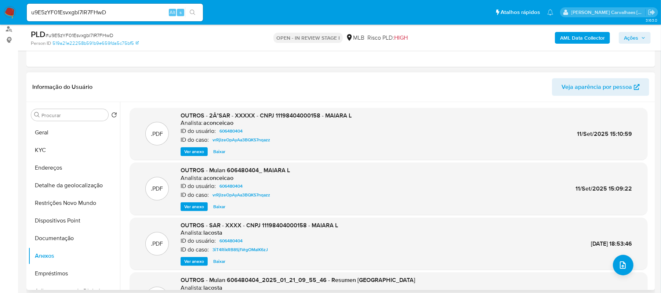
click at [191, 150] on span "Ver anexo" at bounding box center [194, 151] width 20 height 7
click at [191, 150] on div "Ver anexo Ver anexo Baixar" at bounding box center [266, 151] width 171 height 9
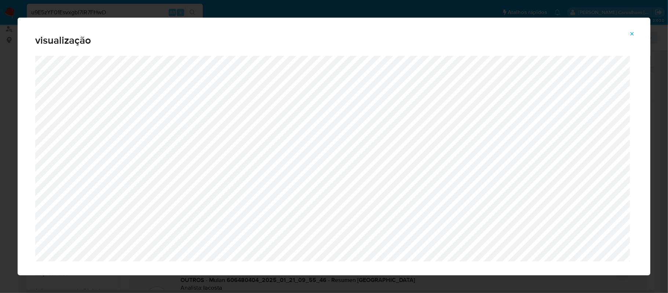
click at [633, 32] on icon "Attachment preview" at bounding box center [632, 34] width 6 height 6
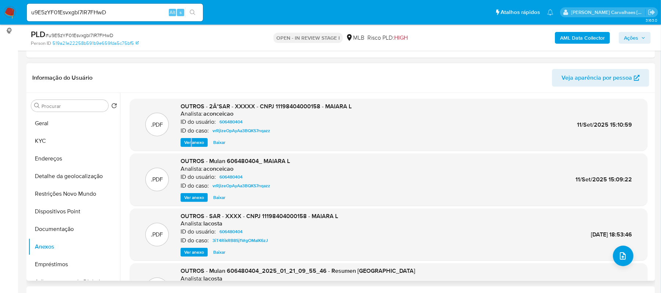
scroll to position [0, 0]
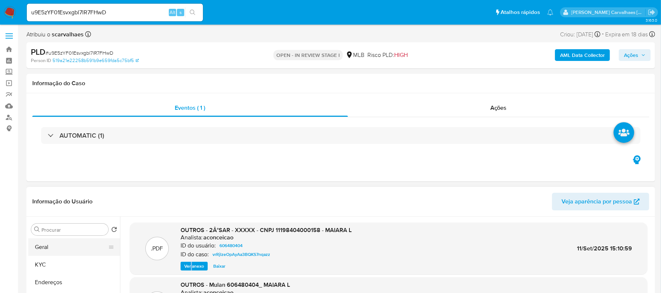
click at [45, 251] on button "Geral" at bounding box center [71, 247] width 86 height 18
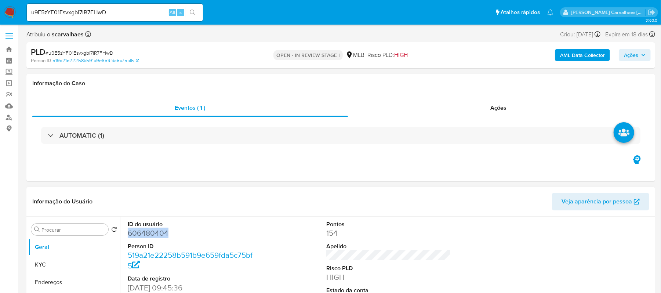
drag, startPoint x: 129, startPoint y: 234, endPoint x: 168, endPoint y: 234, distance: 38.5
click at [168, 234] on dd "606480404" at bounding box center [190, 233] width 125 height 10
copy dd "606480404"
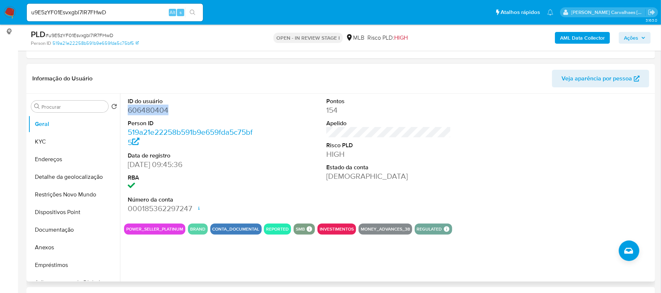
scroll to position [98, 0]
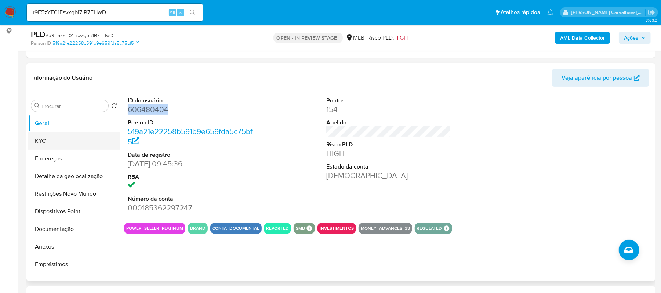
click at [62, 136] on button "KYC" at bounding box center [71, 141] width 86 height 18
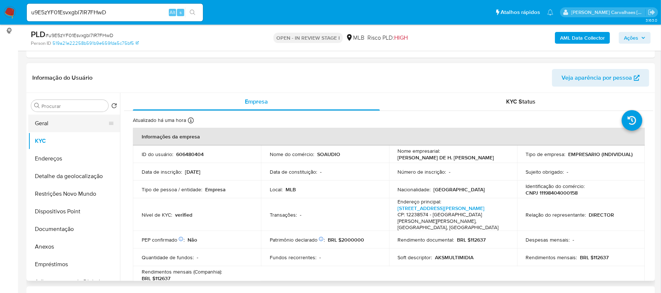
click at [45, 128] on button "Geral" at bounding box center [71, 123] width 86 height 18
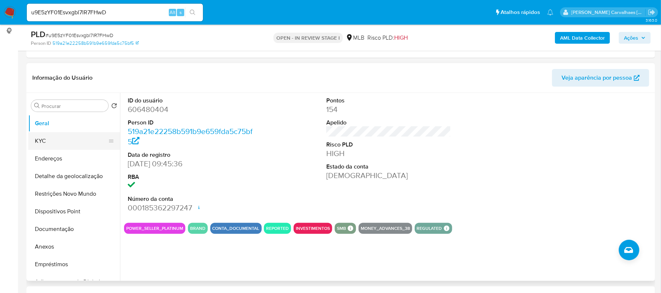
click at [52, 142] on button "KYC" at bounding box center [71, 141] width 86 height 18
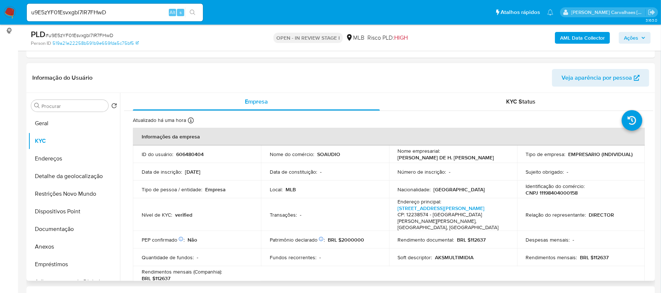
scroll to position [49, 0]
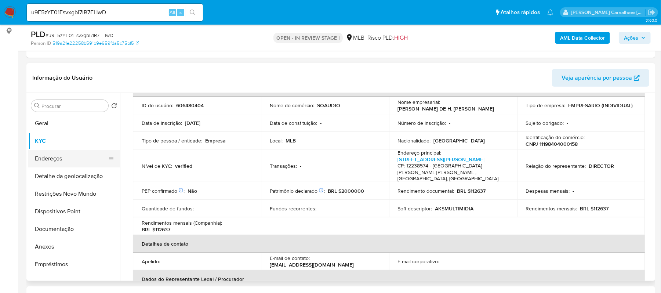
click at [58, 159] on button "Endereços" at bounding box center [71, 159] width 86 height 18
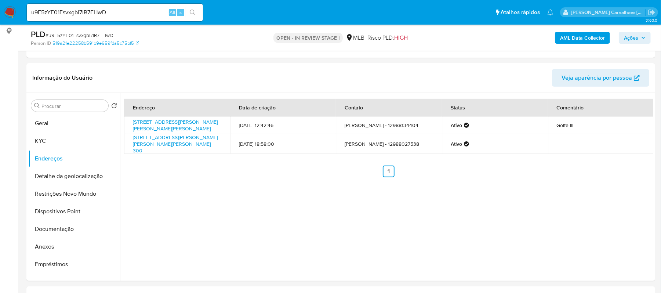
drag, startPoint x: 50, startPoint y: 143, endPoint x: 2, endPoint y: 156, distance: 49.8
click at [50, 143] on button "KYC" at bounding box center [74, 141] width 92 height 18
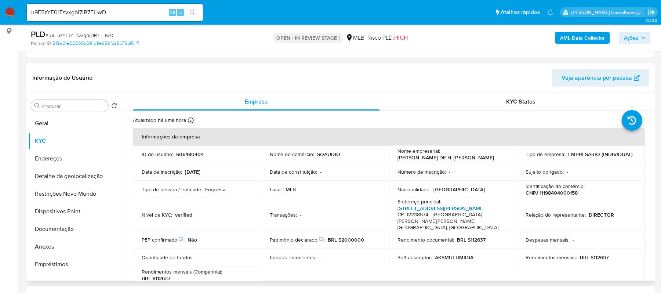
click at [425, 207] on link "Rua Wilton Reis Costa 300, Eldorado" at bounding box center [441, 207] width 87 height 7
click at [57, 175] on button "Detalhe da geolocalização" at bounding box center [71, 176] width 86 height 18
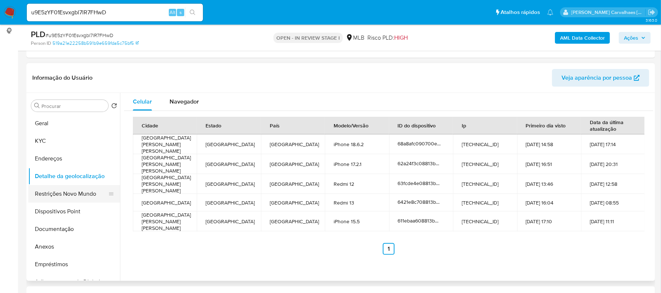
click at [81, 194] on button "Restrições Novo Mundo" at bounding box center [71, 194] width 86 height 18
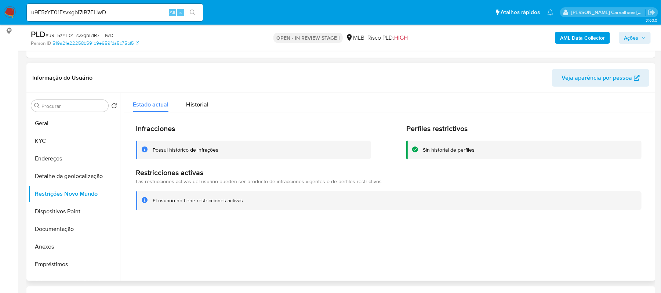
drag, startPoint x: 153, startPoint y: 200, endPoint x: 248, endPoint y: 201, distance: 95.0
click at [248, 201] on div "El usuario no tiene restricciones activas" at bounding box center [394, 200] width 483 height 7
click at [54, 212] on button "Dispositivos Point" at bounding box center [71, 212] width 86 height 18
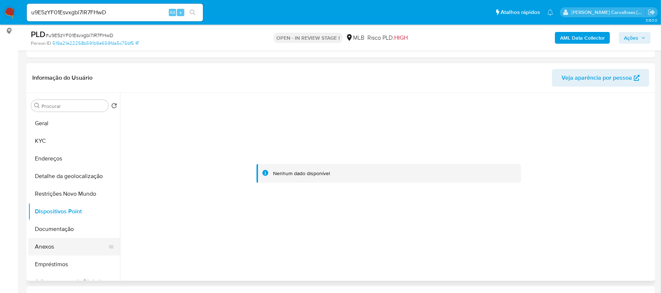
click at [64, 244] on button "Anexos" at bounding box center [71, 247] width 86 height 18
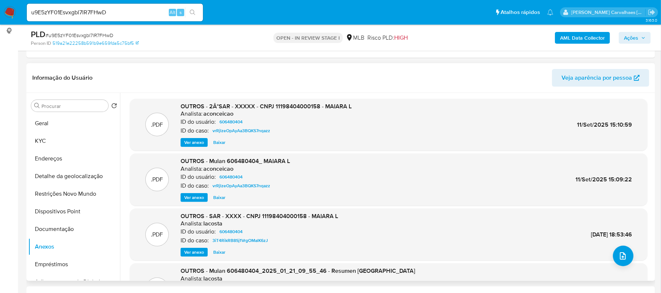
click at [192, 142] on span "Ver anexo" at bounding box center [194, 142] width 20 height 7
click at [192, 142] on div "Ver anexo Baixar" at bounding box center [266, 142] width 171 height 9
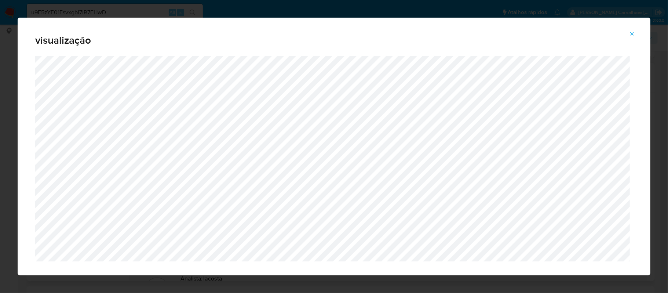
drag, startPoint x: 630, startPoint y: 32, endPoint x: 612, endPoint y: 28, distance: 18.4
click at [630, 32] on icon "Attachment preview" at bounding box center [632, 34] width 6 height 6
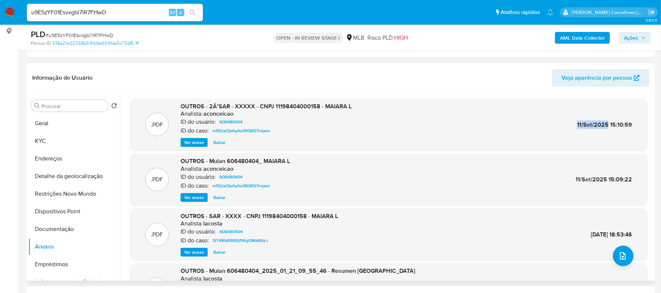
drag, startPoint x: 574, startPoint y: 125, endPoint x: 606, endPoint y: 125, distance: 31.9
click at [606, 125] on div ".PDF OUTROS - 2Â°SAR - XXXXX - CNPJ 11198404000158 - MAIARA L Analista: aconcei…" at bounding box center [389, 124] width 510 height 45
copy span "11/Set/2025"
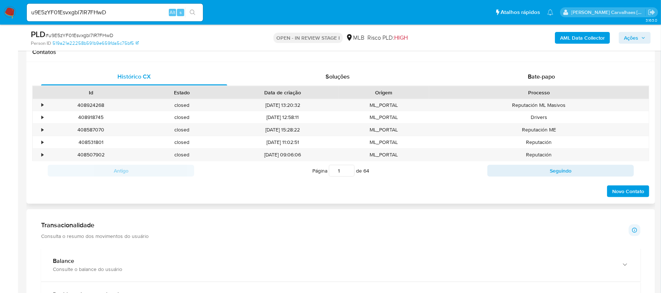
scroll to position [489, 0]
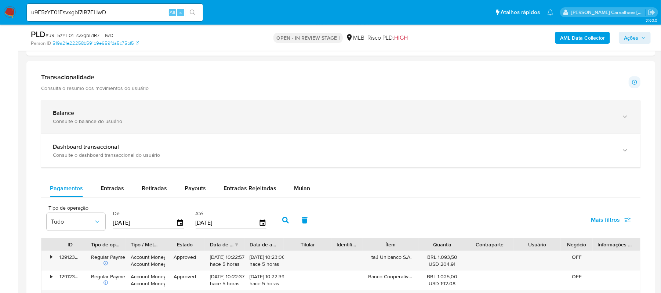
click at [625, 120] on icon "button" at bounding box center [624, 116] width 7 height 7
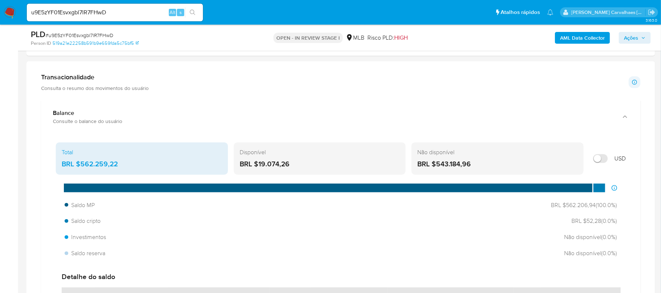
drag, startPoint x: 62, startPoint y: 164, endPoint x: 120, endPoint y: 168, distance: 58.8
click at [120, 168] on div "BRL $562.259,22" at bounding box center [142, 164] width 160 height 10
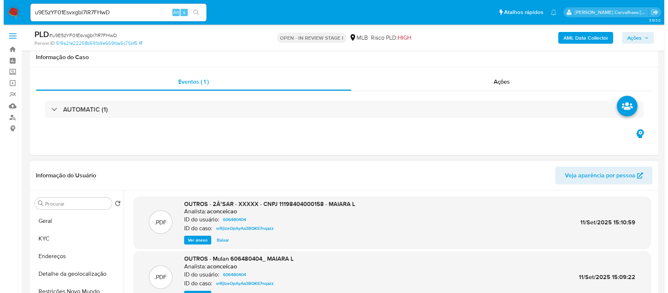
scroll to position [98, 0]
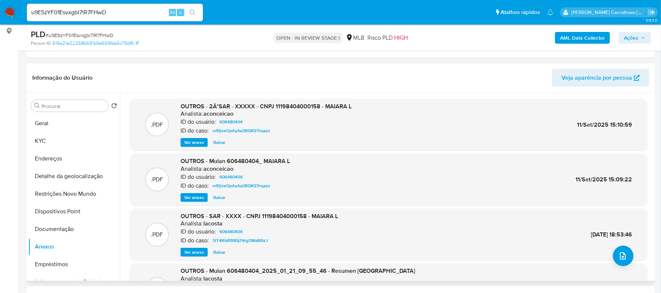
click at [200, 143] on span "Ver anexo" at bounding box center [194, 142] width 20 height 7
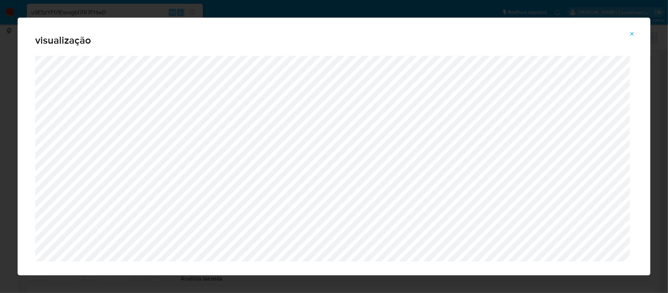
click at [633, 32] on icon "Attachment preview" at bounding box center [632, 34] width 6 height 6
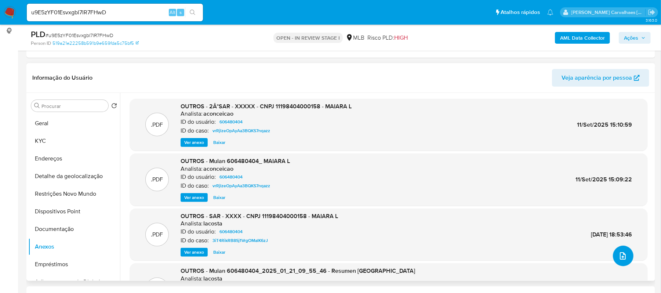
click at [620, 256] on icon "upload-file" at bounding box center [622, 255] width 9 height 9
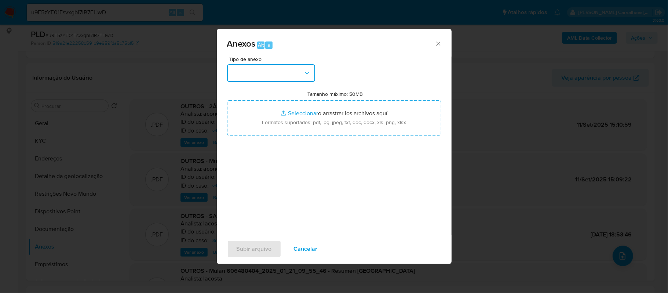
click at [294, 70] on button "button" at bounding box center [271, 73] width 88 height 18
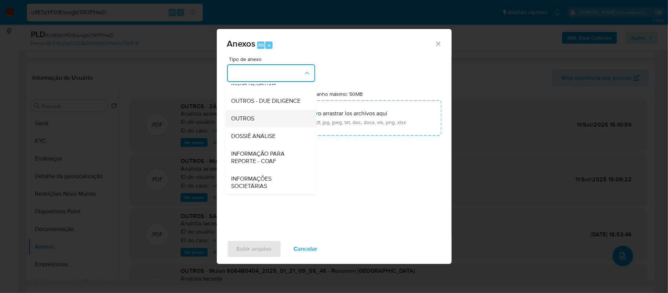
click at [260, 127] on div "OUTROS" at bounding box center [269, 119] width 75 height 18
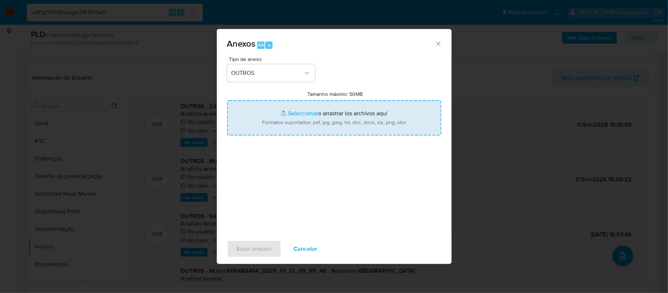
click at [295, 111] on input "Tamanho máximo: 50MB Seleccionar archivos" at bounding box center [334, 117] width 214 height 35
type input "C:\fakepath\Declinio- xxxxx - CNPJ 11198404000158 - MAIARA L. DE H. MARQUES LOP…"
click at [300, 113] on input "Tamanho máximo: 50MB Seleccionar archivos" at bounding box center [334, 117] width 214 height 35
type input "C:\fakepath\MulanMAIARA L. DE H. MARQUES LOPES 606480404_2025_10_07_22_07_54 - …"
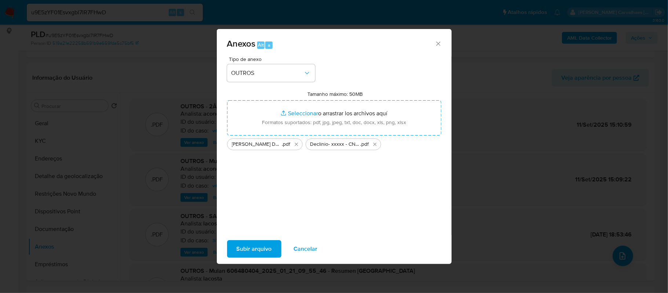
click at [253, 247] on span "Subir arquivo" at bounding box center [254, 249] width 35 height 16
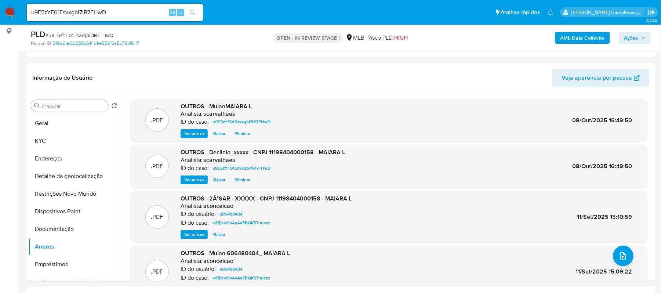
click at [626, 39] on span "Ações" at bounding box center [631, 38] width 14 height 12
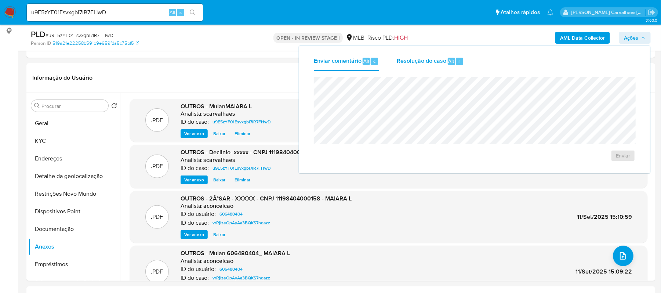
click at [436, 59] on span "Resolução do caso" at bounding box center [422, 61] width 50 height 8
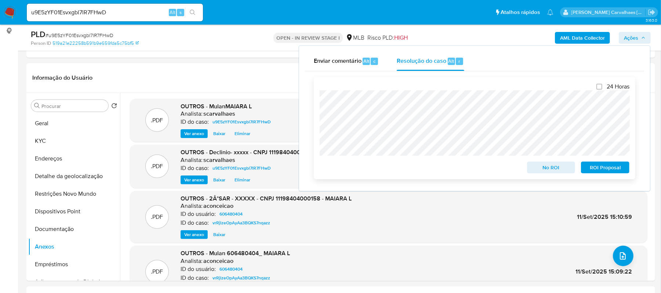
click at [540, 170] on span "No ROI" at bounding box center [551, 167] width 38 height 10
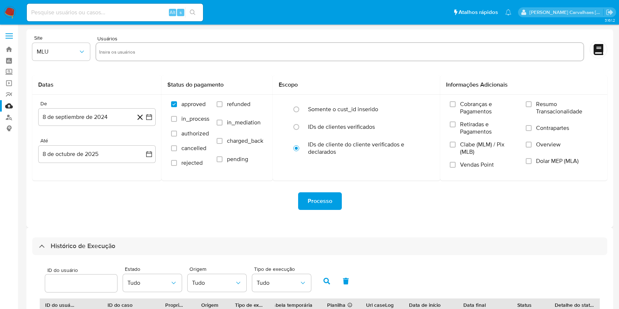
select select "10"
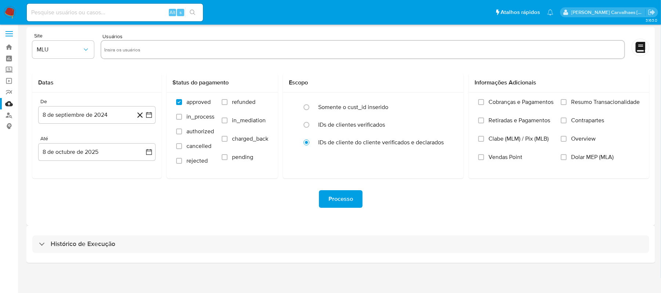
scroll to position [3, 0]
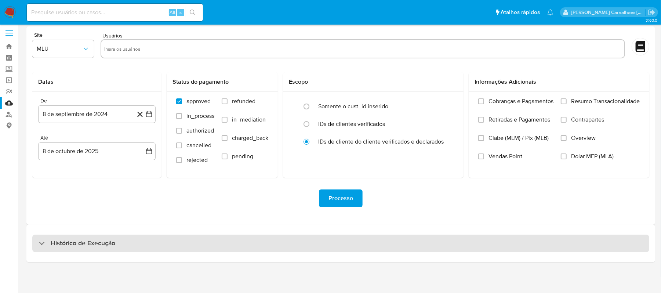
click at [131, 238] on div "Histórico de Execução" at bounding box center [340, 243] width 617 height 18
select select "10"
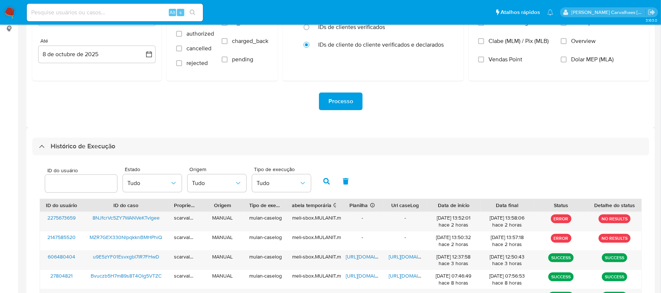
scroll to position [101, 0]
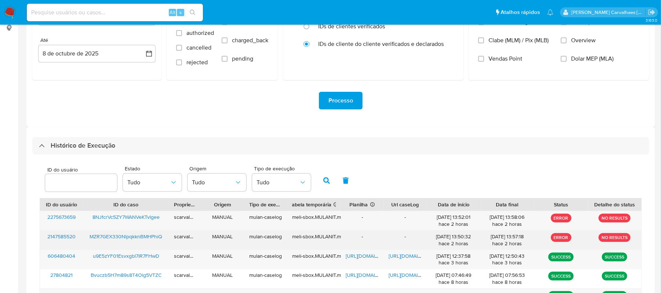
click at [143, 236] on span "MZR7GEX330NlpqkknBMHPhiQ" at bounding box center [126, 236] width 73 height 7
click at [131, 235] on span "MZR7GEX330NlpqkknBMHPhiQ" at bounding box center [126, 236] width 73 height 7
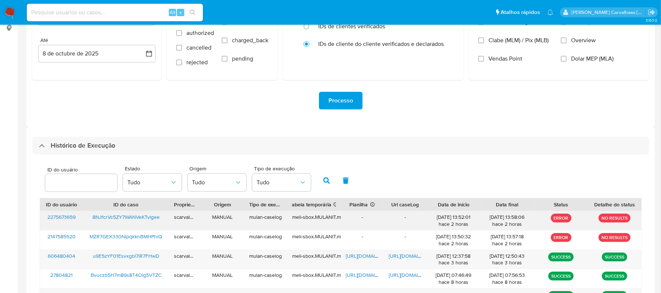
scroll to position [150, 0]
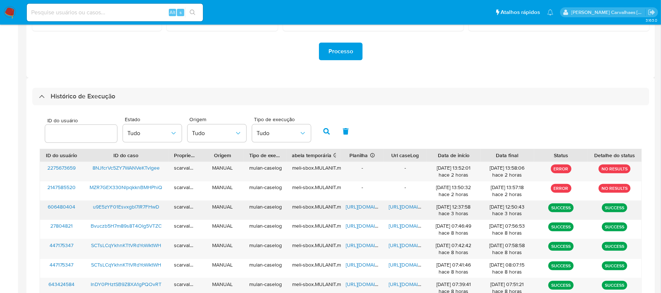
click at [410, 205] on span "https://docs.google.com/document/d/1S-xJBrG6QWnLKStlSuweYYu4j7taoI9vg0vEMEe1t9Q…" at bounding box center [414, 206] width 51 height 7
type input "606480404"
click at [326, 134] on icon "button" at bounding box center [326, 131] width 7 height 7
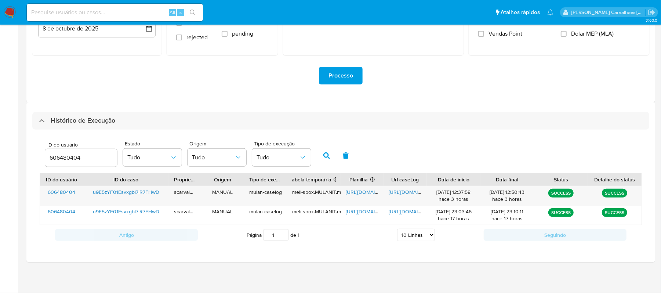
scroll to position [125, 0]
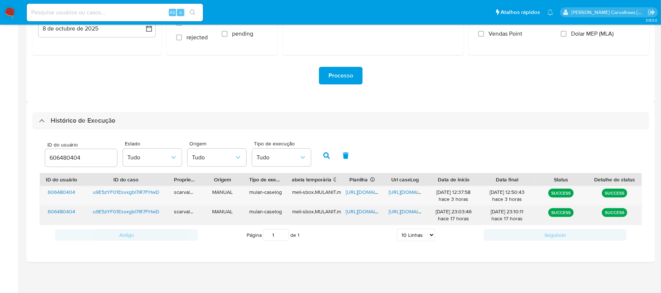
click at [398, 211] on span "https://docs.google.com/document/d/1_5kpy2gg5gqyIo_Kfe9B3Lyv5l_WDR8YSQXy6wttDzs…" at bounding box center [414, 211] width 51 height 7
click at [394, 211] on span "https://docs.google.com/document/d/1_5kpy2gg5gqyIo_Kfe9B3Lyv5l_WDR8YSQXy6wttDzs…" at bounding box center [414, 211] width 51 height 7
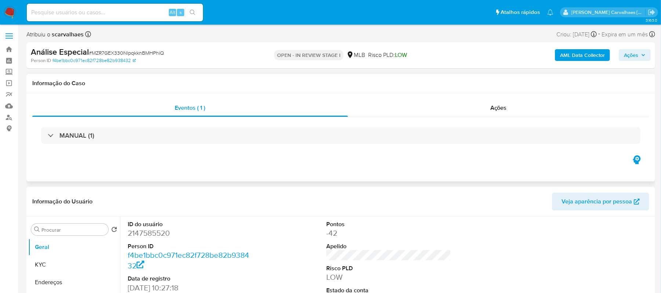
select select "10"
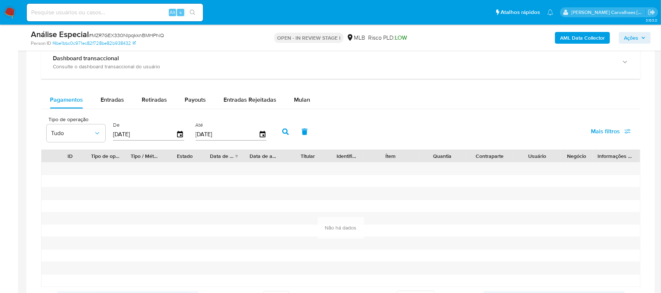
scroll to position [587, 0]
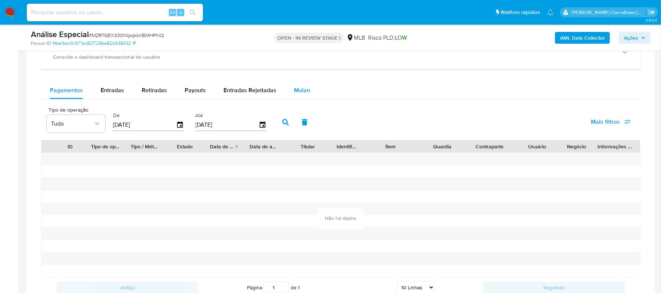
click at [296, 94] on span "Mulan" at bounding box center [302, 90] width 16 height 8
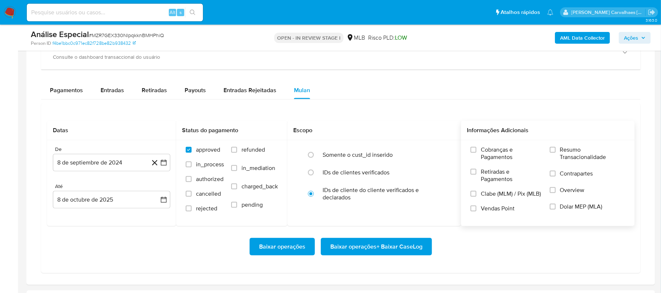
click at [556, 153] on label "Resumo Transacionalidade" at bounding box center [587, 158] width 75 height 24
click at [556, 153] on input "Resumo Transacionalidade" at bounding box center [553, 150] width 6 height 6
click at [163, 165] on icon "button" at bounding box center [163, 162] width 7 height 7
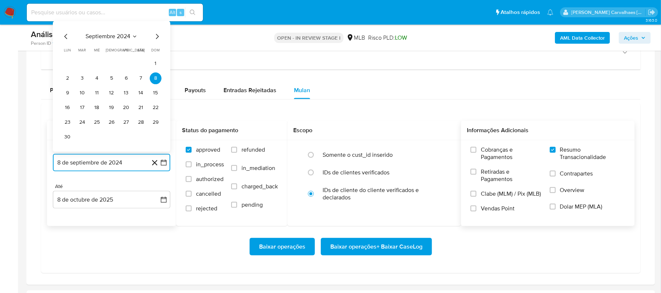
click at [158, 39] on icon "Mes siguiente" at bounding box center [157, 36] width 3 height 5
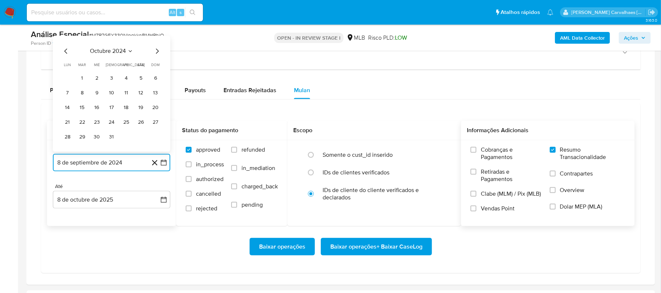
click at [156, 55] on icon "Mes siguiente" at bounding box center [157, 51] width 9 height 9
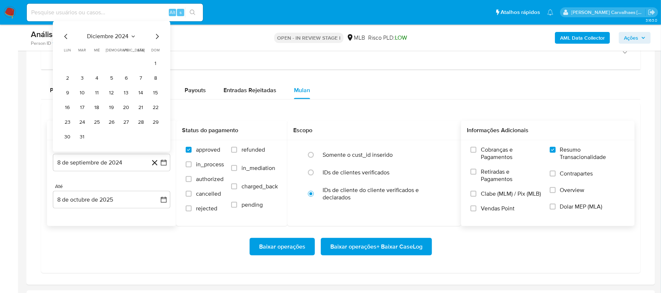
click at [156, 53] on span "dom" at bounding box center [156, 51] width 8 height 6
click at [156, 41] on icon "Mes siguiente" at bounding box center [157, 36] width 9 height 9
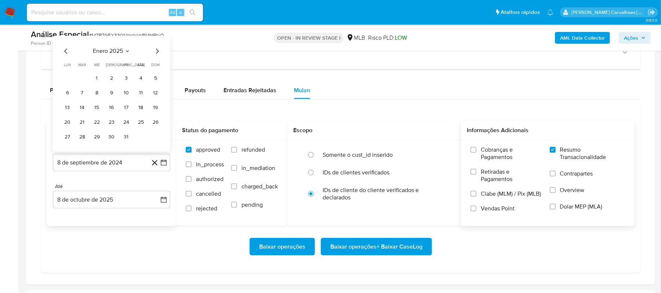
click at [151, 56] on div "enero 2025" at bounding box center [112, 51] width 100 height 9
click at [153, 55] on icon "Mes siguiente" at bounding box center [157, 51] width 9 height 9
click at [155, 53] on icon "Mes siguiente" at bounding box center [157, 51] width 9 height 9
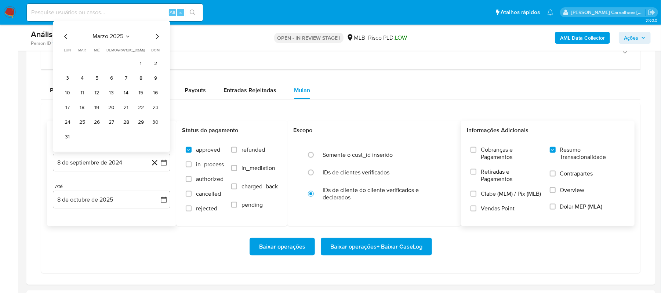
click at [155, 46] on div "marzo 2025 marzo 2025 lun lunes mar martes mié miércoles jue jueves vie viernes…" at bounding box center [112, 87] width 100 height 111
click at [155, 41] on icon "Mes siguiente" at bounding box center [157, 36] width 9 height 9
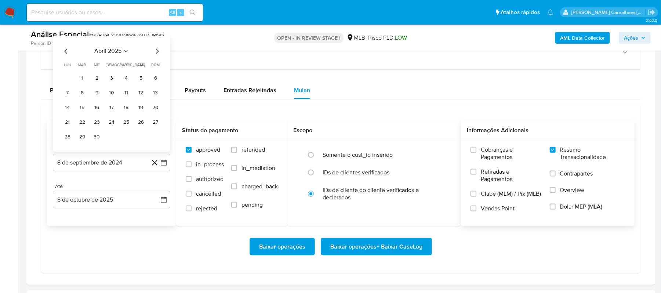
click at [155, 54] on icon "Mes siguiente" at bounding box center [157, 51] width 9 height 9
click at [156, 56] on icon "Mes siguiente" at bounding box center [157, 51] width 9 height 9
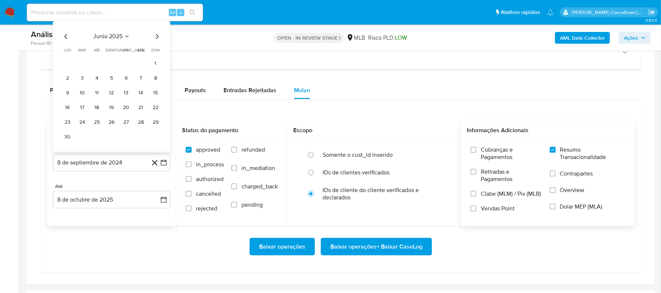
click at [156, 40] on icon "Mes siguiente" at bounding box center [157, 36] width 9 height 9
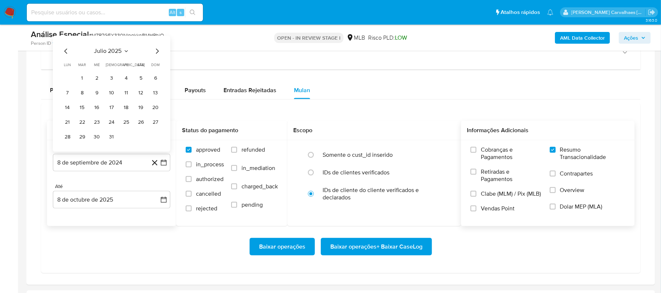
click at [155, 54] on icon "Mes siguiente" at bounding box center [157, 51] width 9 height 9
click at [67, 54] on icon "Mes anterior" at bounding box center [66, 51] width 9 height 9
click at [125, 96] on button "8" at bounding box center [126, 93] width 12 height 12
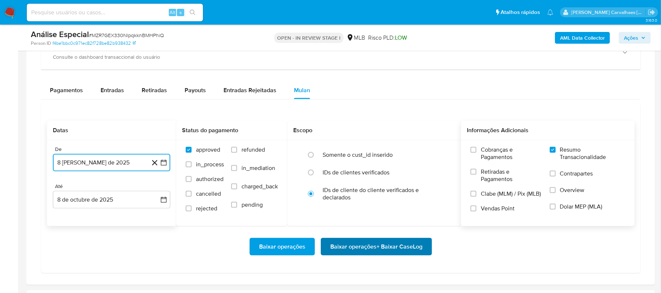
click at [334, 245] on span "Baixar operações + Baixar CaseLog" at bounding box center [376, 247] width 92 height 16
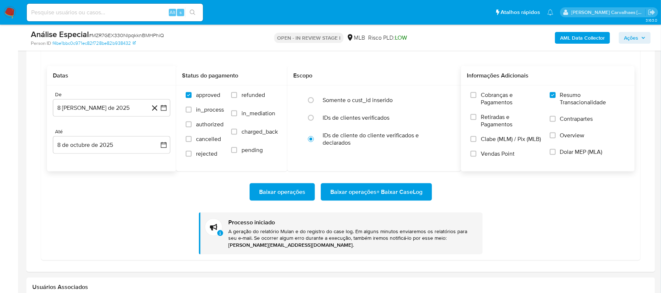
scroll to position [734, 0]
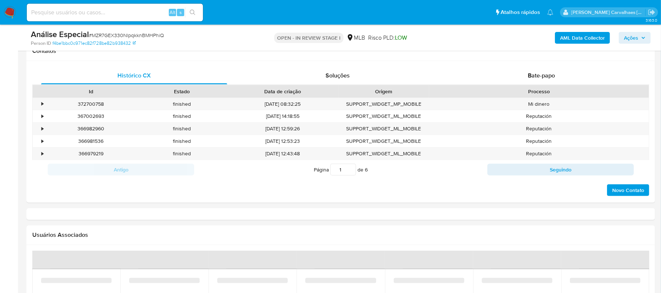
select select "10"
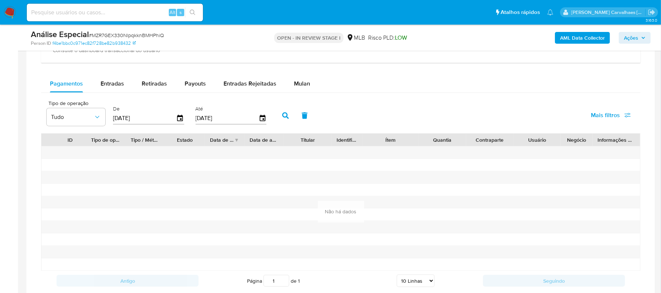
scroll to position [538, 0]
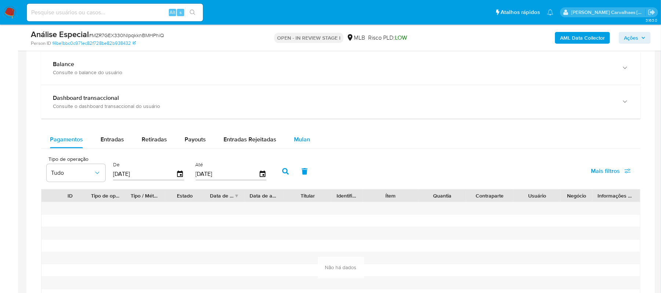
click at [297, 142] on span "Mulan" at bounding box center [302, 139] width 16 height 8
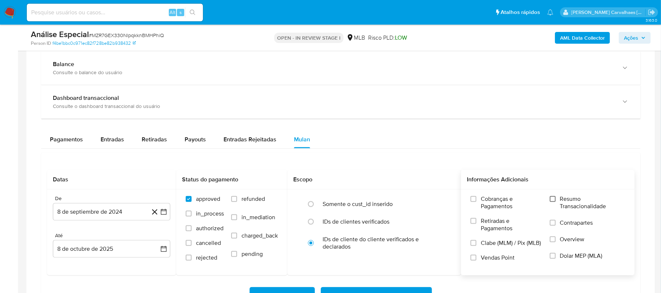
click at [554, 200] on input "Resumo Transacionalidade" at bounding box center [553, 199] width 6 height 6
click at [162, 214] on icon "button" at bounding box center [163, 211] width 7 height 7
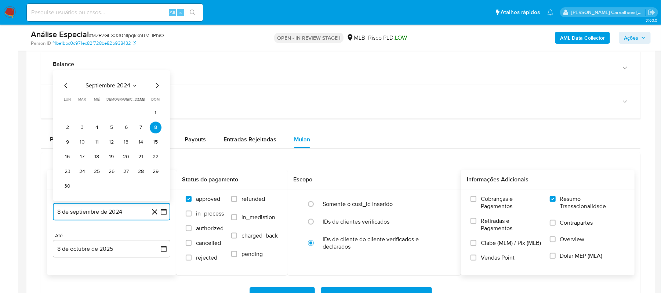
click at [156, 87] on icon "Mes siguiente" at bounding box center [157, 85] width 9 height 9
click at [157, 102] on icon "Mes siguiente" at bounding box center [157, 100] width 3 height 5
click at [156, 88] on icon "Mes siguiente" at bounding box center [157, 85] width 9 height 9
click at [156, 103] on icon "Mes siguiente" at bounding box center [157, 100] width 9 height 9
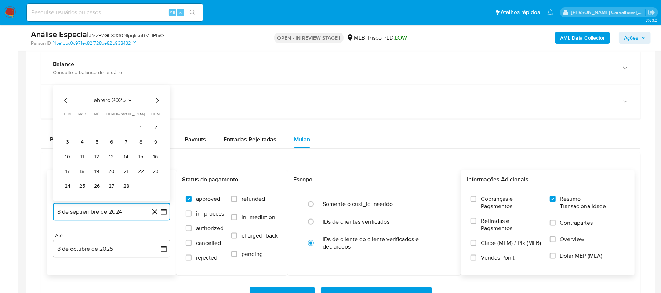
click at [156, 101] on icon "Mes siguiente" at bounding box center [157, 100] width 3 height 5
click at [156, 88] on icon "Mes siguiente" at bounding box center [157, 85] width 9 height 9
click at [156, 103] on icon "Mes siguiente" at bounding box center [157, 100] width 9 height 9
click at [156, 89] on icon "Mes siguiente" at bounding box center [157, 85] width 9 height 9
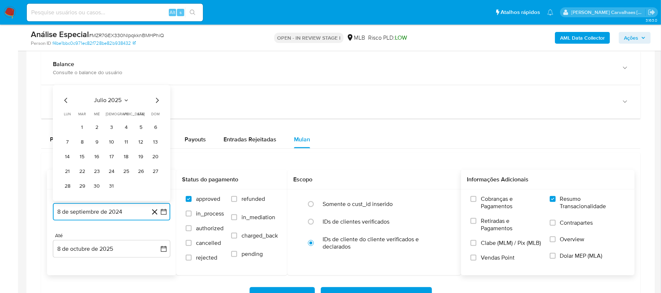
click at [156, 102] on icon "Mes siguiente" at bounding box center [157, 100] width 9 height 9
click at [65, 103] on icon "Mes anterior" at bounding box center [66, 100] width 9 height 9
click at [125, 145] on button "8" at bounding box center [126, 142] width 12 height 12
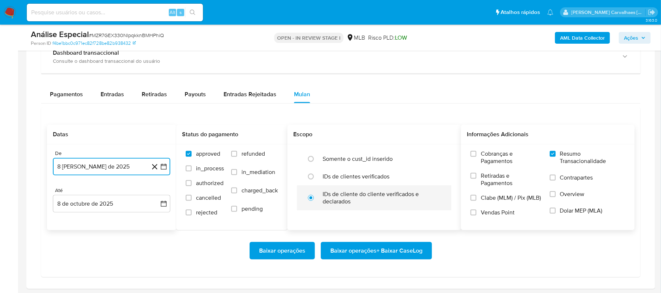
scroll to position [636, 0]
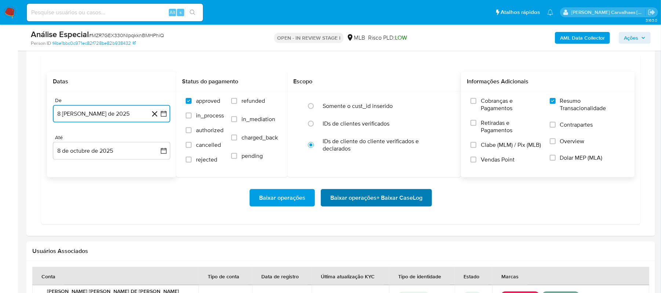
click at [358, 206] on span "Baixar operações + Baixar CaseLog" at bounding box center [376, 198] width 92 height 16
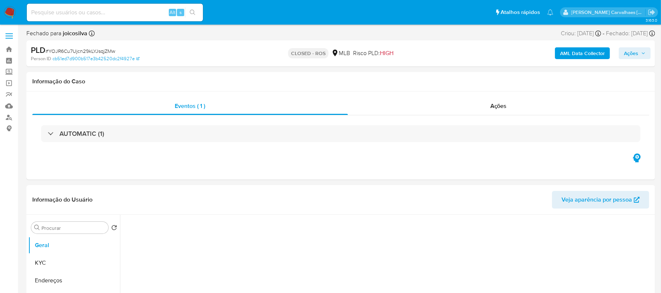
select select "10"
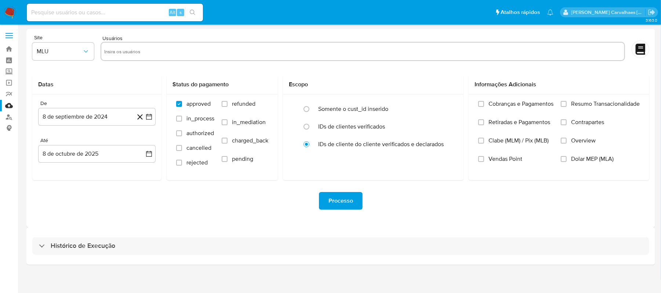
scroll to position [3, 0]
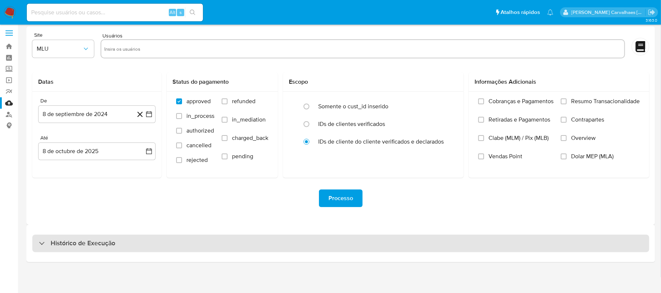
click at [120, 243] on div "Histórico de Execução" at bounding box center [340, 243] width 617 height 18
select select "10"
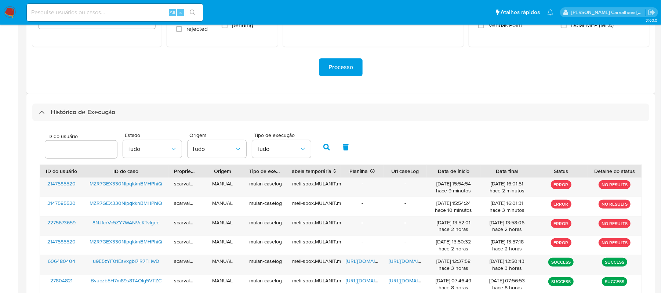
scroll to position [150, 0]
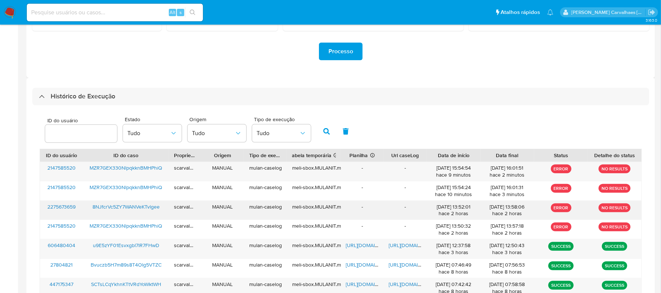
click at [131, 207] on span "8NJfcrVc5ZY7WANVeKTvlgee" at bounding box center [125, 206] width 67 height 7
click at [138, 170] on span "MZR7GEX330NlpqkknBMHPhiQ" at bounding box center [126, 167] width 73 height 7
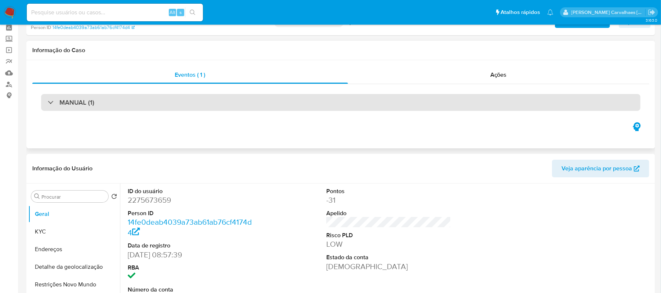
select select "10"
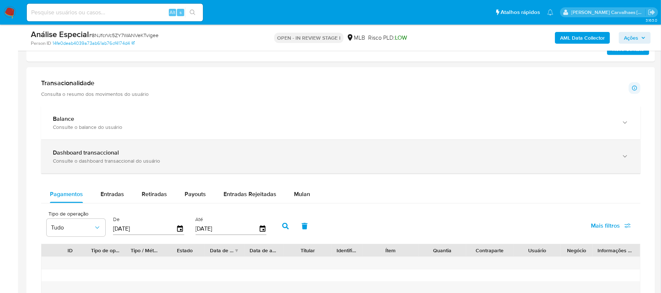
scroll to position [489, 0]
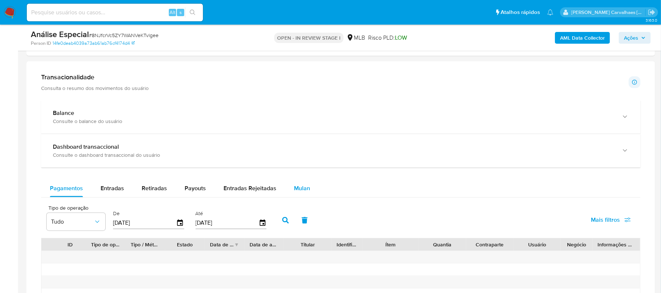
click at [301, 192] on span "Mulan" at bounding box center [302, 188] width 16 height 8
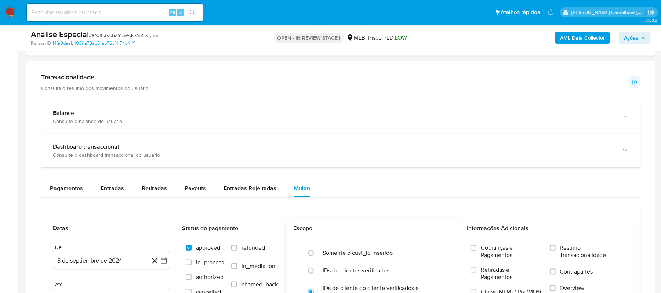
drag, startPoint x: 552, startPoint y: 249, endPoint x: 425, endPoint y: 228, distance: 129.0
click at [553, 249] on input "Resumo Transacionalidade" at bounding box center [553, 248] width 6 height 6
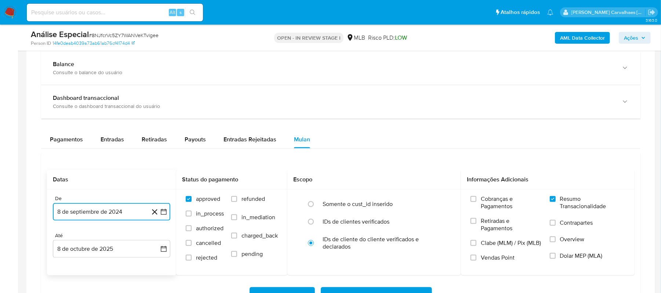
click at [162, 215] on icon "button" at bounding box center [164, 212] width 6 height 6
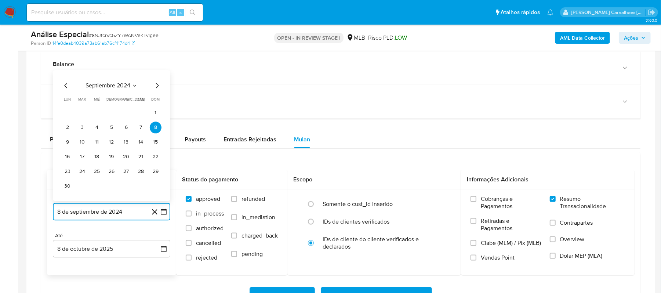
click at [156, 88] on icon "Mes siguiente" at bounding box center [157, 85] width 9 height 9
click at [154, 103] on icon "Mes siguiente" at bounding box center [157, 100] width 9 height 9
click at [156, 103] on icon "Mes siguiente" at bounding box center [157, 100] width 9 height 9
click at [156, 88] on icon "Mes siguiente" at bounding box center [157, 85] width 9 height 9
click at [157, 100] on icon "Mes siguiente" at bounding box center [157, 100] width 9 height 9
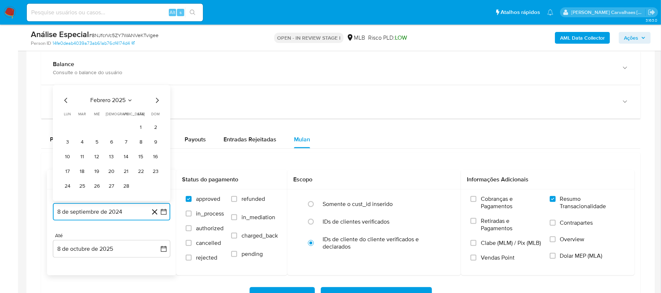
click at [157, 100] on icon "Mes siguiente" at bounding box center [157, 100] width 9 height 9
click at [157, 88] on icon "Mes siguiente" at bounding box center [157, 85] width 9 height 9
click at [84, 144] on button "8" at bounding box center [82, 142] width 12 height 12
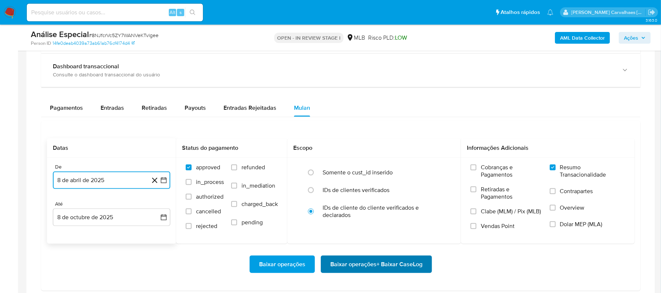
scroll to position [587, 0]
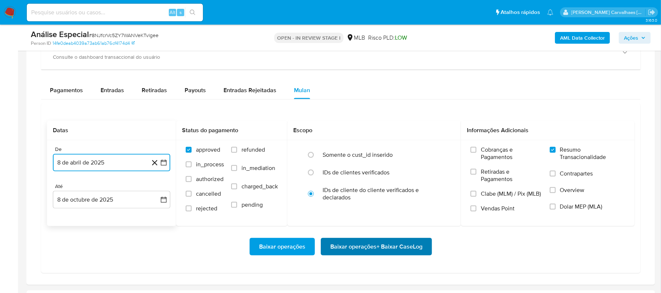
click at [370, 249] on span "Baixar operações + Baixar CaseLog" at bounding box center [376, 247] width 92 height 16
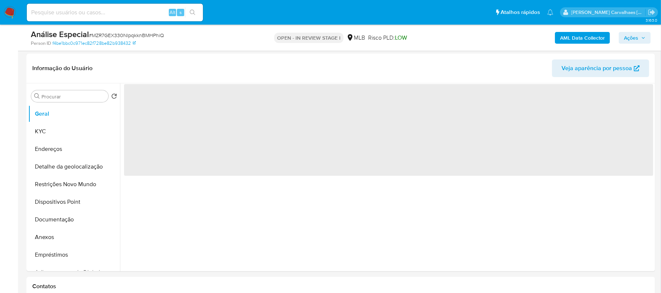
scroll to position [147, 0]
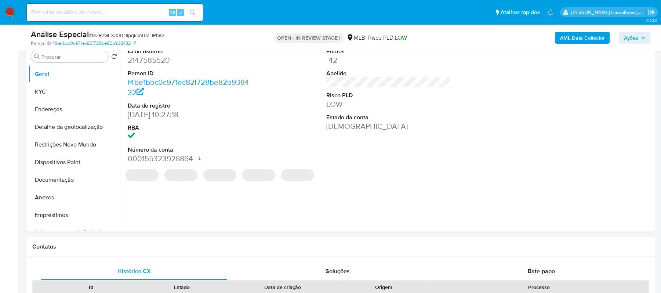
select select "10"
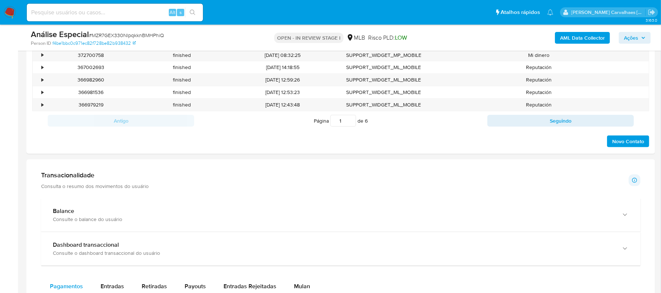
scroll to position [587, 0]
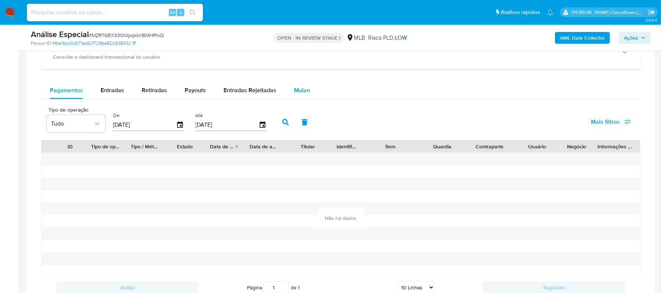
click at [299, 93] on span "Mulan" at bounding box center [302, 90] width 16 height 8
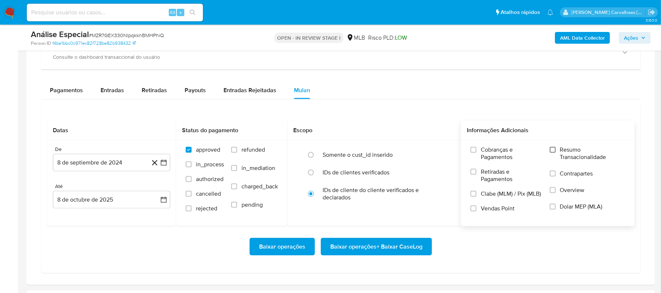
click at [550, 152] on input "Resumo Transacionalidade" at bounding box center [553, 150] width 6 height 6
click at [165, 164] on icon "button" at bounding box center [164, 163] width 6 height 6
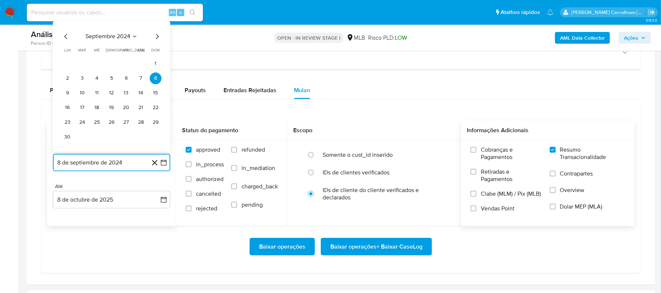
click at [156, 39] on icon "Mes siguiente" at bounding box center [157, 36] width 9 height 9
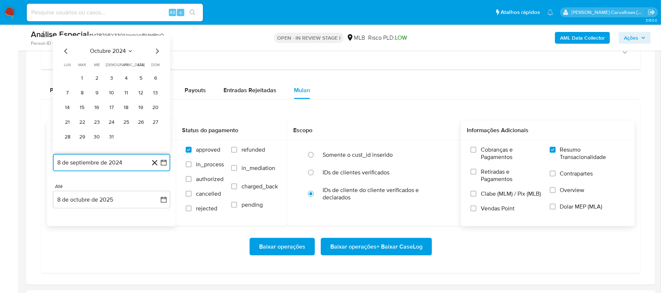
click at [156, 53] on icon "Mes siguiente" at bounding box center [157, 51] width 9 height 9
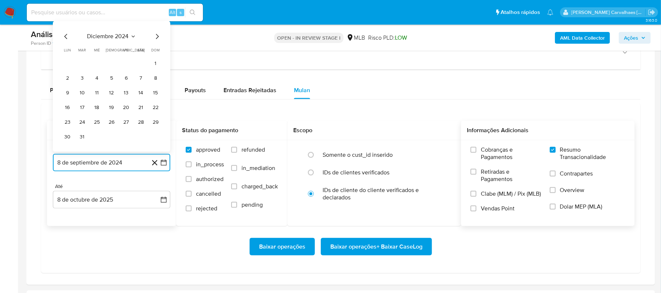
click at [156, 38] on icon "Mes siguiente" at bounding box center [157, 36] width 9 height 9
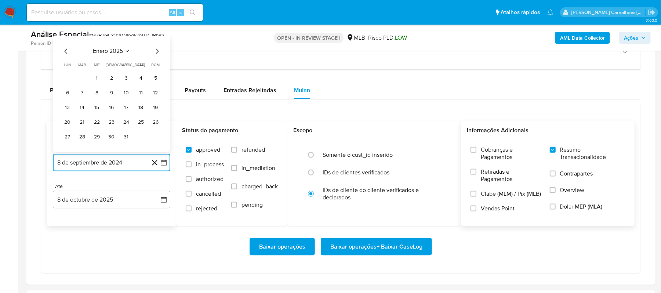
click at [156, 53] on icon "Mes siguiente" at bounding box center [157, 51] width 9 height 9
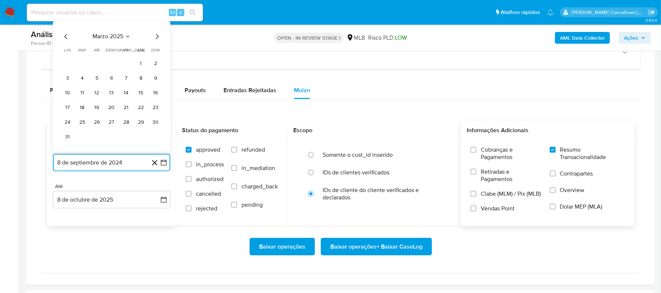
click at [156, 39] on icon "Mes siguiente" at bounding box center [157, 36] width 3 height 5
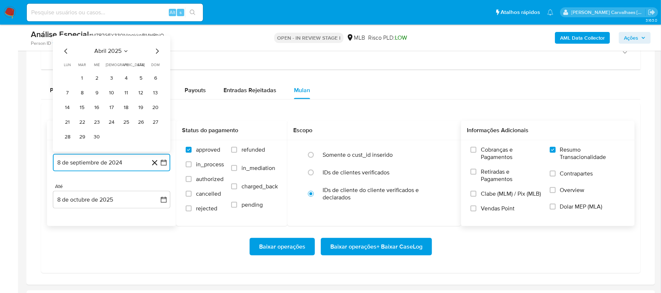
click at [157, 54] on icon "Mes siguiente" at bounding box center [157, 51] width 9 height 9
click at [66, 52] on icon "Mes anterior" at bounding box center [65, 51] width 3 height 5
click at [85, 94] on button "8" at bounding box center [82, 93] width 12 height 12
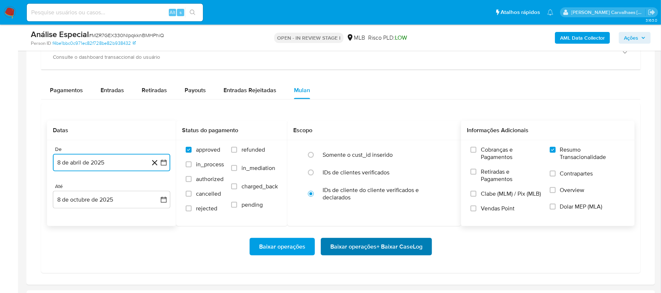
click at [367, 248] on span "Baixar operações + Baixar CaseLog" at bounding box center [376, 247] width 92 height 16
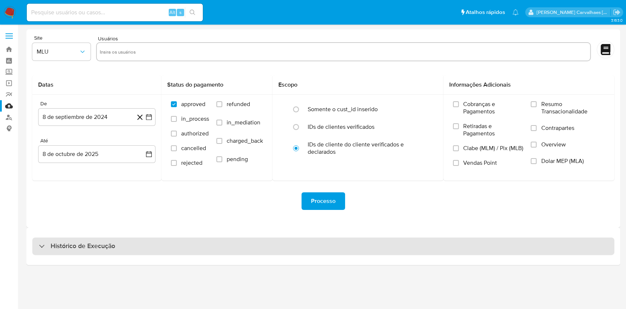
click at [183, 243] on div "Histórico de Execução" at bounding box center [323, 246] width 582 height 18
select select "10"
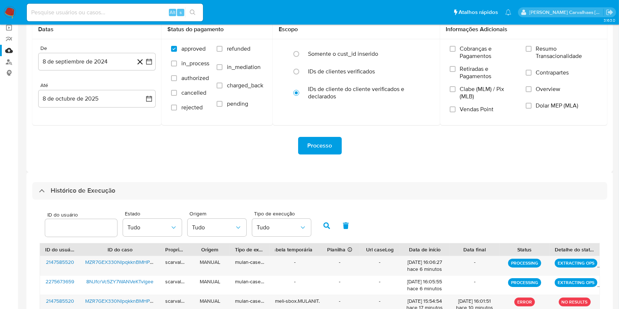
scroll to position [98, 0]
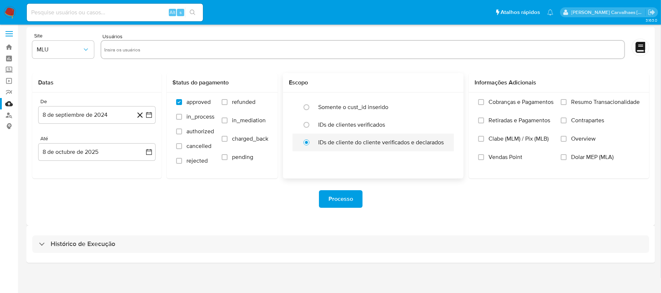
scroll to position [3, 0]
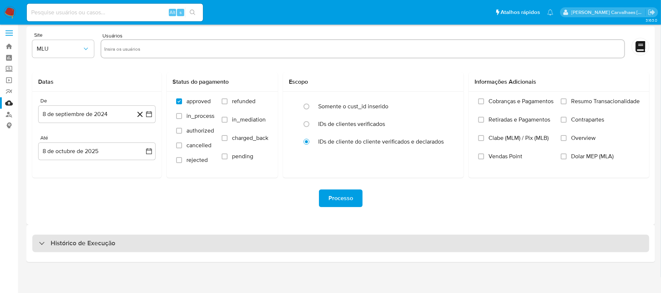
click at [97, 246] on h3 "Histórico de Execução" at bounding box center [83, 243] width 65 height 9
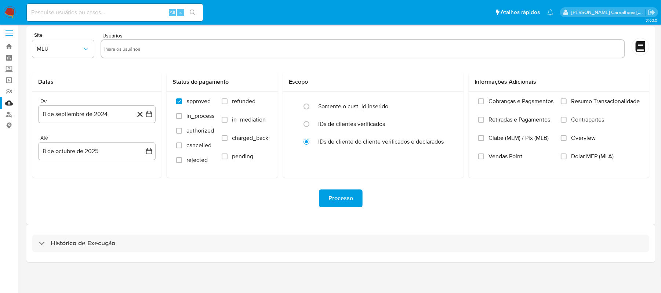
select select "10"
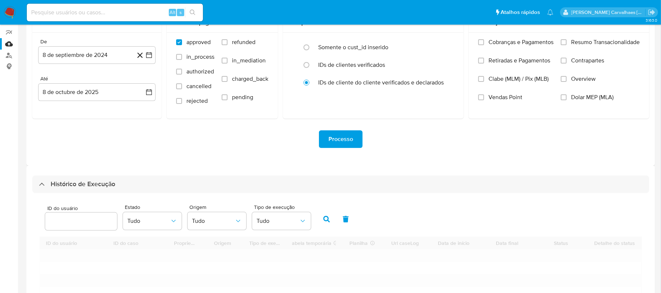
scroll to position [150, 0]
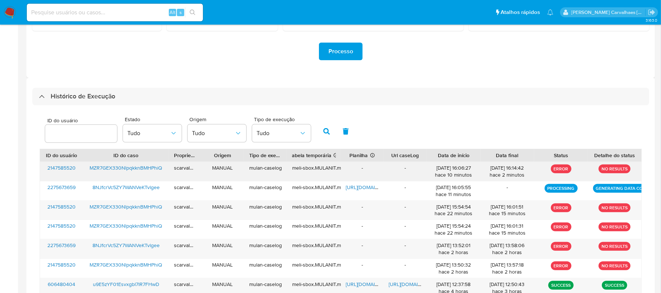
click at [134, 163] on div "MZR7GEX330NlpqkknBMHPhiQ" at bounding box center [126, 171] width 86 height 19
click at [125, 164] on span "MZR7GEX330NlpqkknBMHPhiQ" at bounding box center [126, 167] width 73 height 7
type input "606480404"
click at [324, 131] on icon "button" at bounding box center [326, 131] width 7 height 7
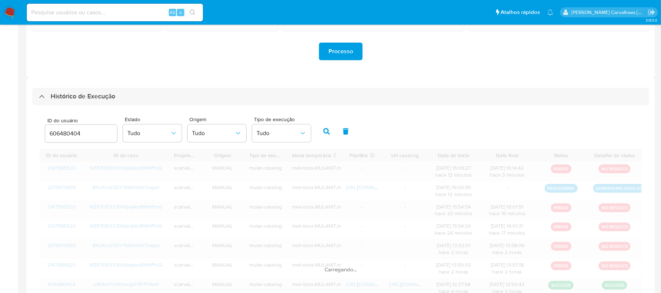
scroll to position [125, 0]
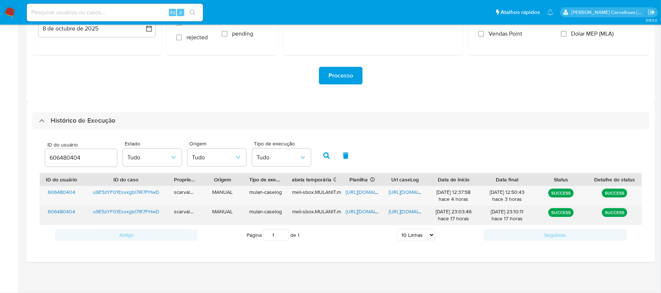
click at [360, 210] on span "https://docs.google.com/spreadsheets/d/1MSIhNFyhupS3wLcjipKfW7ESG_0XnjJaXFHpT7C…" at bounding box center [371, 211] width 51 height 7
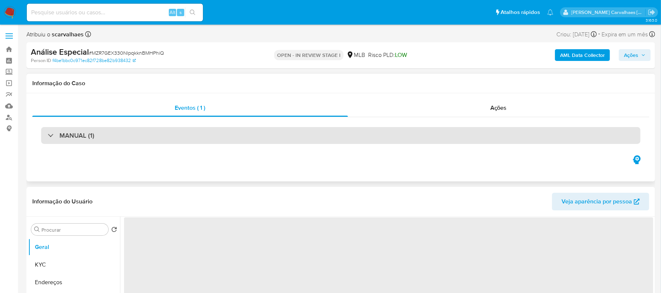
select select "10"
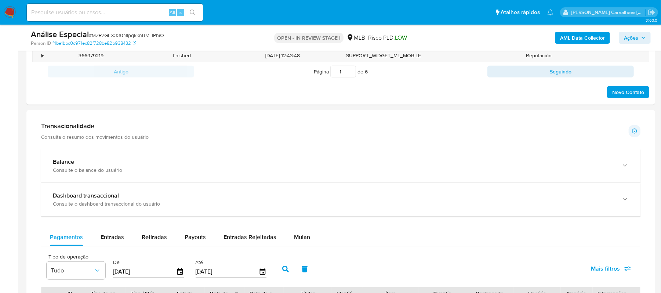
scroll to position [538, 0]
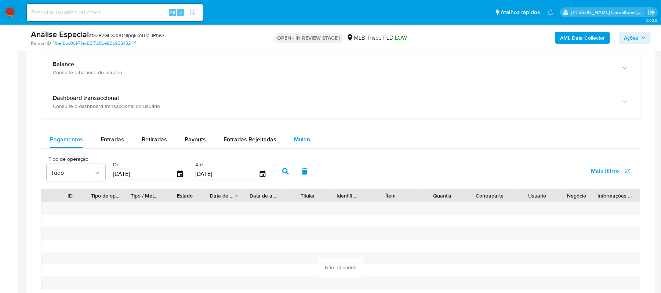
click at [302, 141] on span "Mulan" at bounding box center [302, 139] width 16 height 8
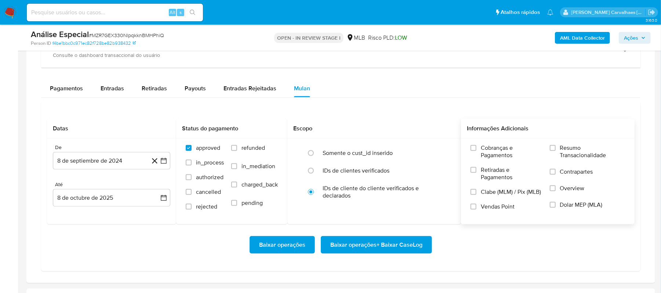
scroll to position [636, 0]
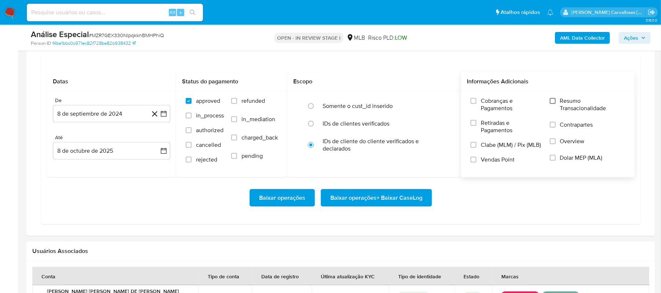
click at [552, 103] on input "Resumo Transacionalidade" at bounding box center [553, 101] width 6 height 6
click at [357, 203] on span "Baixar operações + Baixar CaseLog" at bounding box center [376, 198] width 92 height 16
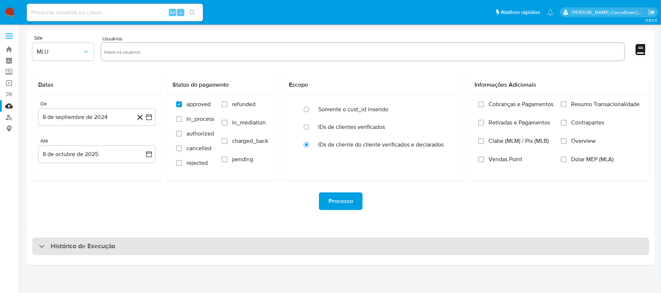
click at [110, 247] on h3 "Histórico de Execução" at bounding box center [83, 246] width 65 height 9
select select "10"
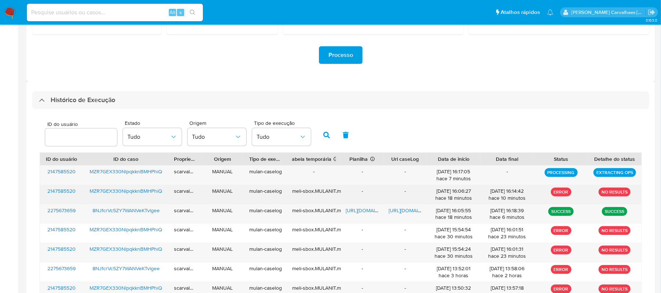
scroll to position [147, 0]
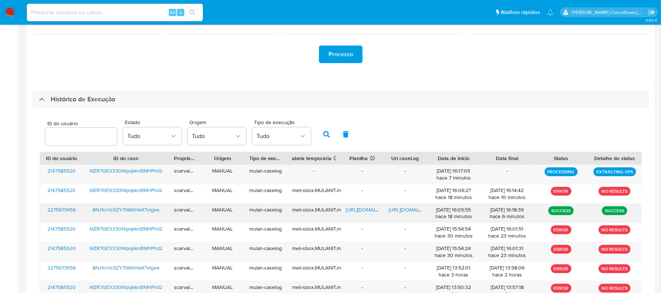
click at [391, 211] on span "[URL][DOMAIN_NAME]" at bounding box center [414, 209] width 51 height 7
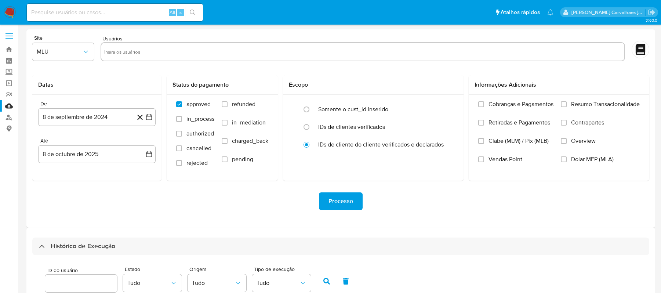
select select "10"
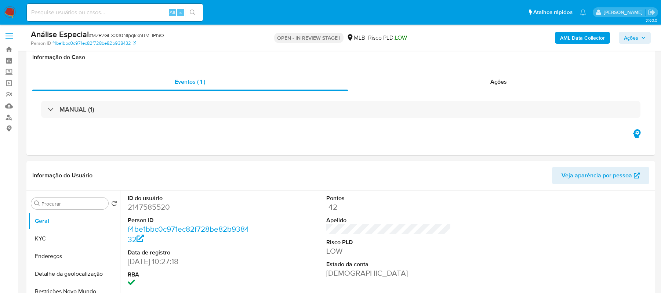
scroll to position [636, 0]
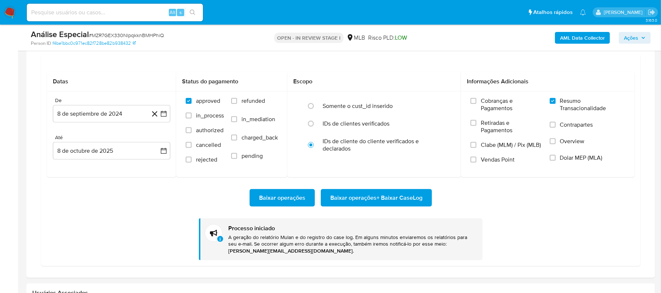
click at [118, 11] on input at bounding box center [115, 13] width 176 height 10
paste input "8NJfcrVc5ZY7WANVeKTvlgee"
type input "8NJfcrVc5ZY7WANVeKTvlgee"
click at [190, 13] on icon "search-icon" at bounding box center [193, 13] width 6 height 6
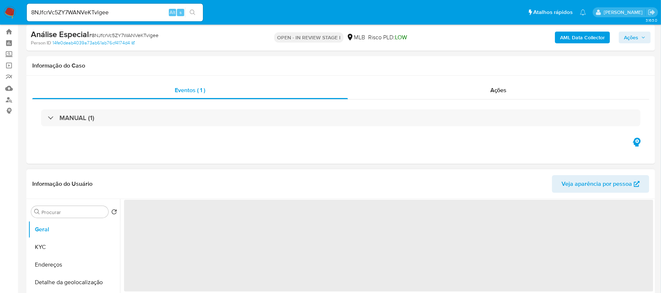
scroll to position [49, 0]
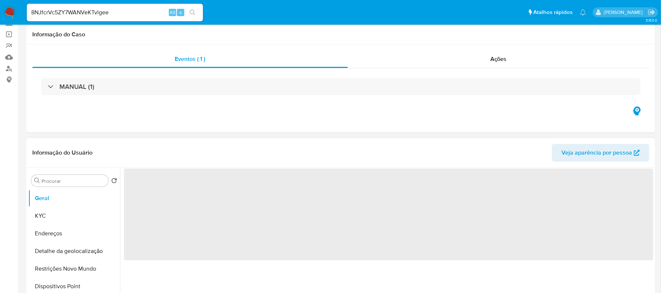
select select "10"
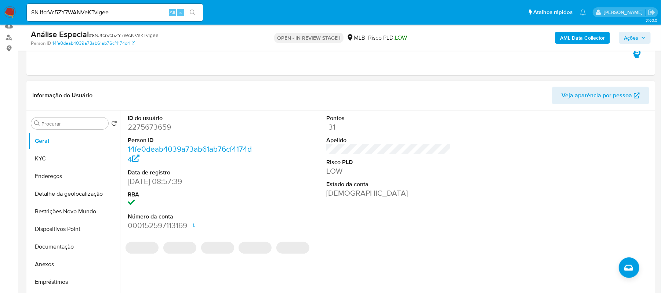
scroll to position [98, 0]
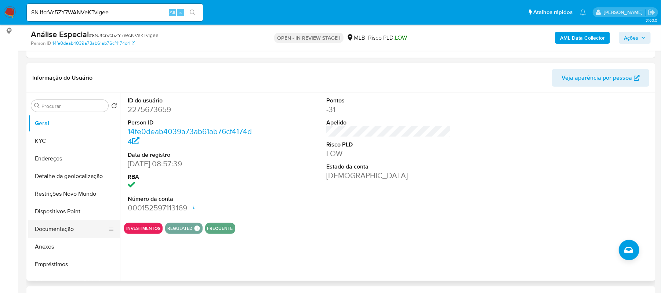
click at [72, 222] on button "Documentação" at bounding box center [71, 229] width 86 height 18
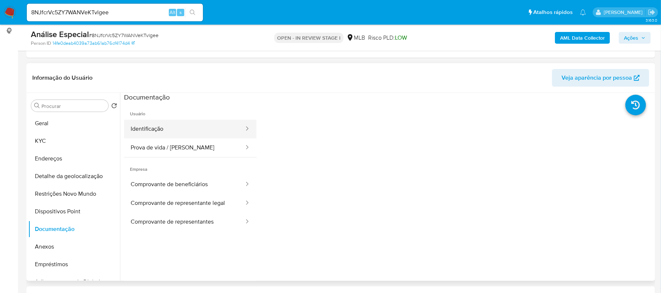
click at [162, 133] on button "Identificação" at bounding box center [184, 129] width 121 height 19
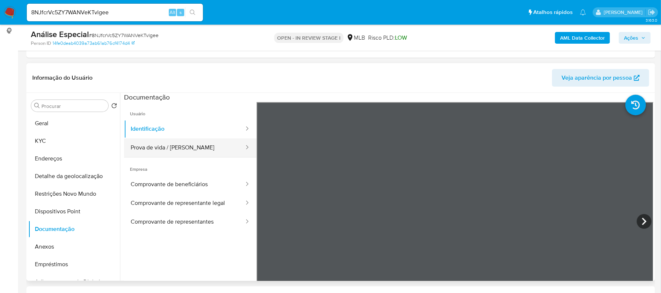
click at [194, 147] on button "Prova de vida / Selfie" at bounding box center [184, 147] width 121 height 19
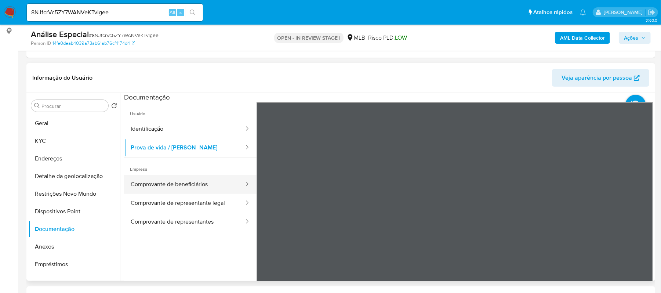
click at [178, 185] on button "Comprovante de beneficiários" at bounding box center [184, 184] width 121 height 19
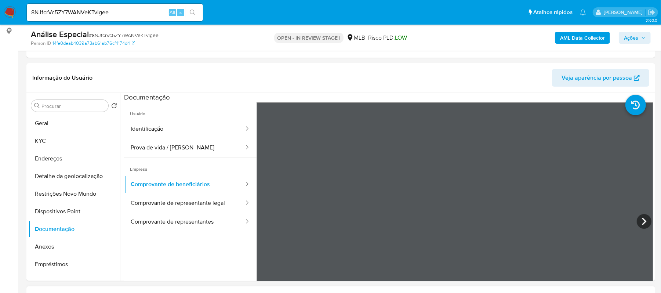
click at [175, 224] on button "Comprovante de representantes" at bounding box center [184, 221] width 121 height 19
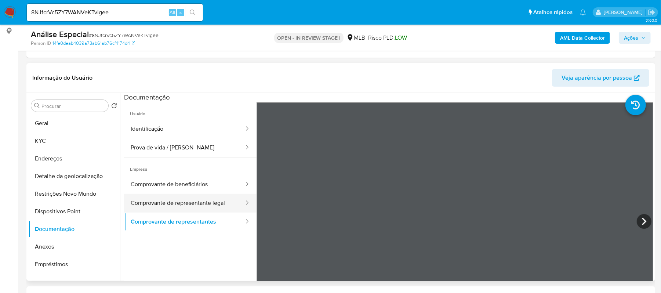
click at [193, 202] on button "Comprovante de representante legal" at bounding box center [184, 203] width 121 height 19
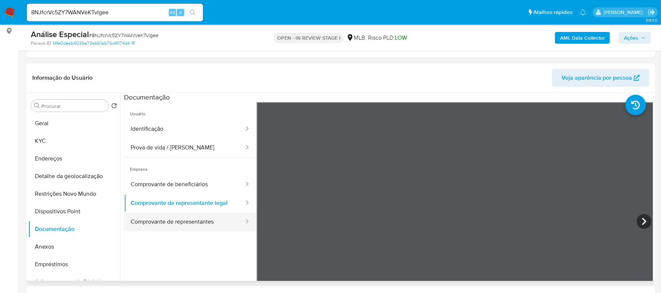
click at [182, 217] on button "Comprovante de representantes" at bounding box center [184, 221] width 121 height 19
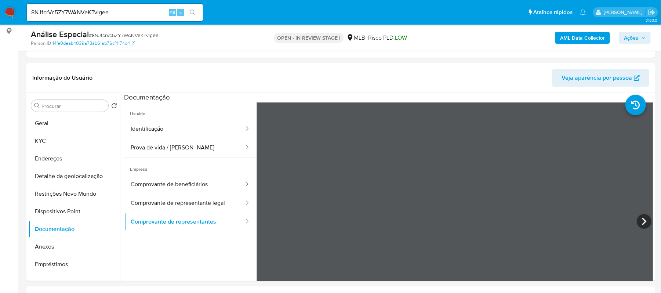
click at [174, 204] on button "Comprovante de representante legal" at bounding box center [184, 203] width 121 height 19
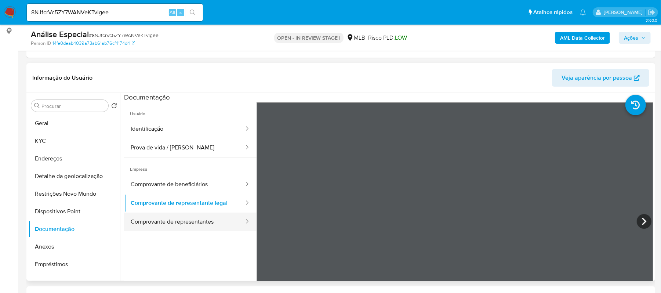
click at [200, 226] on button "Comprovante de representantes" at bounding box center [184, 221] width 121 height 19
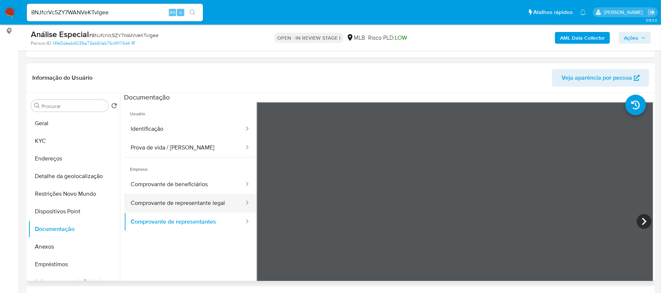
click at [205, 200] on button "Comprovante de representante legal" at bounding box center [184, 203] width 121 height 19
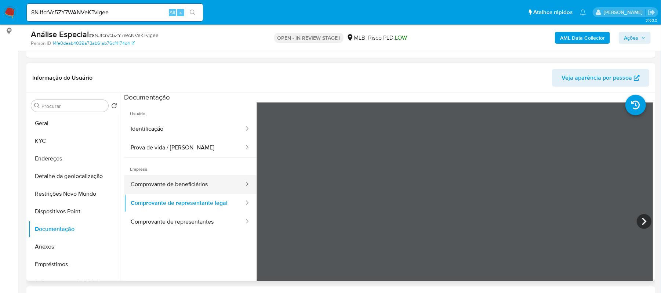
click at [198, 189] on button "Comprovante de beneficiários" at bounding box center [184, 184] width 121 height 19
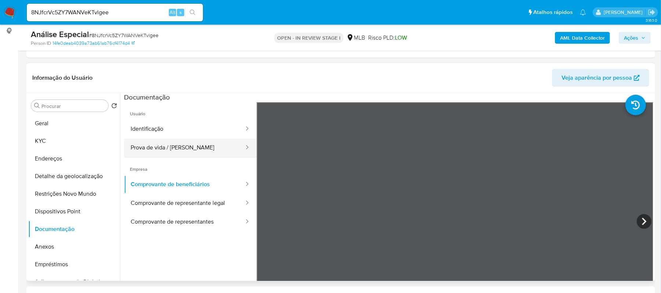
click at [178, 145] on button "Prova de vida / [PERSON_NAME]" at bounding box center [184, 147] width 121 height 19
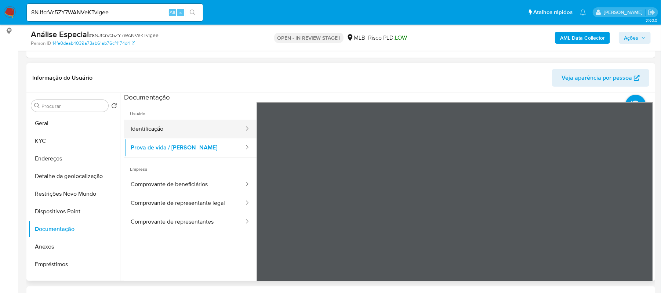
click at [159, 131] on button "Identificação" at bounding box center [184, 129] width 121 height 19
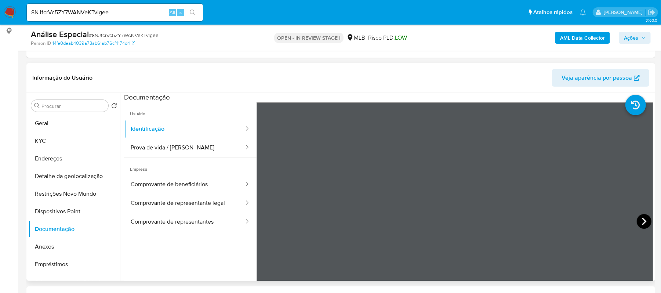
click at [642, 222] on icon at bounding box center [644, 221] width 4 height 7
click at [197, 222] on button "Comprovante de representantes" at bounding box center [184, 221] width 121 height 19
drag, startPoint x: 647, startPoint y: 102, endPoint x: 643, endPoint y: 114, distance: 13.6
click at [647, 102] on li at bounding box center [642, 101] width 35 height 32
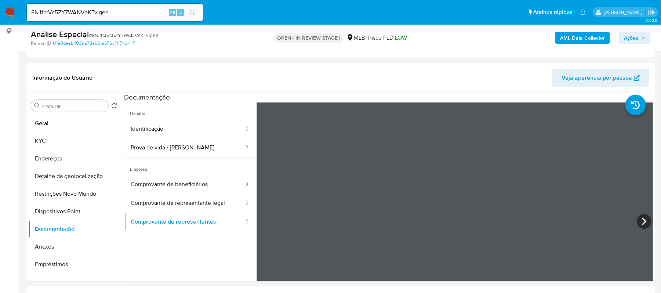
click at [644, 107] on li at bounding box center [642, 101] width 35 height 32
click at [216, 201] on button "Comprovante de representante legal" at bounding box center [184, 203] width 121 height 19
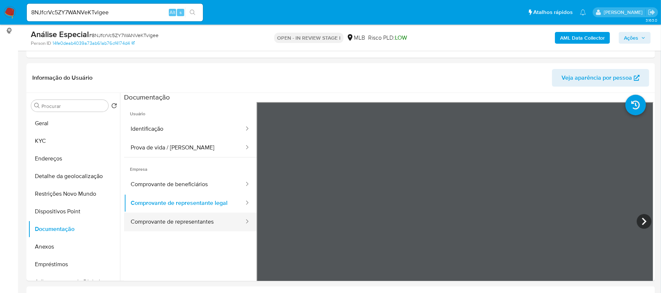
click at [187, 223] on button "Comprovante de representantes" at bounding box center [184, 221] width 121 height 19
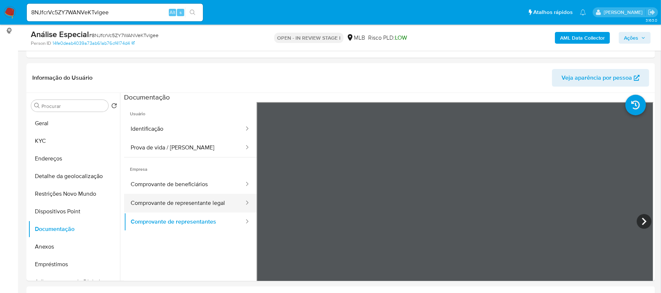
drag, startPoint x: 167, startPoint y: 189, endPoint x: 200, endPoint y: 195, distance: 33.7
click at [169, 189] on button "Comprovante de beneficiários" at bounding box center [184, 184] width 121 height 19
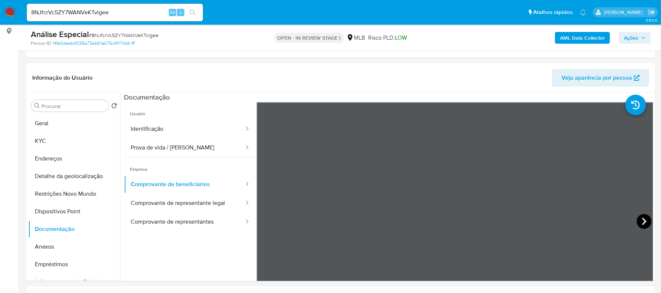
click at [640, 222] on icon at bounding box center [644, 221] width 15 height 15
click at [160, 142] on button "Prova de vida / Selfie" at bounding box center [184, 147] width 121 height 19
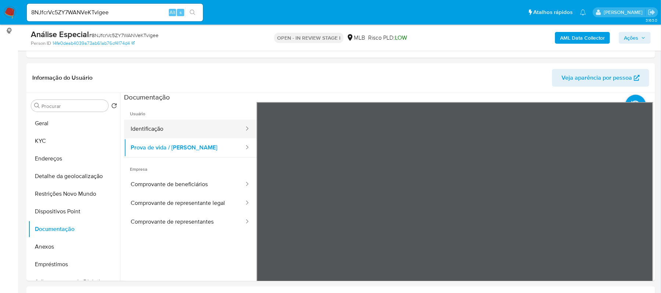
click at [160, 128] on button "Identificação" at bounding box center [184, 129] width 121 height 19
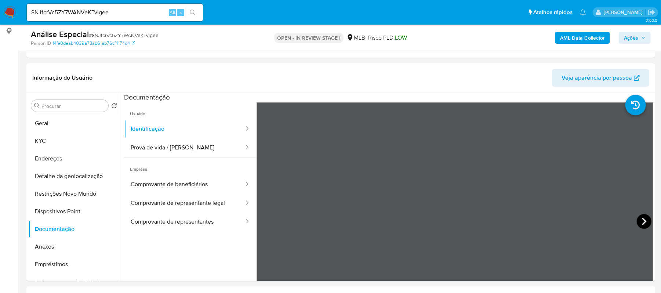
click at [640, 220] on icon at bounding box center [644, 221] width 15 height 15
click at [75, 123] on button "Geral" at bounding box center [71, 123] width 86 height 18
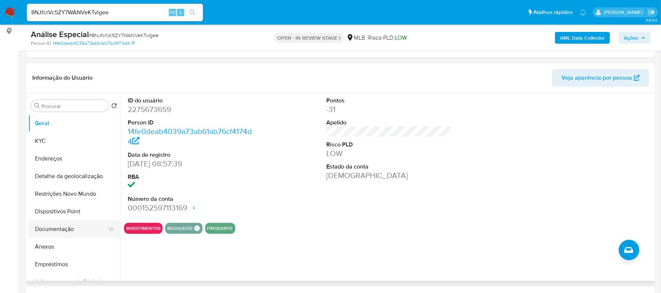
click at [68, 226] on button "Documentação" at bounding box center [71, 229] width 86 height 18
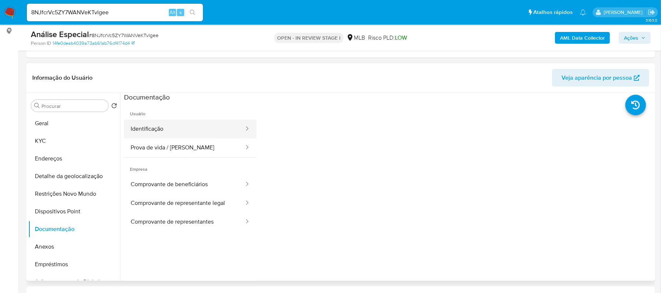
click at [172, 128] on button "Identificação" at bounding box center [184, 129] width 121 height 19
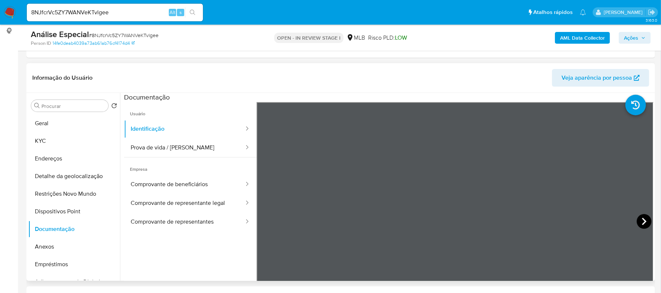
click at [645, 219] on icon at bounding box center [644, 221] width 15 height 15
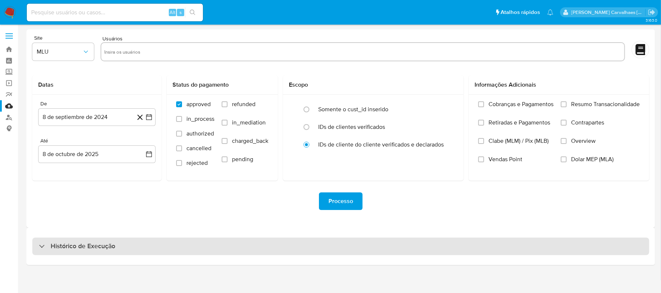
click at [45, 242] on div "Histórico de Execução" at bounding box center [77, 246] width 76 height 9
select select "10"
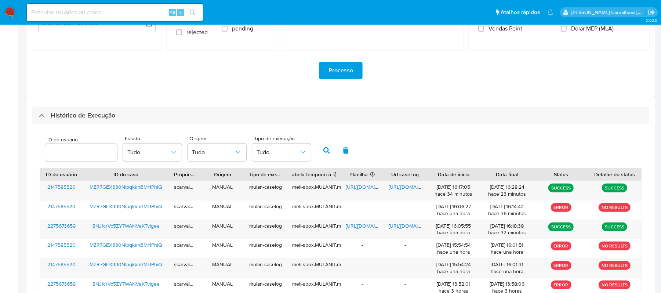
scroll to position [147, 0]
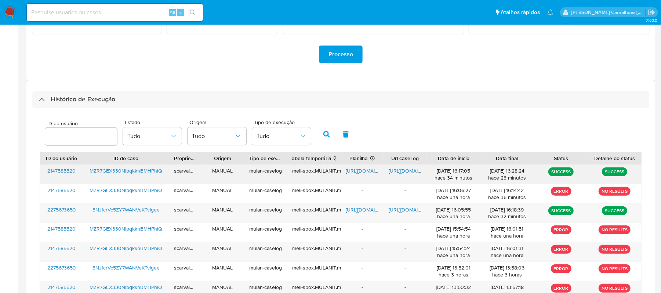
click at [400, 171] on span "[URL][DOMAIN_NAME]" at bounding box center [414, 170] width 51 height 7
click at [350, 211] on span "[URL][DOMAIN_NAME]" at bounding box center [371, 209] width 51 height 7
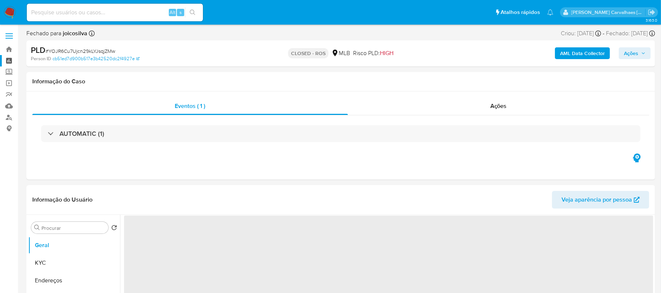
select select "10"
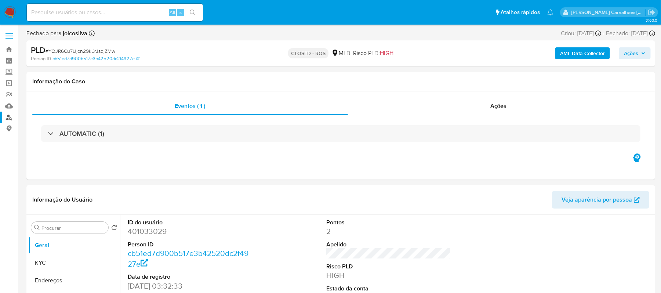
click at [11, 116] on link "Localizador de pessoas" at bounding box center [43, 117] width 87 height 11
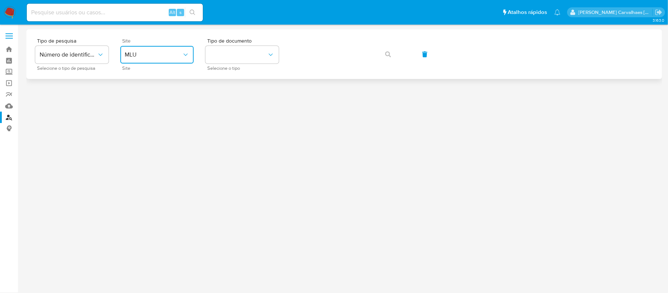
click at [163, 57] on span "MLU" at bounding box center [153, 54] width 57 height 7
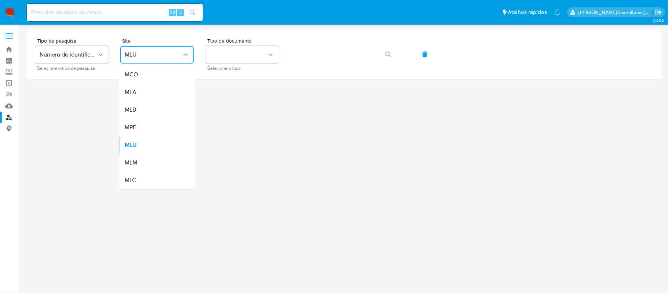
click at [145, 106] on div "MLB" at bounding box center [155, 110] width 60 height 18
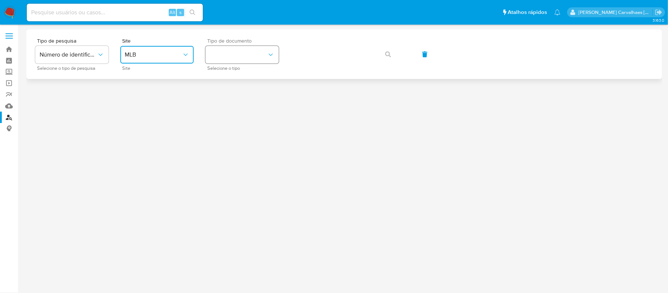
click at [241, 52] on button "identificationType" at bounding box center [241, 55] width 73 height 18
click at [230, 97] on div "CPF CPF" at bounding box center [240, 103] width 60 height 25
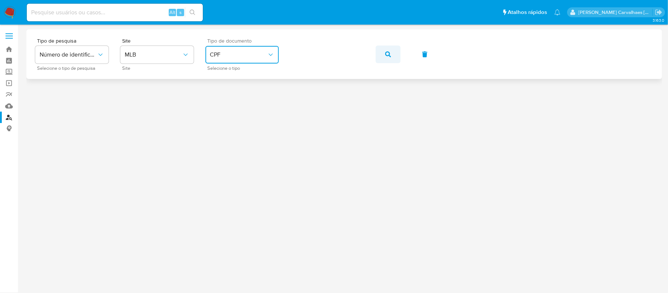
click at [391, 54] on button "button" at bounding box center [388, 54] width 25 height 18
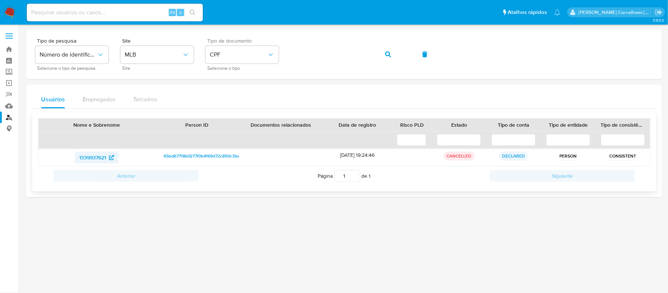
click at [102, 159] on span "1339937621" at bounding box center [92, 158] width 27 height 12
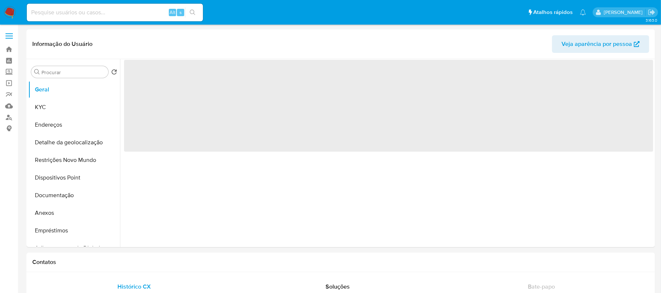
select select "10"
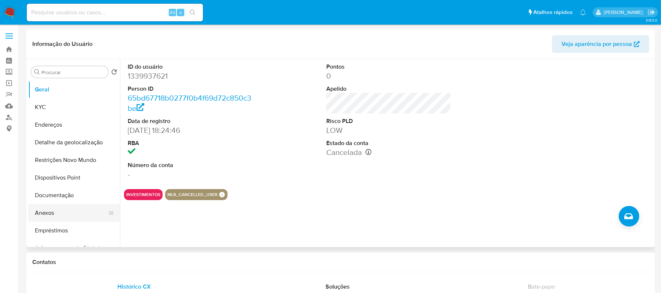
click at [66, 210] on button "Anexos" at bounding box center [71, 213] width 86 height 18
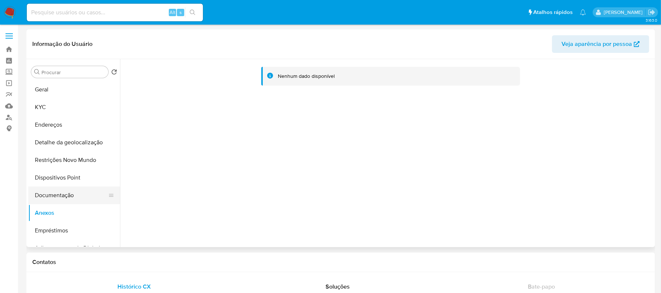
click at [78, 193] on button "Documentação" at bounding box center [71, 195] width 86 height 18
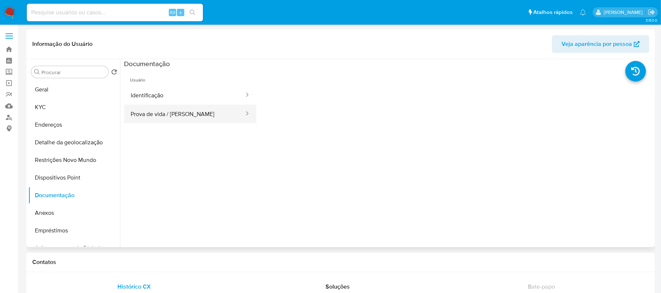
click at [228, 113] on button "Prova de vida / [PERSON_NAME]" at bounding box center [184, 114] width 121 height 19
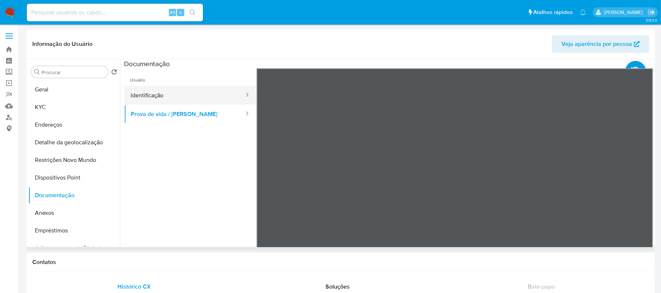
click at [196, 96] on button "Identificação" at bounding box center [184, 95] width 121 height 19
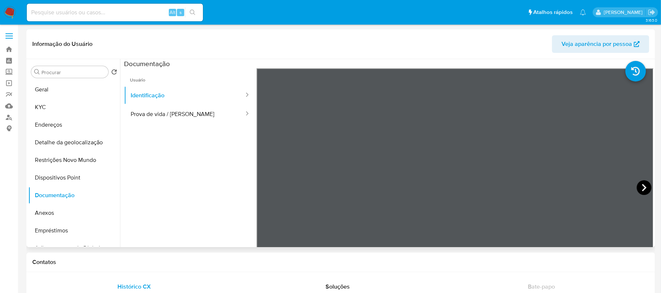
click at [642, 188] on icon at bounding box center [644, 187] width 4 height 7
click at [65, 91] on button "Geral" at bounding box center [71, 90] width 86 height 18
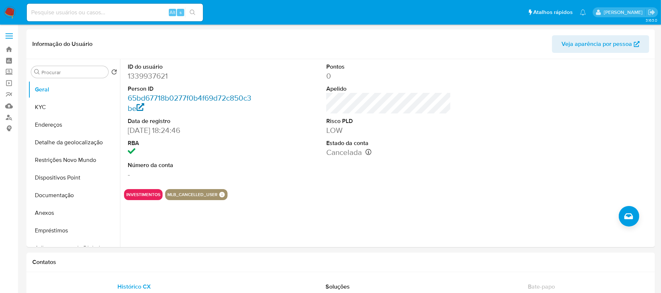
click at [216, 96] on link "65bd67718b0277f0b4f69d72c850c3be" at bounding box center [190, 102] width 124 height 21
click at [80, 157] on button "Restrições Novo Mundo" at bounding box center [71, 160] width 86 height 18
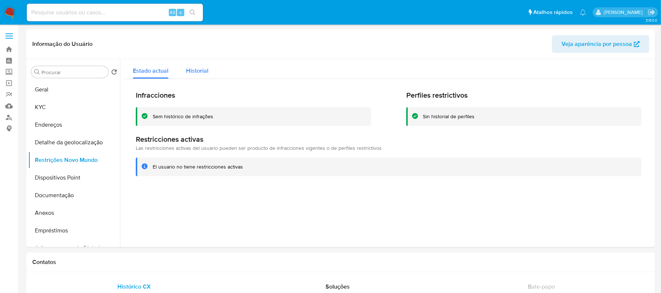
click at [196, 71] on span "Historial" at bounding box center [197, 70] width 22 height 8
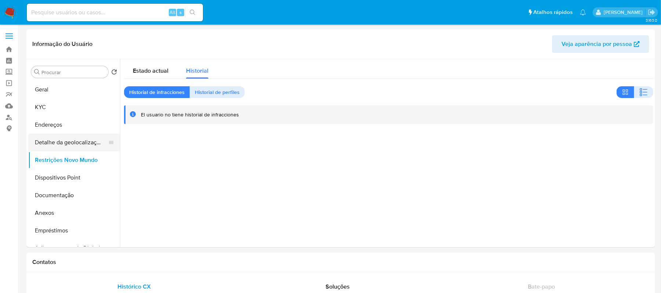
click at [90, 146] on button "Detalhe da geolocalização" at bounding box center [71, 143] width 86 height 18
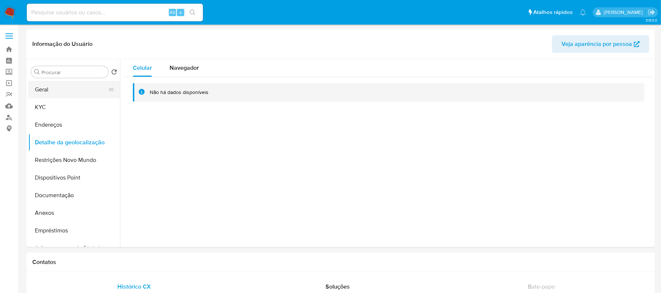
click at [68, 87] on button "Geral" at bounding box center [71, 90] width 86 height 18
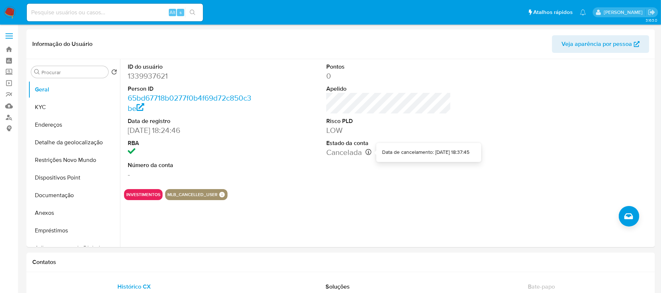
click at [368, 150] on icon at bounding box center [368, 152] width 6 height 6
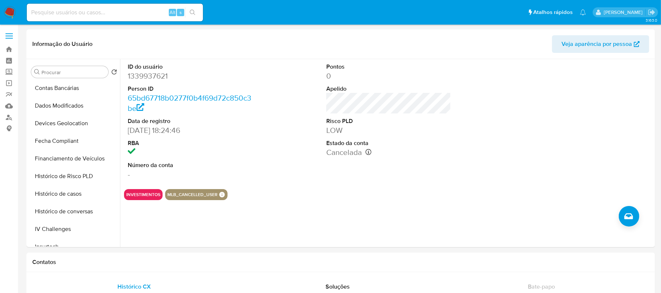
scroll to position [196, 0]
click at [87, 176] on button "Histórico de Risco PLD" at bounding box center [71, 176] width 86 height 18
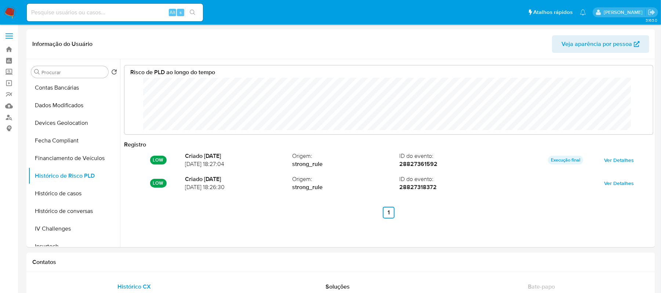
scroll to position [55, 513]
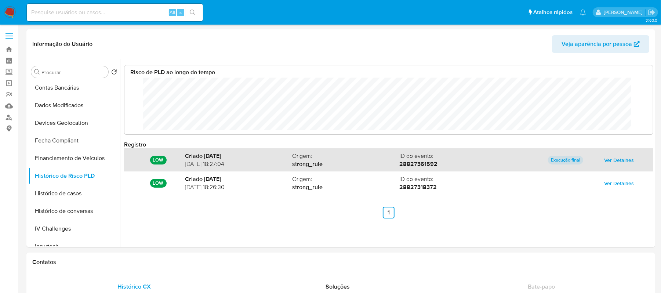
click at [616, 160] on span "Ver Detalhes" at bounding box center [619, 160] width 30 height 10
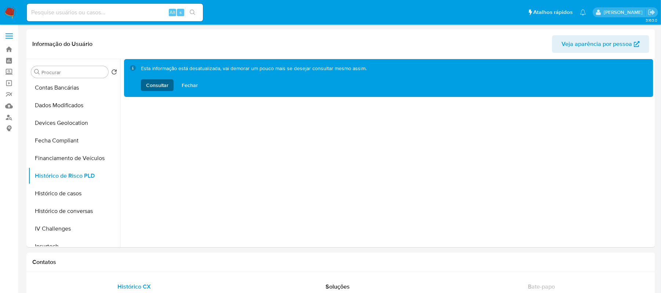
click at [164, 84] on span "Consultar" at bounding box center [157, 85] width 22 height 12
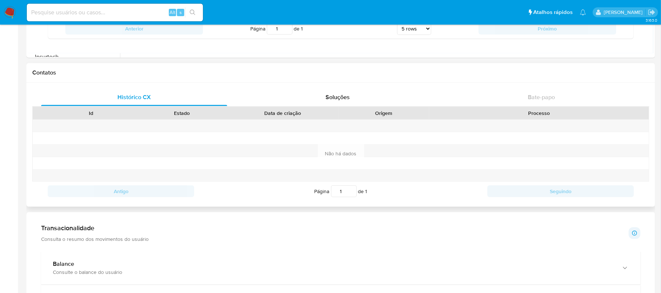
scroll to position [98, 0]
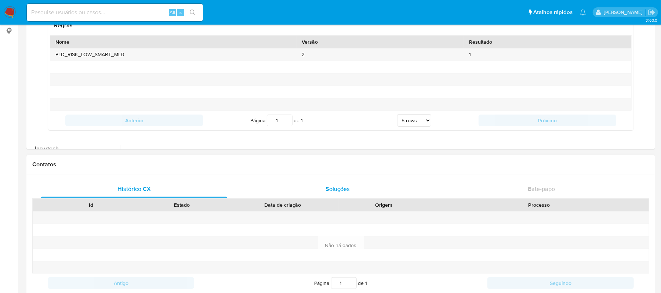
click at [337, 189] on span "Soluções" at bounding box center [337, 189] width 24 height 8
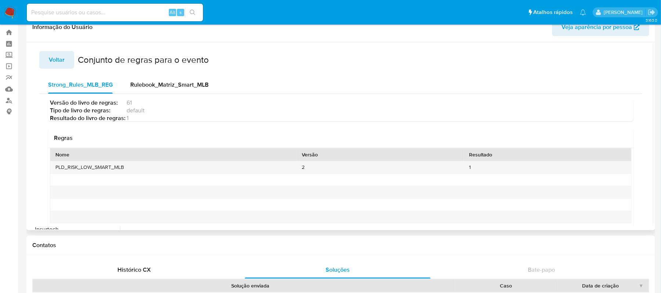
scroll to position [0, 0]
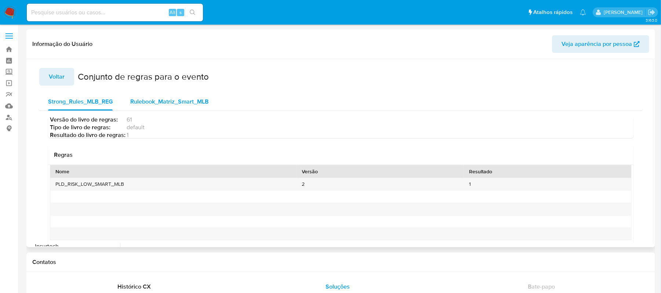
click at [156, 103] on span "Rulebook_Matriz_Smart_MLB" at bounding box center [169, 101] width 78 height 8
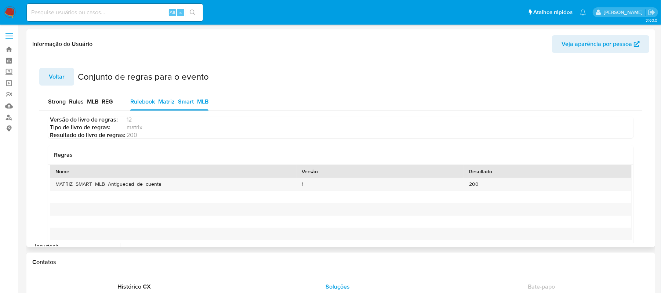
click at [60, 79] on span "Voltar" at bounding box center [57, 77] width 16 height 16
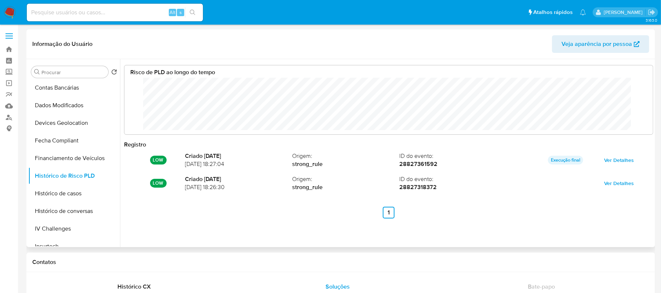
scroll to position [55, 513]
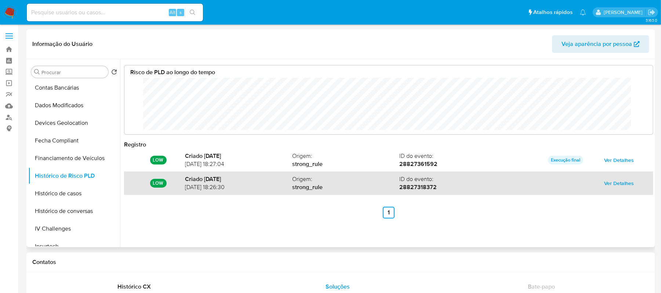
click at [620, 180] on span "Ver Detalhes" at bounding box center [619, 183] width 30 height 10
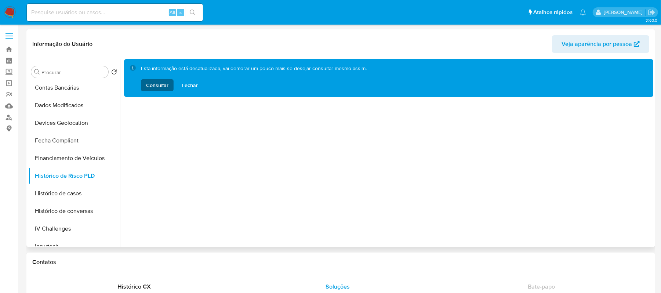
click at [156, 84] on span "Consultar" at bounding box center [157, 85] width 22 height 12
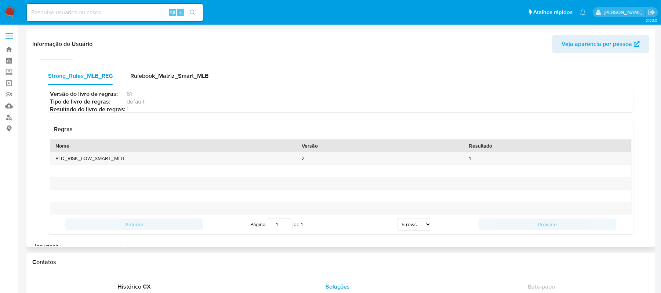
scroll to position [40, 0]
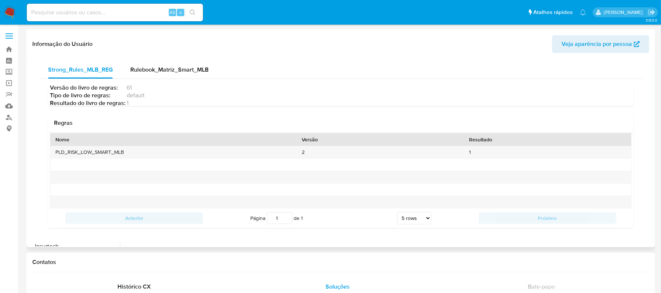
click at [417, 214] on select "5 rows 10 rows 20 rows 25 rows 50 rows 100 rows" at bounding box center [414, 218] width 34 height 12
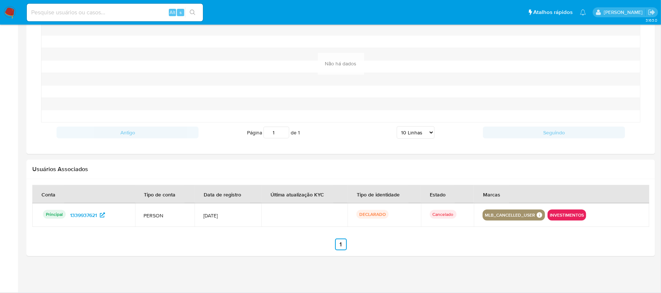
scroll to position [596, 0]
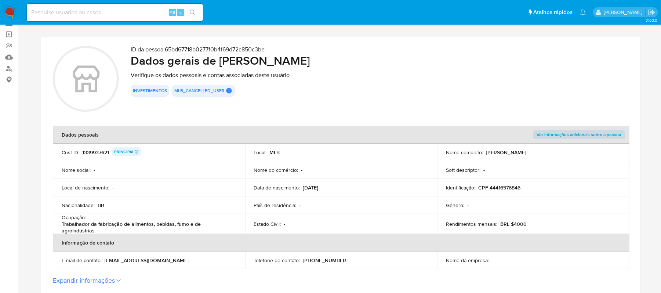
scroll to position [147, 0]
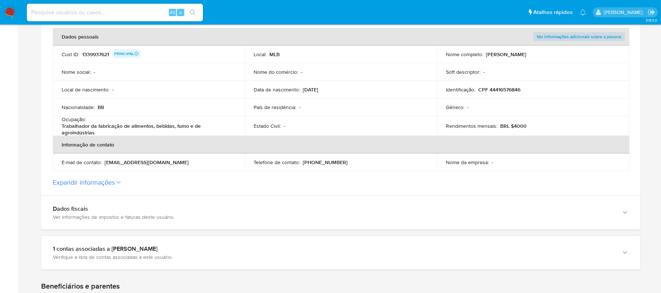
click at [116, 183] on label "Expandir informações" at bounding box center [341, 182] width 576 height 8
click at [115, 183] on button "Expandir informações" at bounding box center [84, 182] width 62 height 8
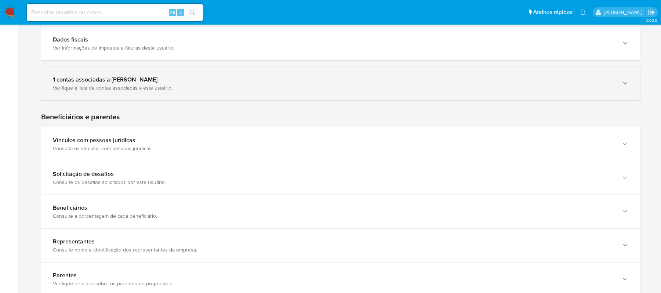
scroll to position [440, 0]
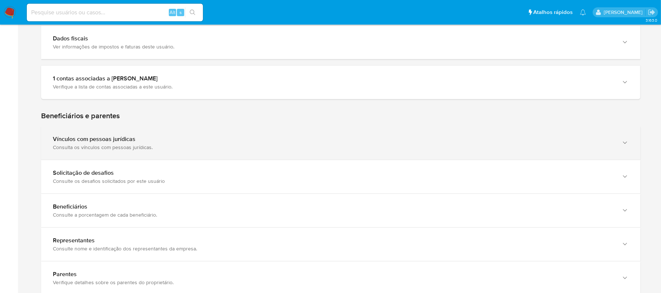
click at [623, 144] on icon "button" at bounding box center [624, 142] width 7 height 7
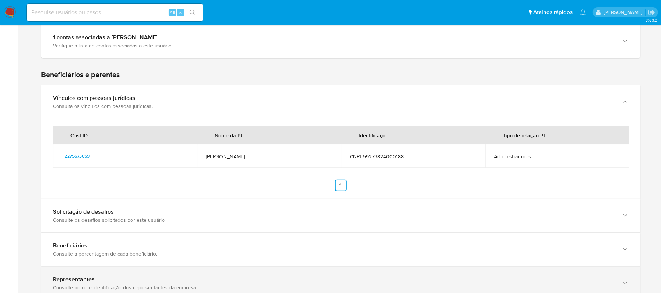
scroll to position [538, 0]
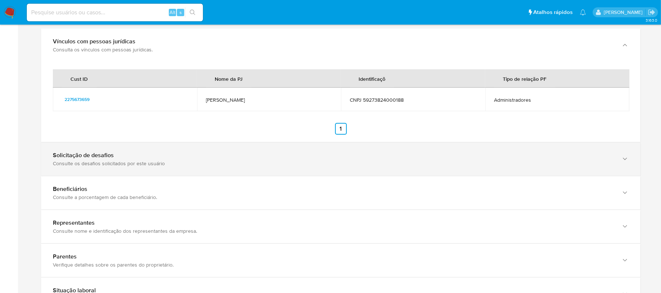
click at [625, 162] on div "button" at bounding box center [624, 159] width 9 height 15
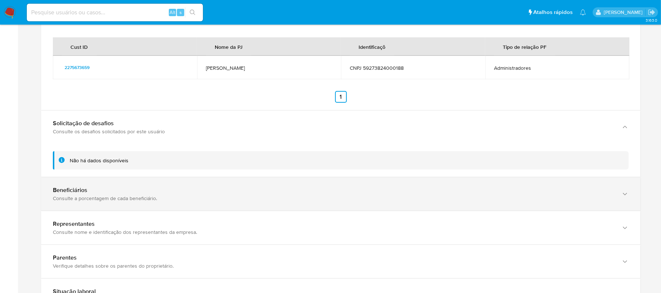
scroll to position [587, 0]
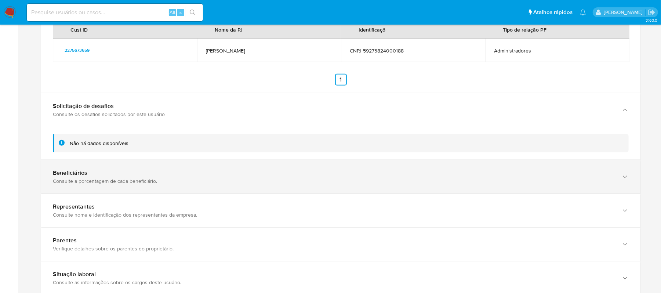
click at [626, 173] on icon "button" at bounding box center [624, 176] width 7 height 7
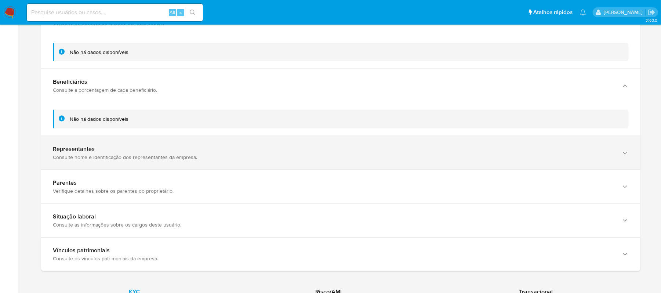
scroll to position [685, 0]
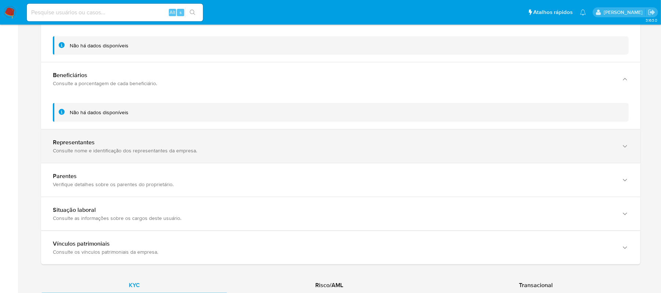
click at [622, 149] on div "button" at bounding box center [624, 146] width 9 height 15
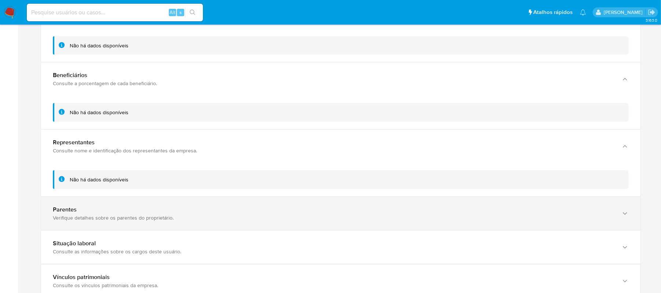
click at [627, 211] on icon "button" at bounding box center [624, 213] width 7 height 7
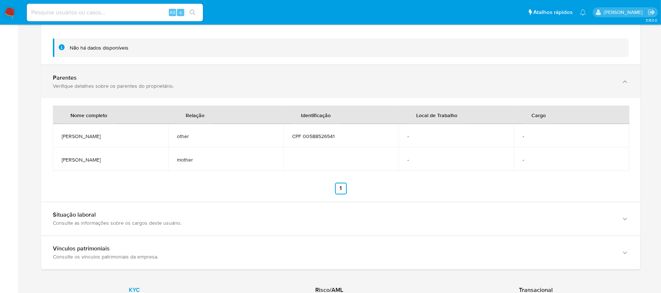
scroll to position [831, 0]
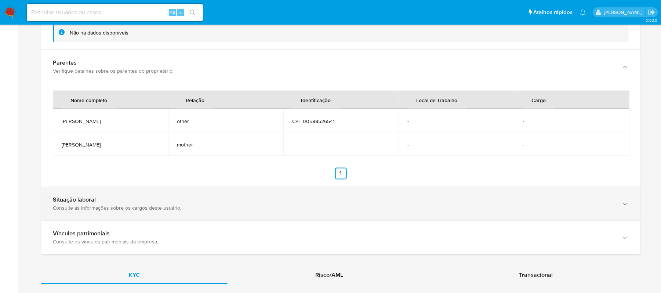
click at [624, 203] on icon "button" at bounding box center [624, 203] width 7 height 7
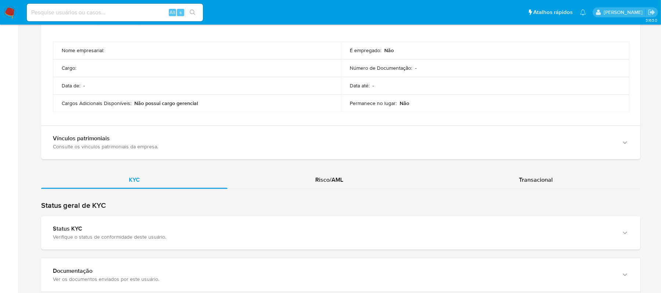
scroll to position [1076, 0]
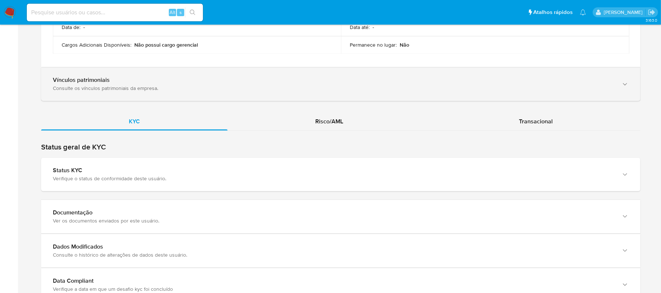
click at [623, 87] on div "button" at bounding box center [624, 83] width 9 height 15
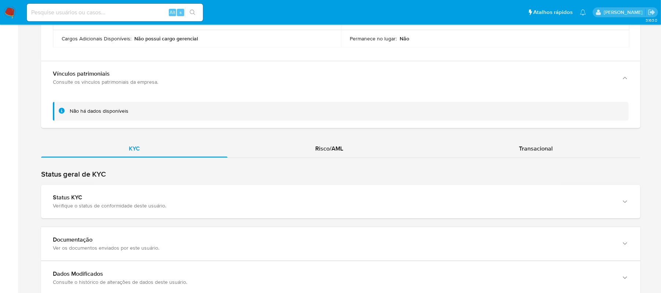
scroll to position [1125, 0]
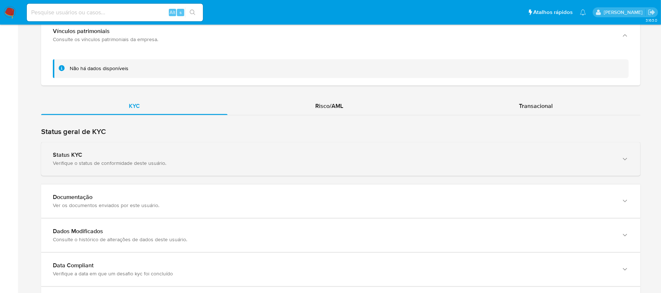
click at [627, 156] on icon "button" at bounding box center [624, 158] width 7 height 7
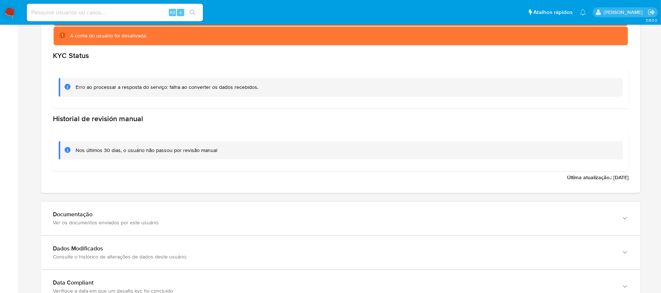
scroll to position [1370, 0]
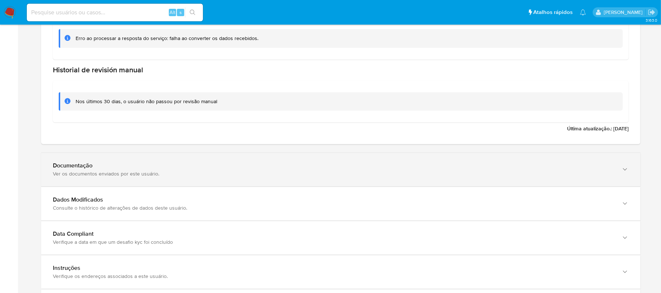
click at [622, 166] on icon "button" at bounding box center [624, 168] width 7 height 7
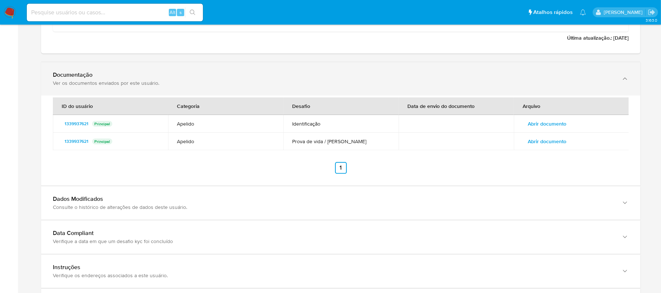
scroll to position [1517, 0]
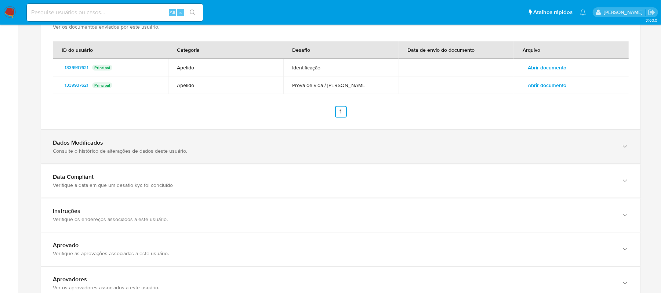
click at [615, 148] on div "Dados Modificados Consulte o histórico de alterações de dados deste usuário." at bounding box center [340, 146] width 599 height 33
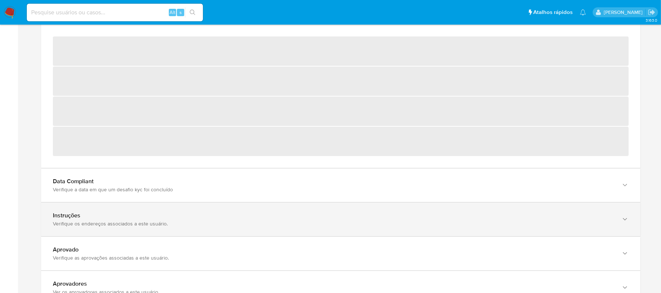
scroll to position [1663, 0]
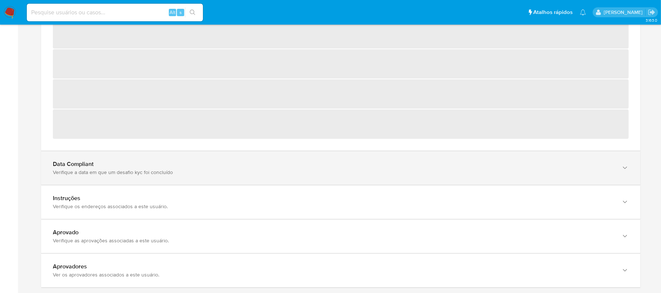
click at [629, 170] on div "Data Compliant Verifique a data em que um desafio kyc foi concluído" at bounding box center [340, 167] width 599 height 33
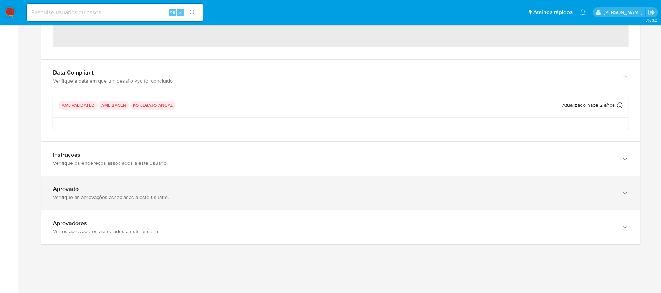
scroll to position [1653, 0]
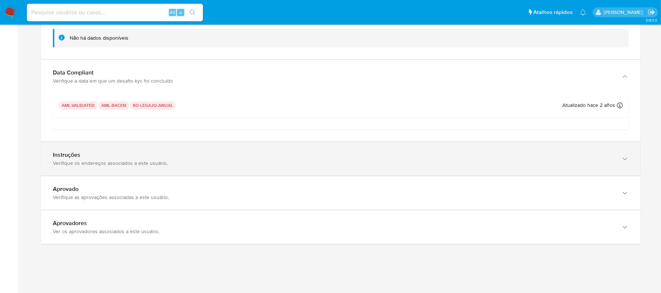
click at [626, 158] on icon "button" at bounding box center [624, 158] width 7 height 7
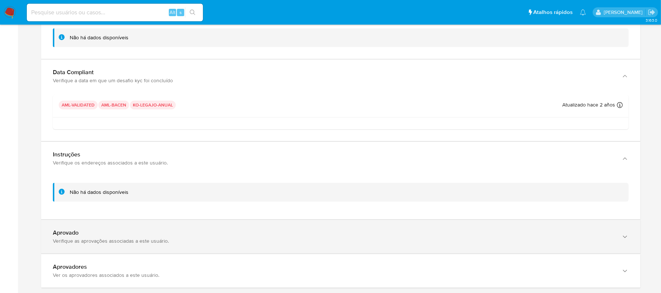
click at [622, 231] on div "button" at bounding box center [624, 236] width 9 height 15
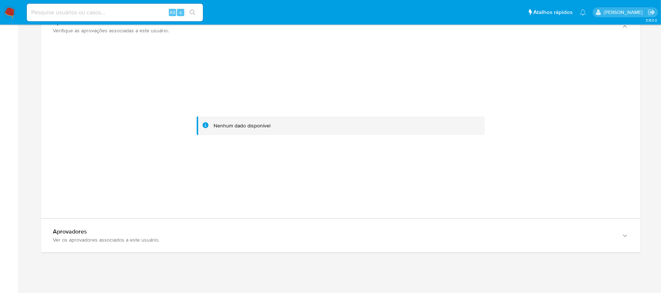
scroll to position [1961, 0]
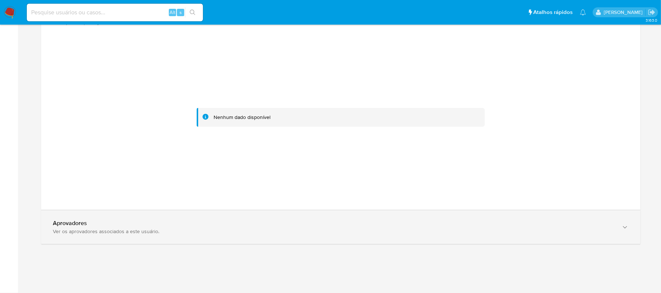
click at [625, 226] on icon "button" at bounding box center [624, 226] width 7 height 7
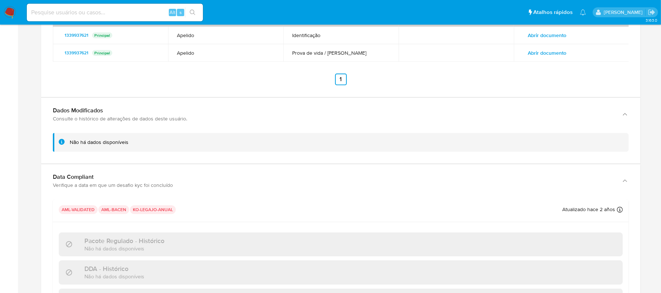
scroll to position [1304, 0]
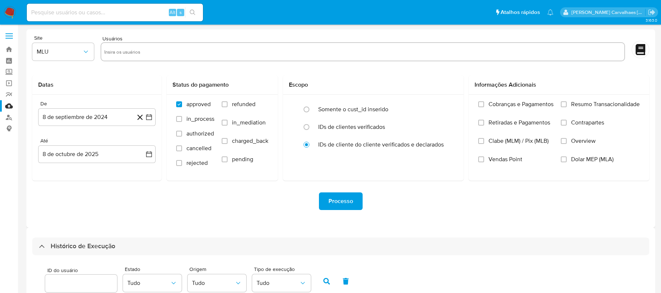
select select "10"
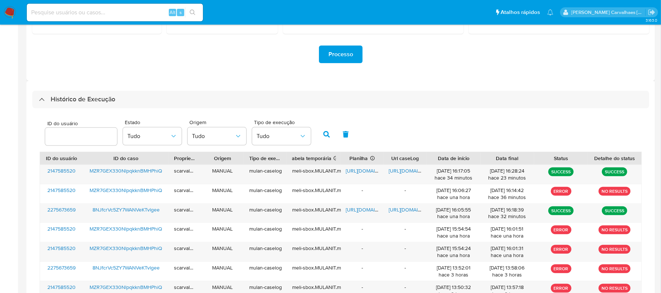
click at [13, 11] on img at bounding box center [10, 12] width 12 height 12
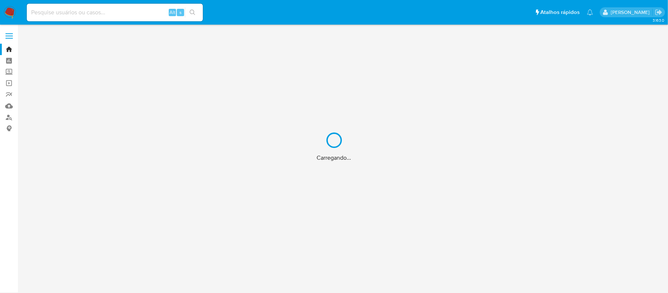
click at [9, 116] on div "Carregando..." at bounding box center [334, 146] width 668 height 293
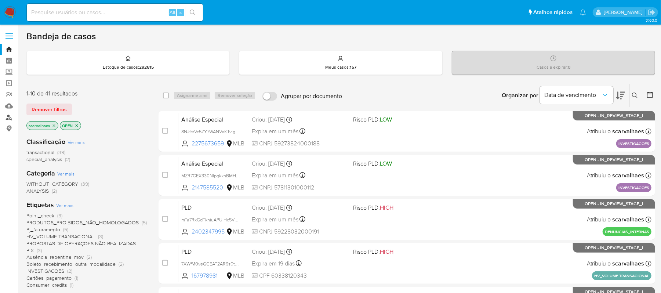
click at [7, 117] on link "Localizador de pessoas" at bounding box center [43, 117] width 87 height 11
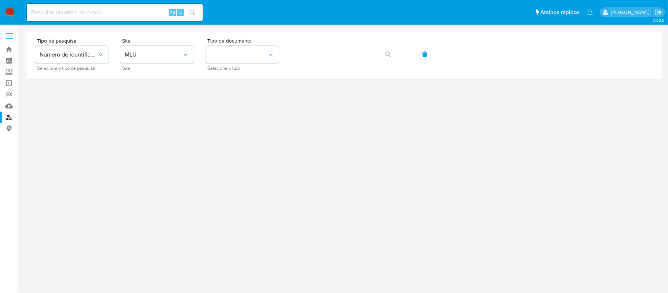
drag, startPoint x: 114, startPoint y: 13, endPoint x: 85, endPoint y: 91, distance: 83.2
click at [85, 91] on div at bounding box center [344, 145] width 636 height 232
click at [168, 53] on span "MLU" at bounding box center [153, 54] width 57 height 7
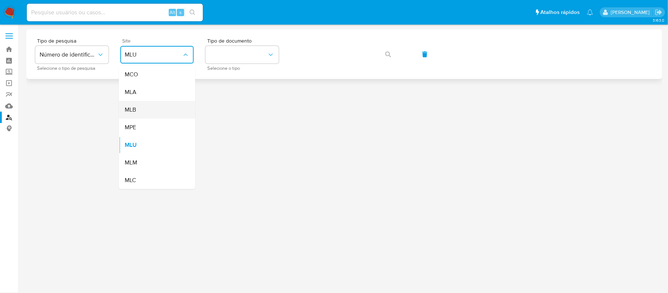
click at [152, 106] on div "MLB" at bounding box center [155, 110] width 60 height 18
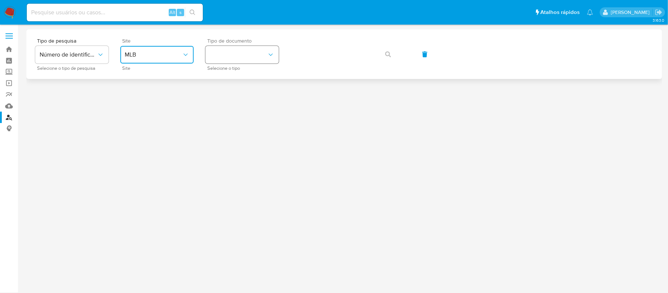
click at [236, 57] on button "identificationType" at bounding box center [241, 55] width 73 height 18
click at [225, 100] on div "CPF CPF" at bounding box center [240, 103] width 60 height 25
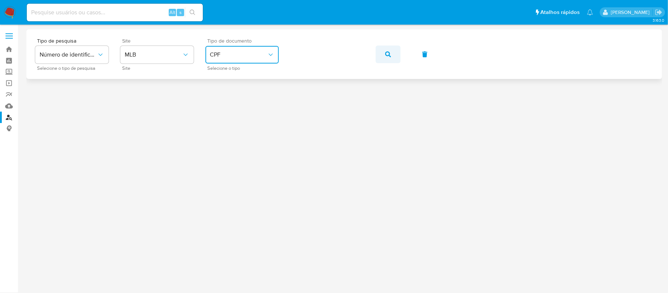
click at [388, 52] on icon "button" at bounding box center [388, 54] width 6 height 6
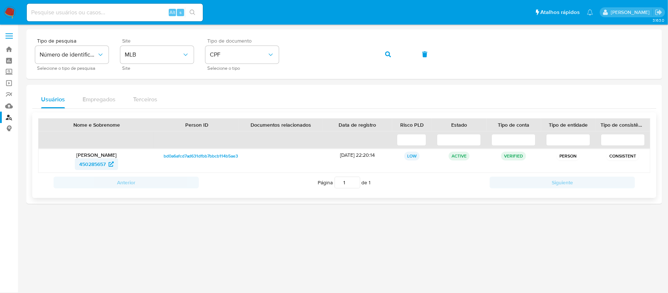
click at [105, 162] on span "450285657" at bounding box center [92, 164] width 26 height 12
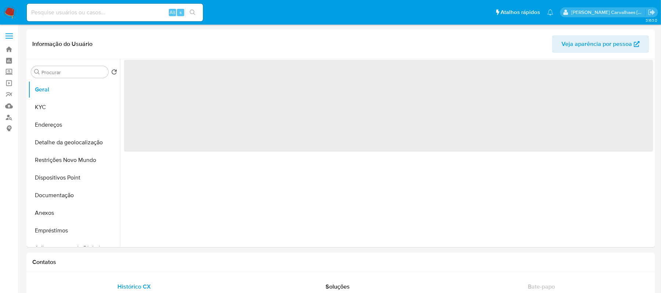
select select "10"
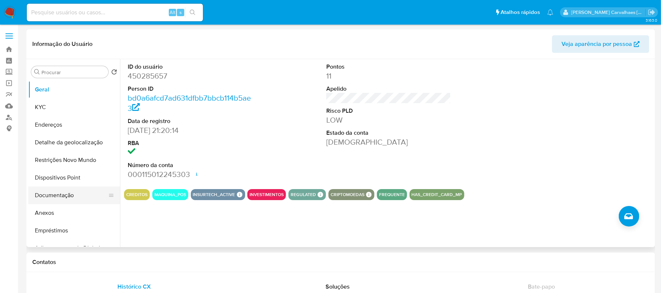
click at [50, 195] on button "Documentação" at bounding box center [71, 195] width 86 height 18
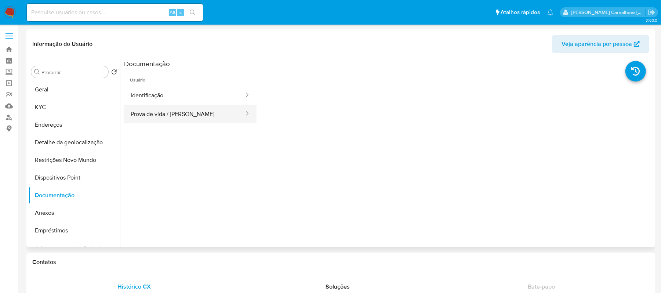
click at [168, 117] on button "Prova de vida / [PERSON_NAME]" at bounding box center [184, 114] width 121 height 19
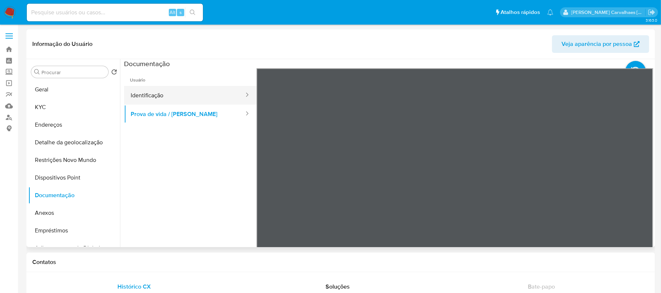
click at [179, 95] on button "Identificação" at bounding box center [184, 95] width 121 height 19
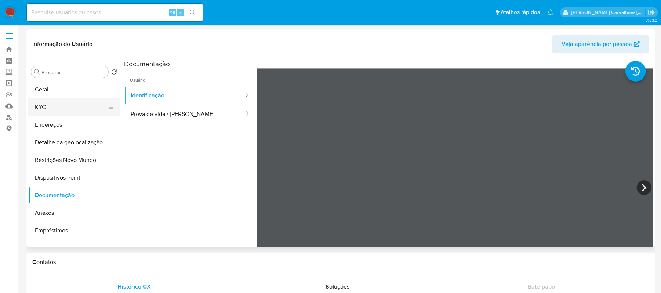
click at [52, 112] on button "KYC" at bounding box center [71, 107] width 86 height 18
